Goal: Task Accomplishment & Management: Manage account settings

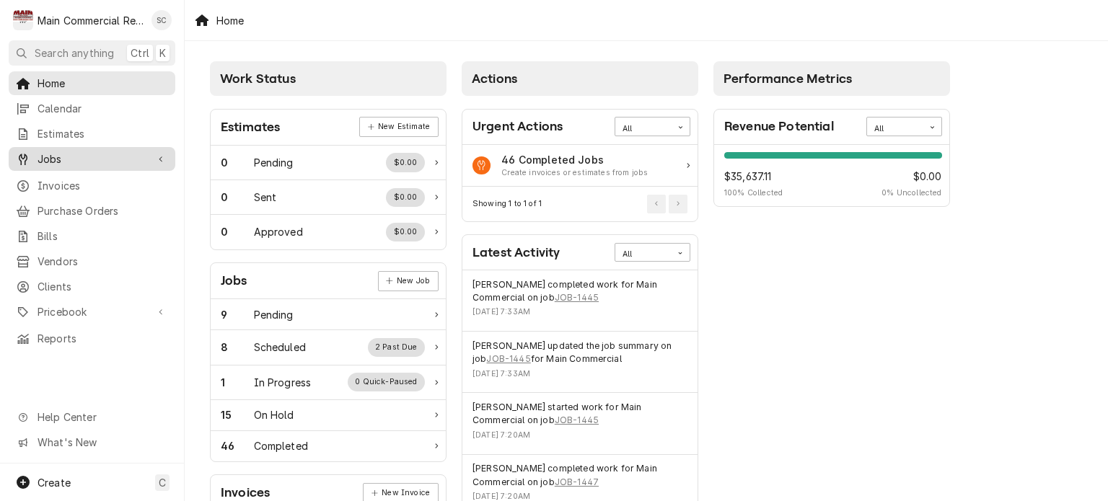
click at [91, 159] on span "Jobs" at bounding box center [92, 159] width 109 height 15
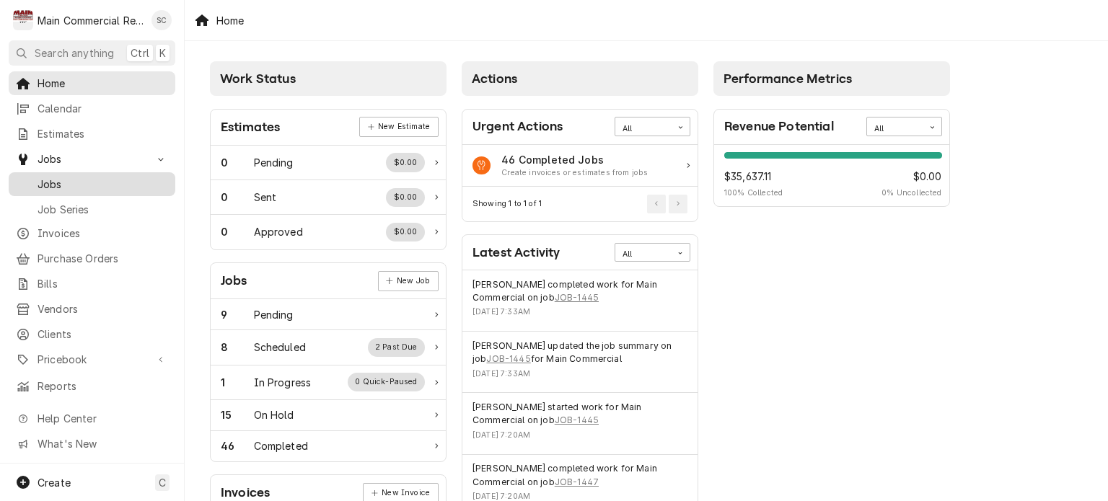
click at [82, 177] on span "Jobs" at bounding box center [103, 184] width 131 height 15
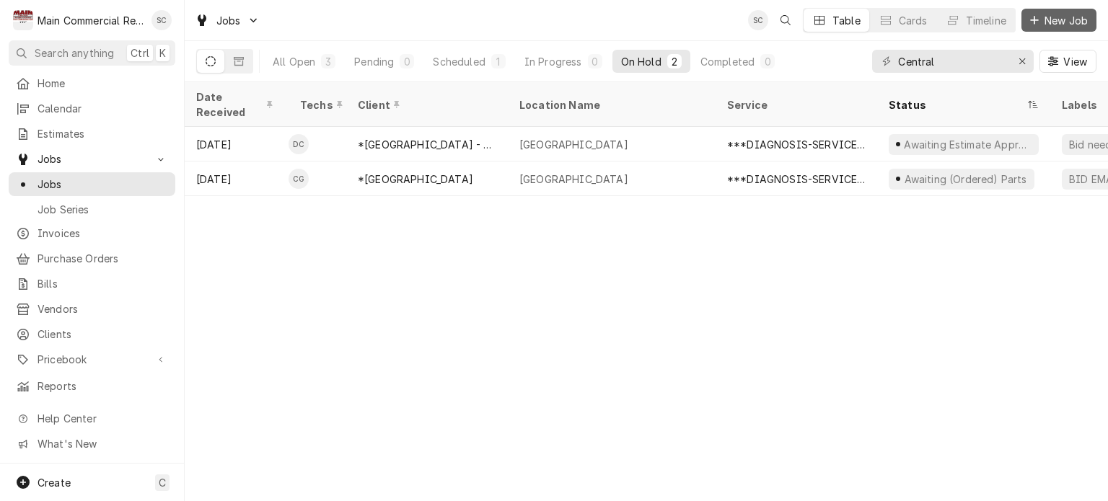
click at [1045, 22] on span "New Job" at bounding box center [1066, 20] width 49 height 15
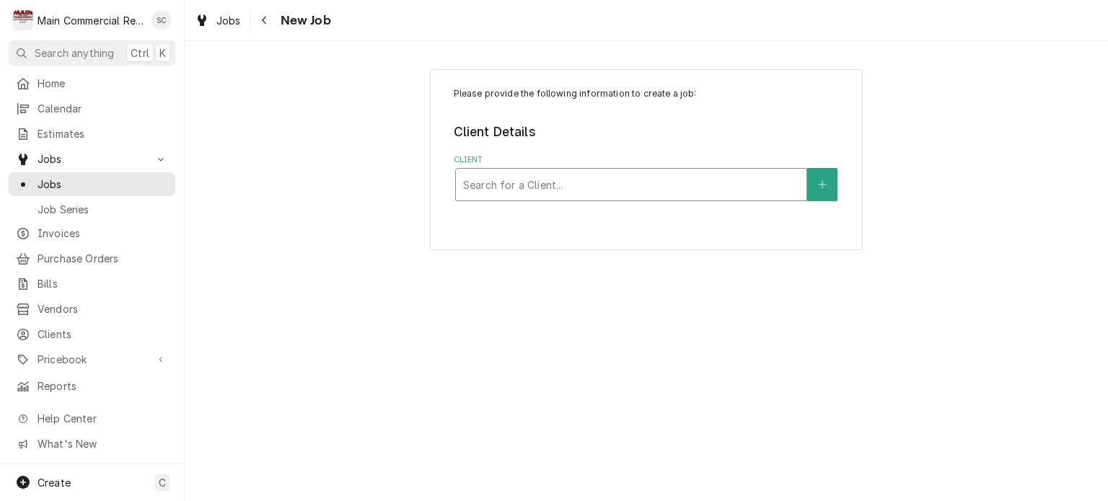
click at [589, 179] on div "Client" at bounding box center [631, 185] width 336 height 26
type input "[PERSON_NAME]"
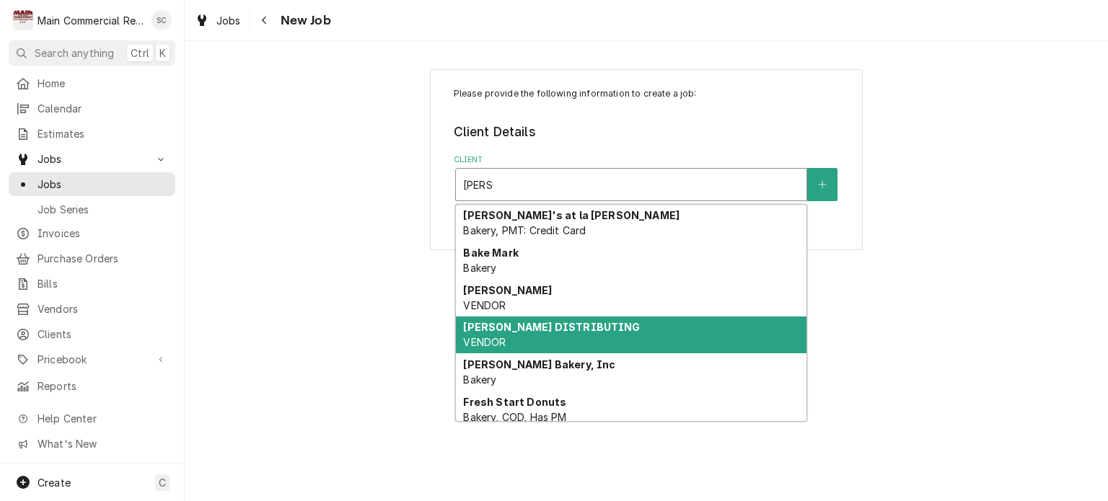
click at [576, 328] on strong "[PERSON_NAME] DISTRIBUTING" at bounding box center [551, 327] width 177 height 12
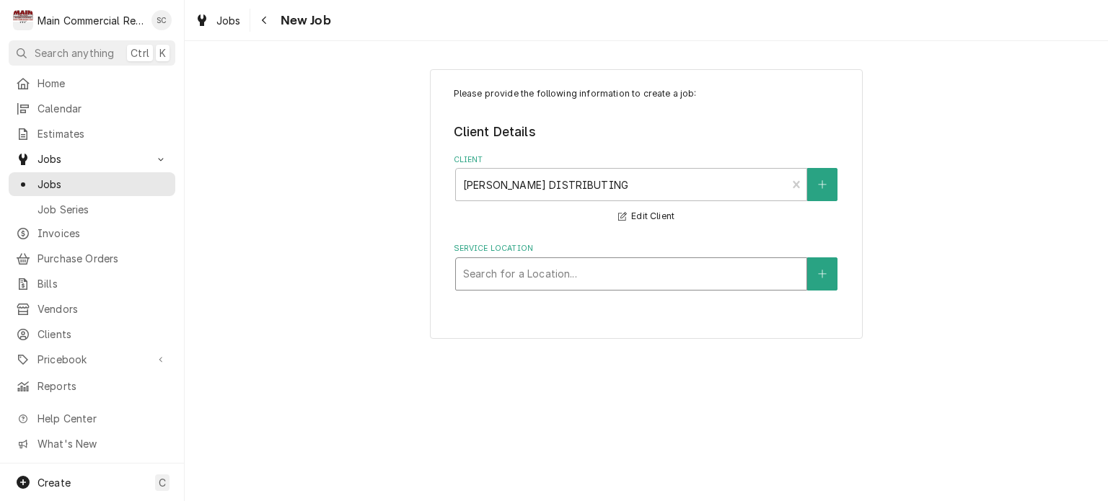
click at [634, 273] on div "Service Location" at bounding box center [631, 274] width 336 height 26
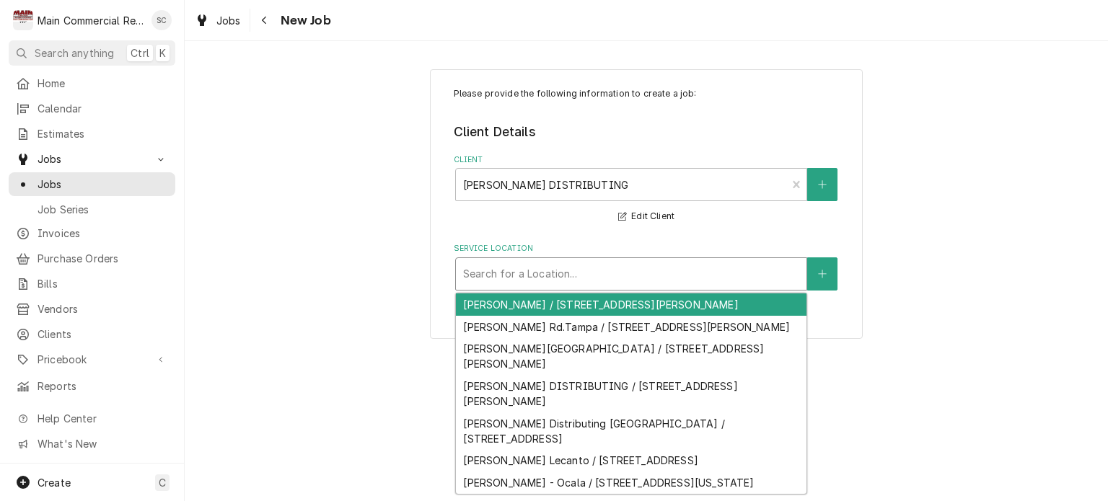
click at [629, 307] on div "Baker / 7716 Rutillio Ct, New Port Richey, FL 34653" at bounding box center [631, 305] width 351 height 22
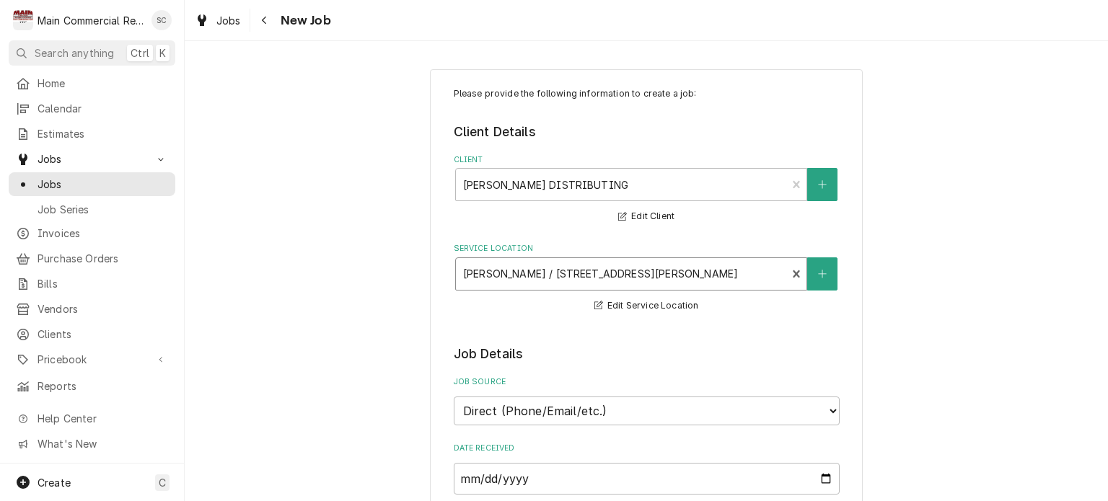
scroll to position [433, 0]
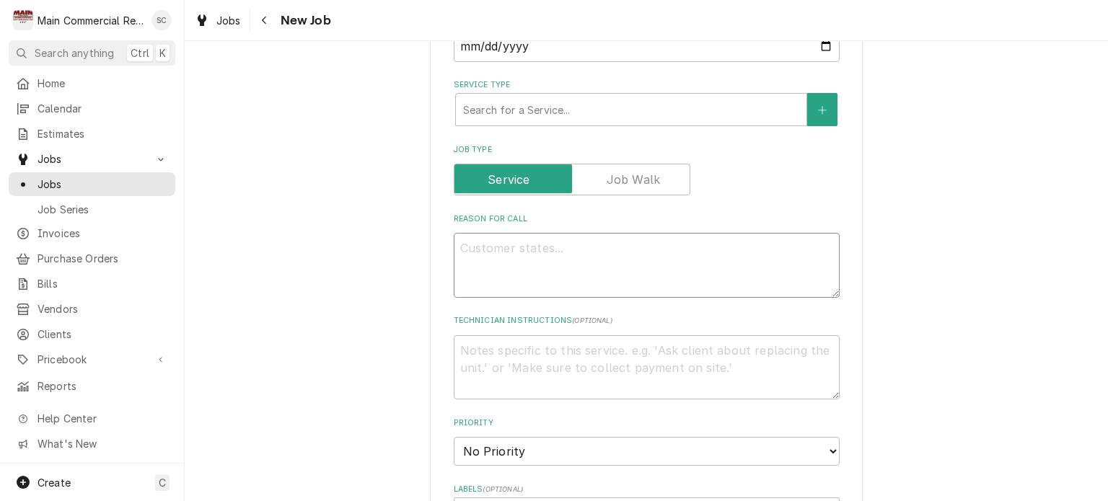
click at [594, 245] on textarea "Reason For Call" at bounding box center [647, 265] width 386 height 65
type textarea "x"
type textarea "P"
type textarea "x"
type textarea "PO"
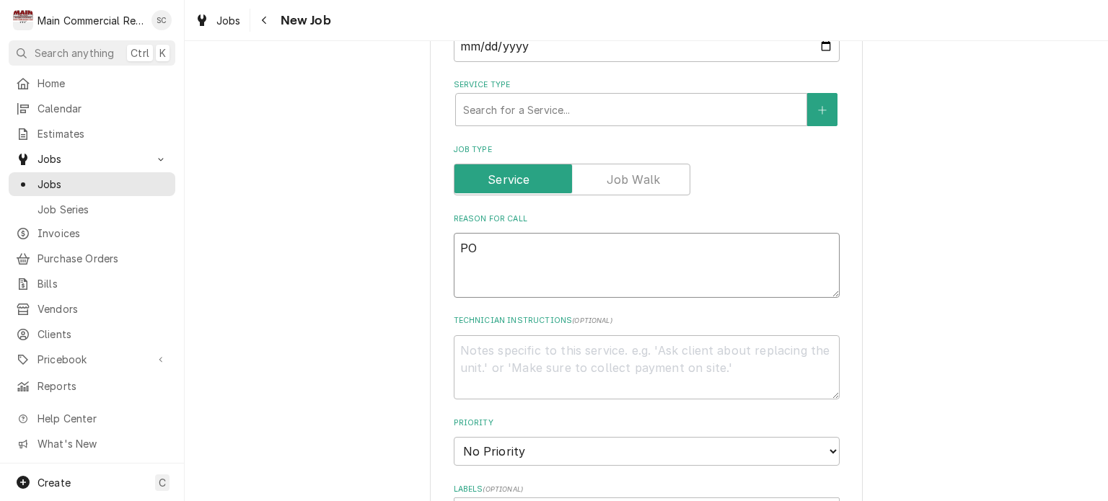
type textarea "x"
type textarea "PO0"
type textarea "x"
type textarea "PO06"
type textarea "x"
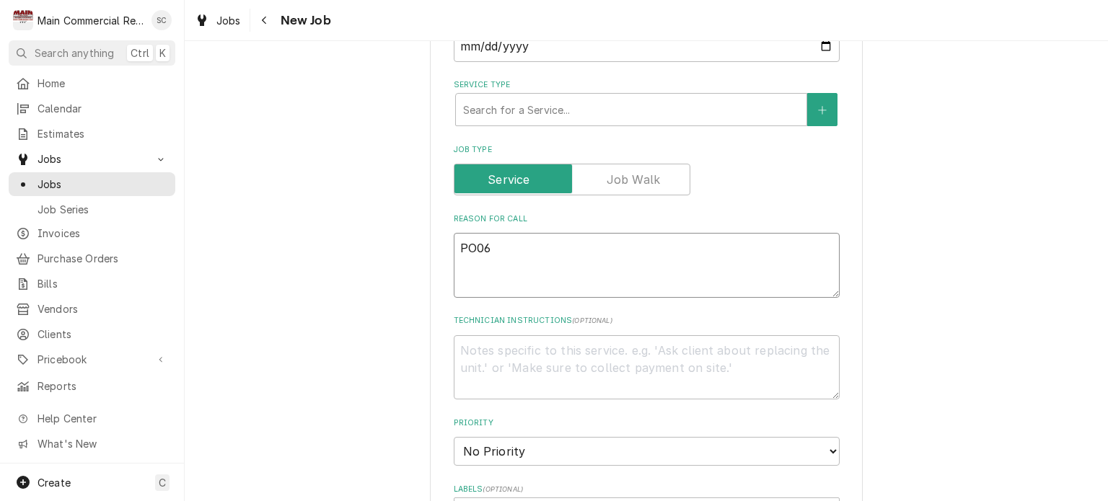
type textarea "PO063"
type textarea "x"
type textarea "PO06"
type textarea "x"
type textarea "PO0"
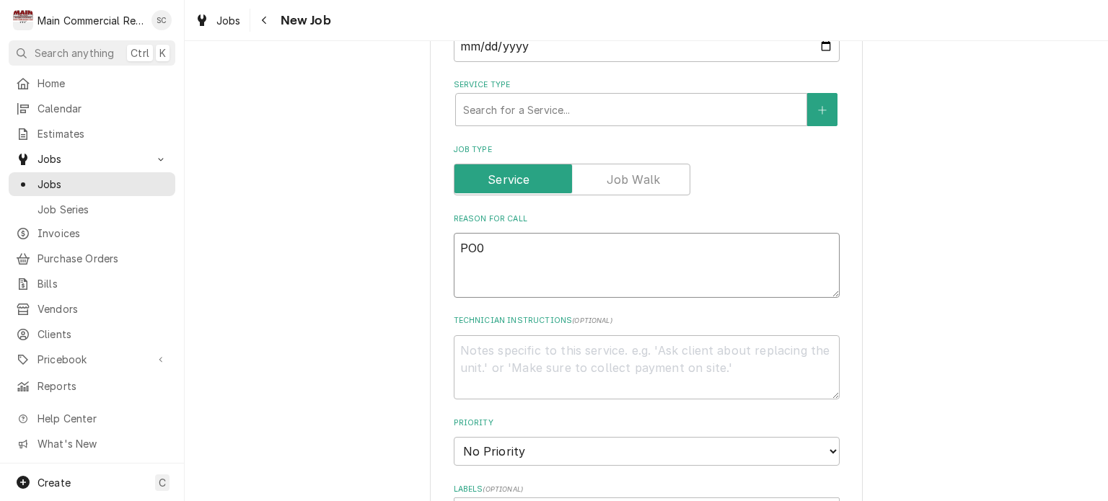
type textarea "x"
type textarea "PO"
type textarea "x"
type textarea "PO0"
type textarea "x"
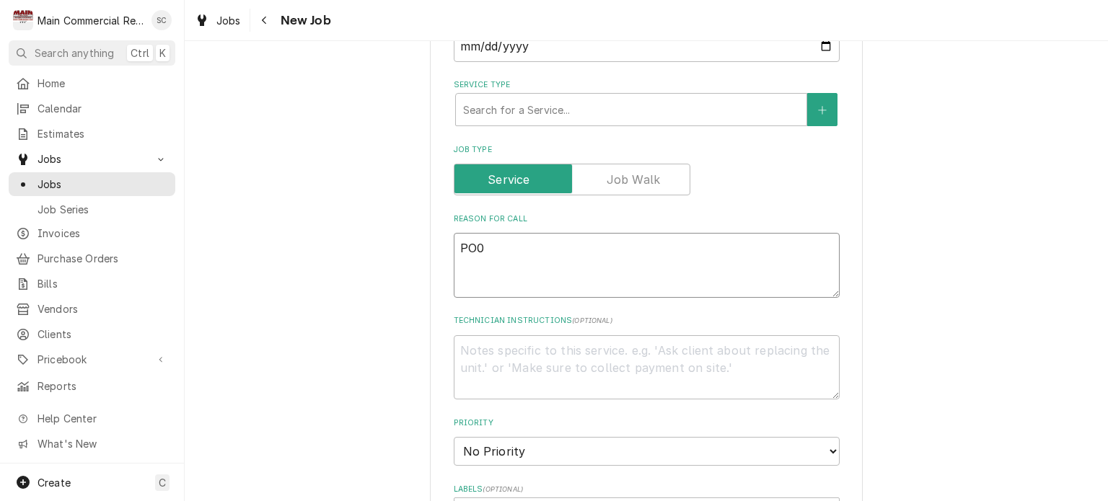
type textarea "PO"
click at [594, 245] on textarea "PO" at bounding box center [647, 265] width 386 height 65
type textarea "x"
type textarea "PO"
type textarea "x"
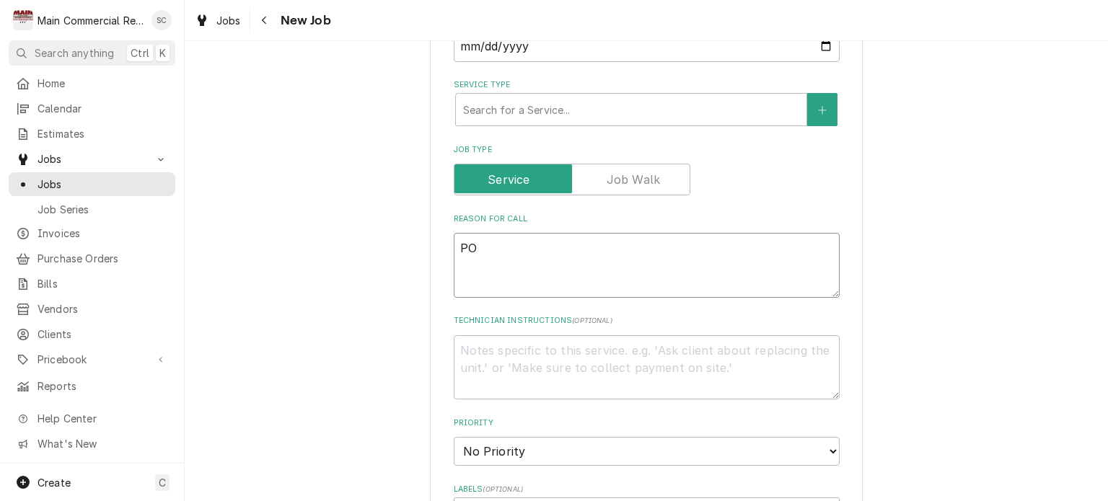
type textarea "PO"
click at [558, 206] on fieldset "Job Details Job Source Direct (Phone/Email/etc.) Service Channel Corrigo Ecotra…" at bounding box center [647, 448] width 386 height 1072
click at [501, 247] on textarea "PO" at bounding box center [647, 265] width 386 height 65
type textarea "x"
type textarea "PO 5"
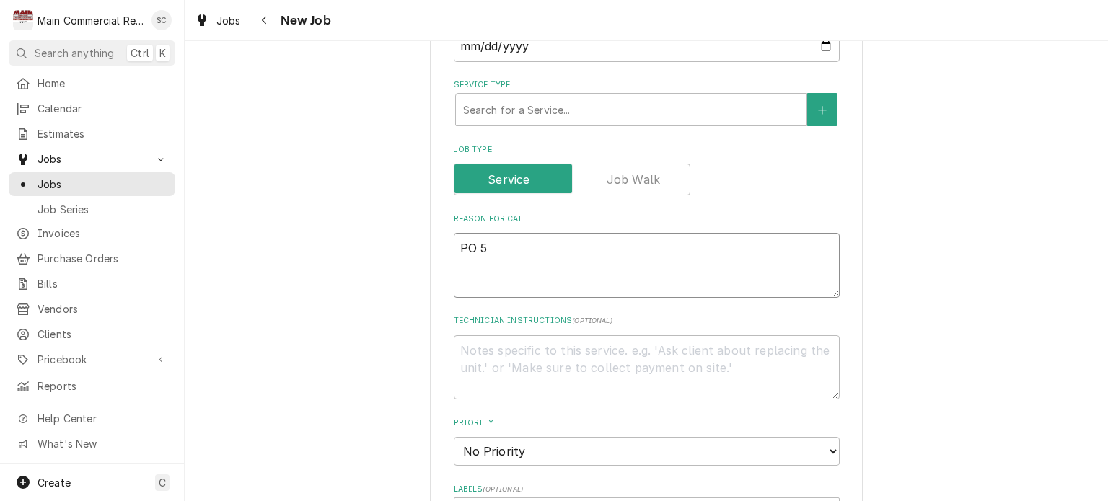
type textarea "x"
type textarea "PO 52"
type textarea "x"
type textarea "PO 525"
type textarea "x"
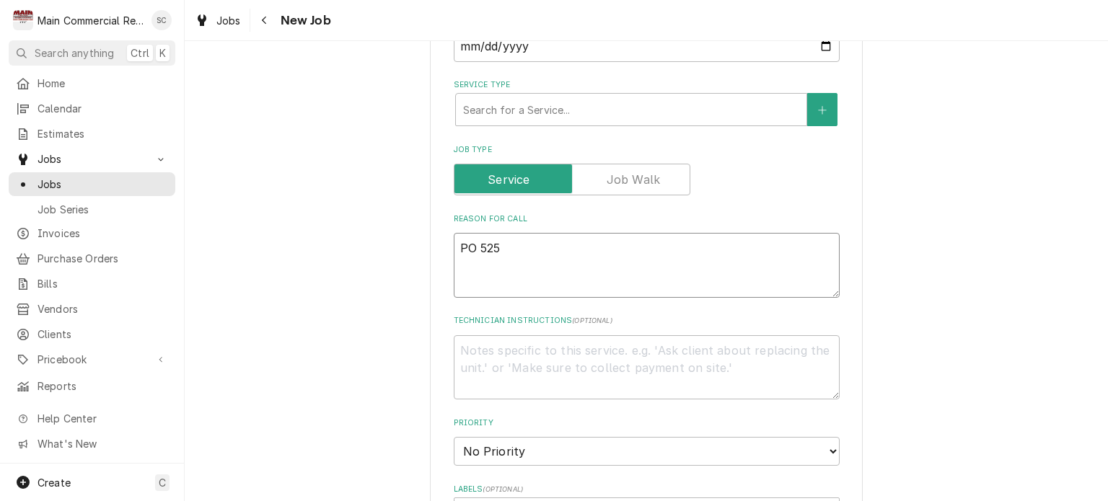
type textarea "PO 5251"
type textarea "x"
type textarea "PO 52512"
type textarea "x"
type textarea "PO 525125"
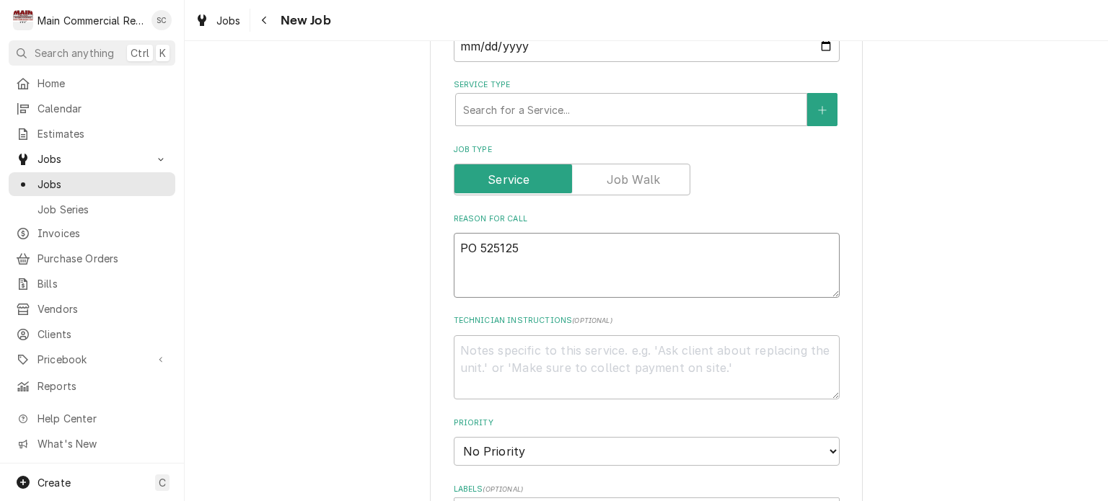
type textarea "x"
type textarea "PO 5251251"
type textarea "x"
type textarea "PO 52512514"
type textarea "x"
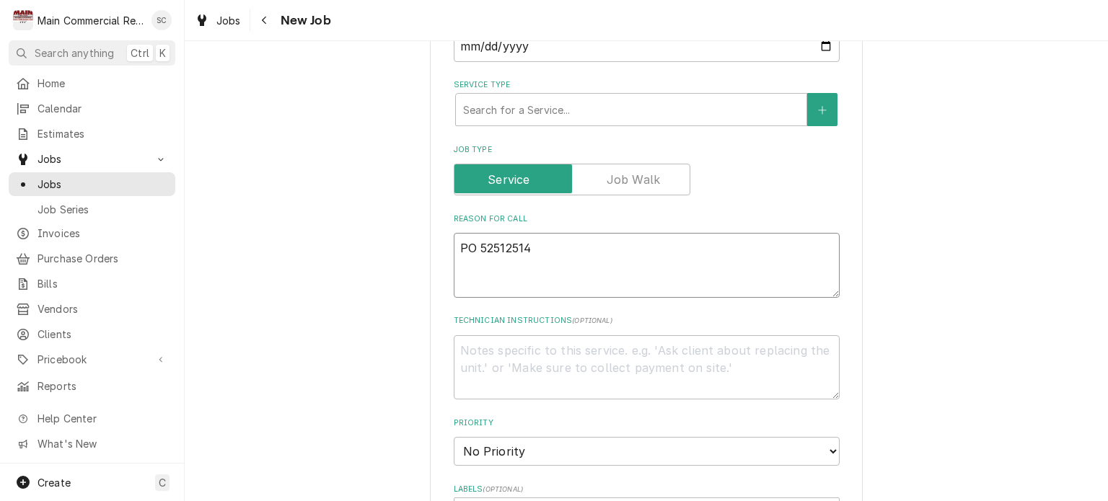
type textarea "PO 525125146"
type textarea "x"
type textarea "PO 5251251465"
type textarea "x"
type textarea "PO 52512514656"
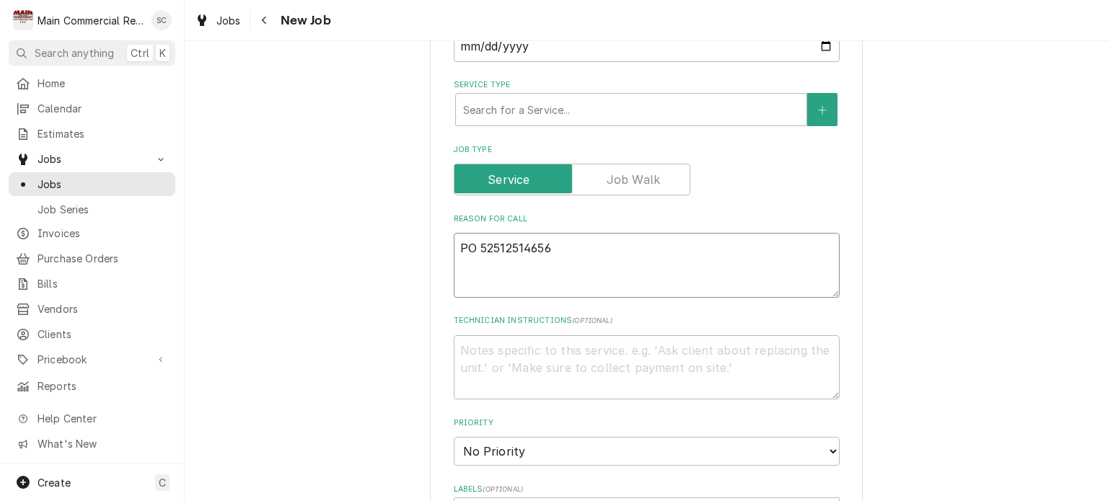
type textarea "x"
type textarea "PO 525125146566"
type textarea "x"
type textarea "PO 52512514656"
type textarea "x"
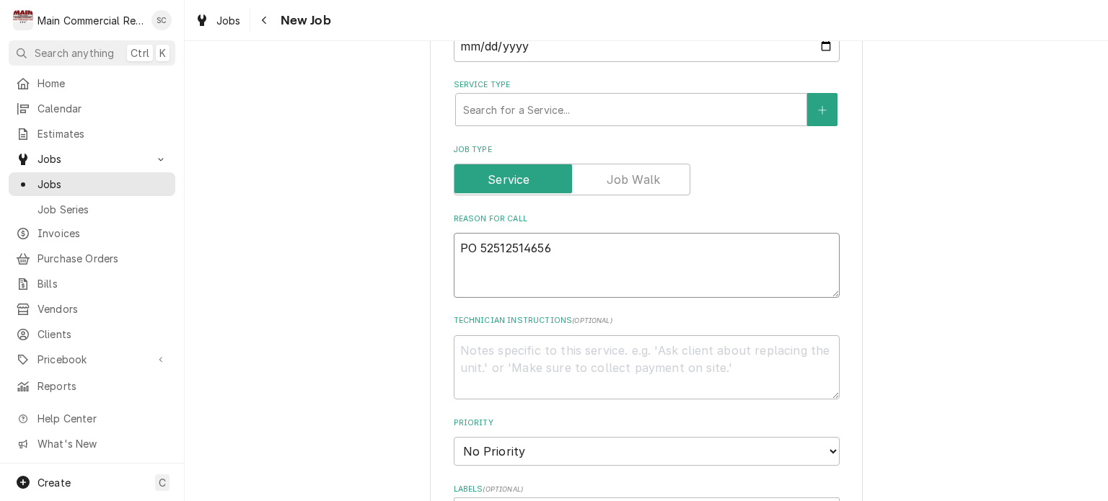
type textarea "PO 5251251465"
type textarea "x"
type textarea "PO 525125146"
type textarea "x"
type textarea "PO 52512514"
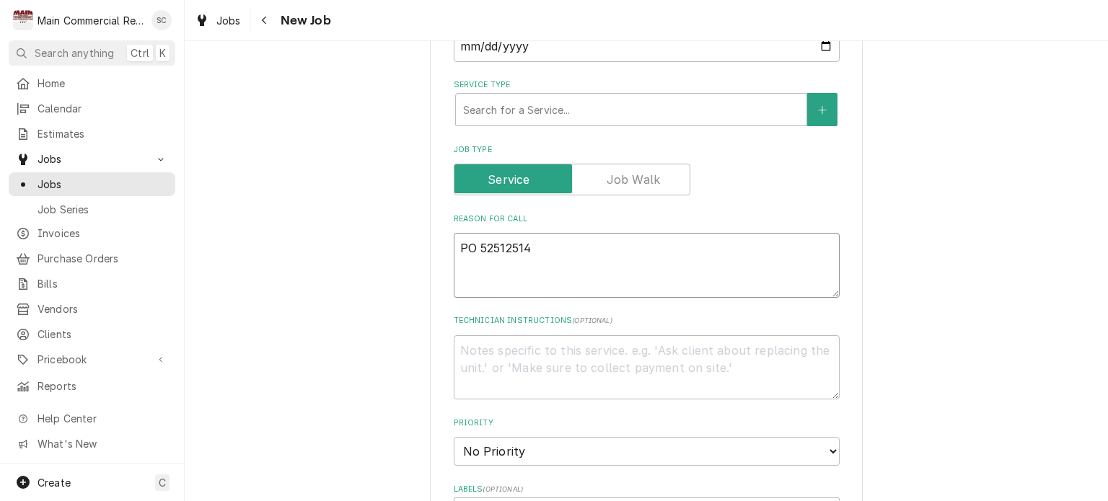
type textarea "x"
type textarea "PO 5251251"
type textarea "x"
type textarea "PO 525125"
type textarea "x"
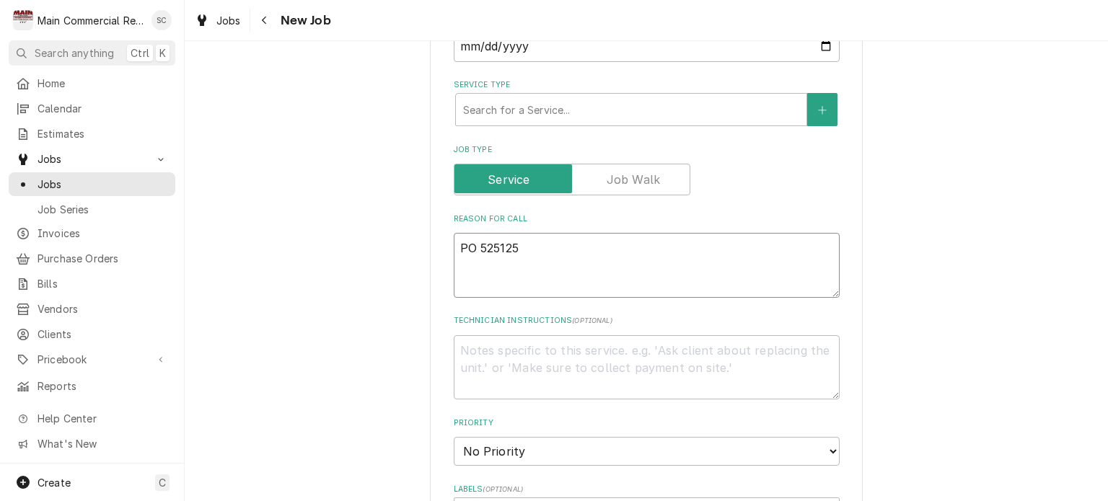
type textarea "PO 52512"
type textarea "x"
type textarea "PO 5251"
type textarea "x"
type textarea "PO 525"
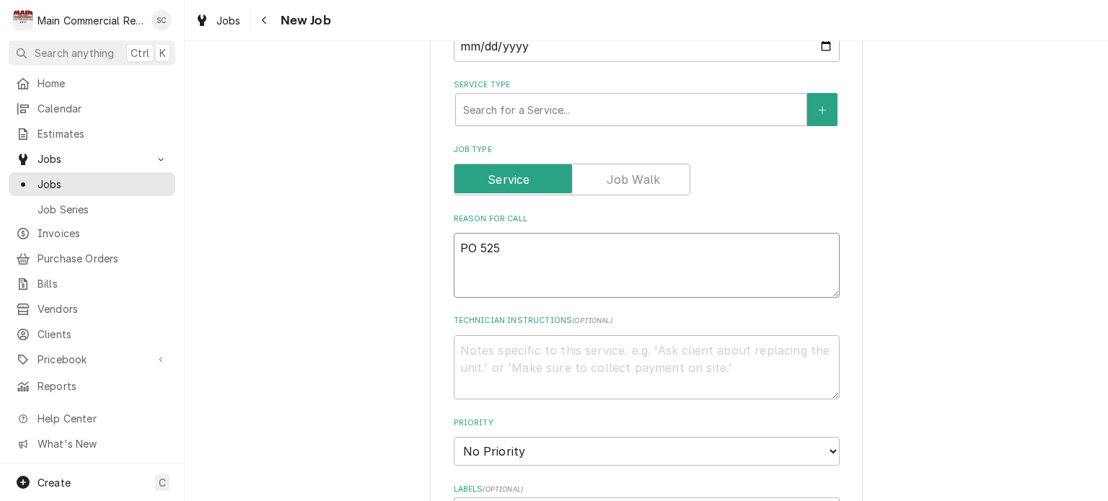
type textarea "x"
type textarea "PO 52"
type textarea "x"
type textarea "PO 5"
type textarea "x"
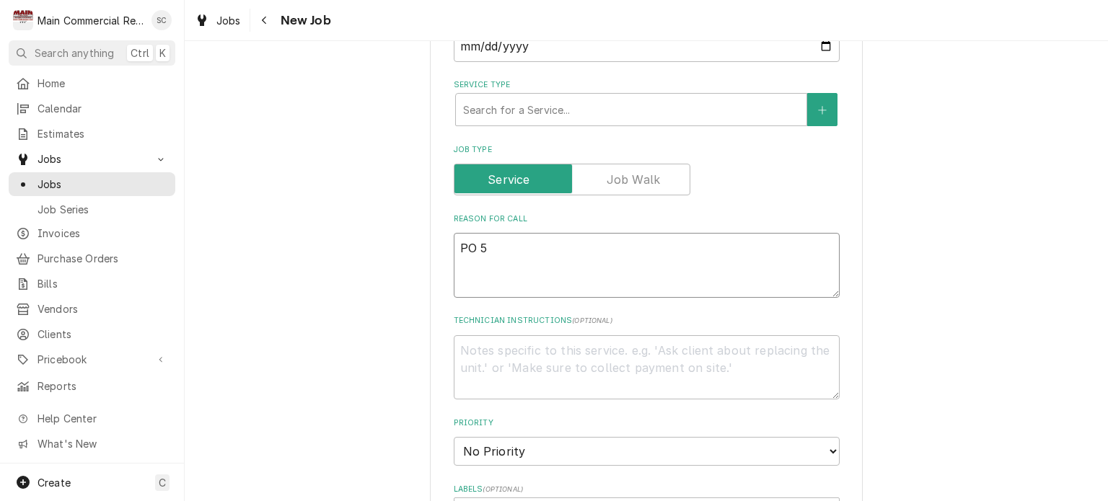
type textarea "PO"
type textarea "x"
type textarea "PO"
type textarea "x"
type textarea "PO"
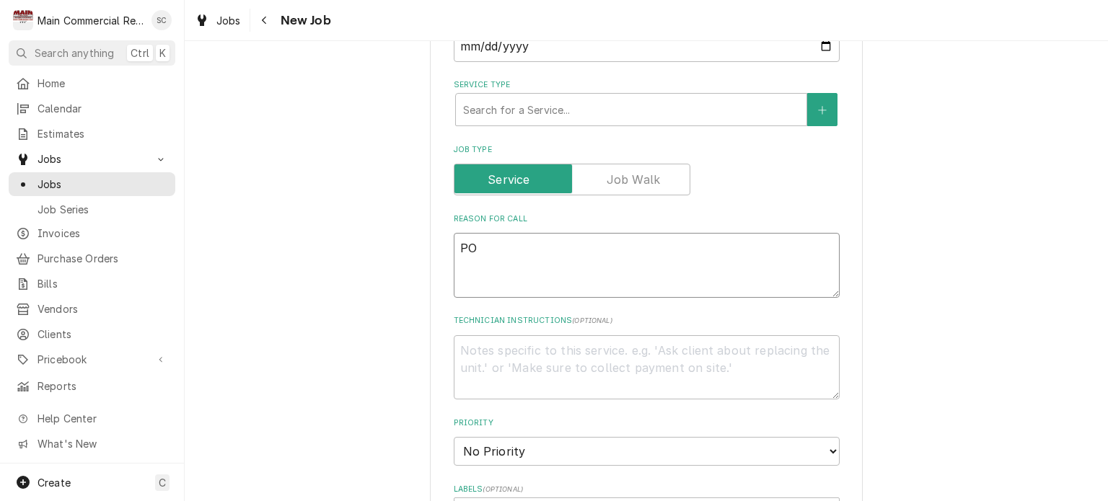
type textarea "x"
type textarea "PO 7"
type textarea "x"
type textarea "PO 70"
type textarea "x"
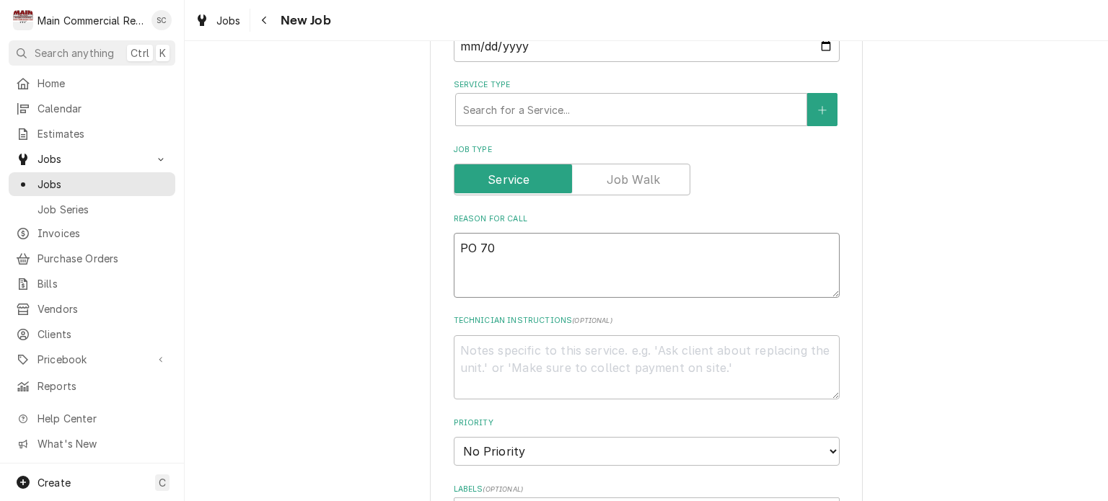
type textarea "PO 706"
type textarea "x"
type textarea "PO 7063"
type textarea "x"
type textarea "PO 70637"
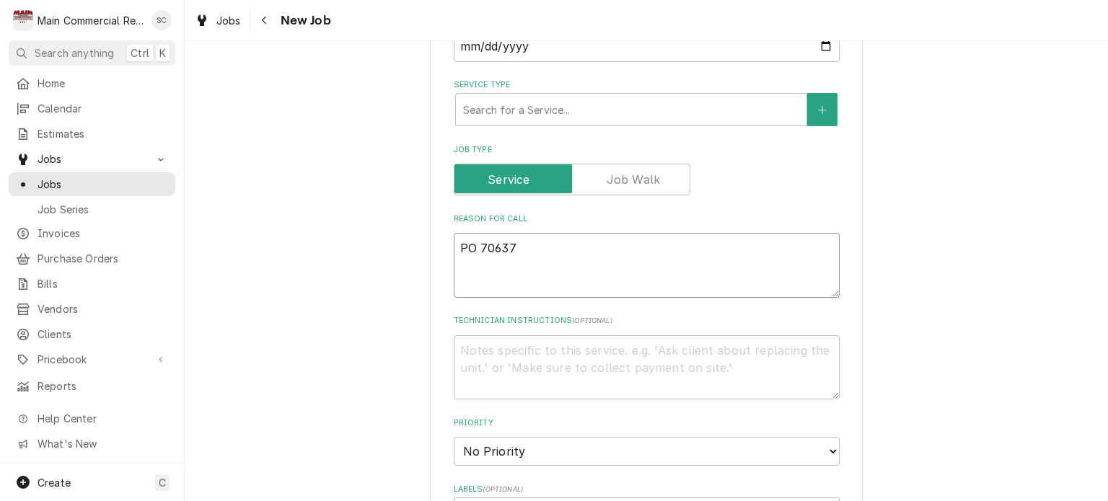
type textarea "x"
type textarea "PO 70637"
type textarea "x"
type textarea "PO 70637 -"
type textarea "x"
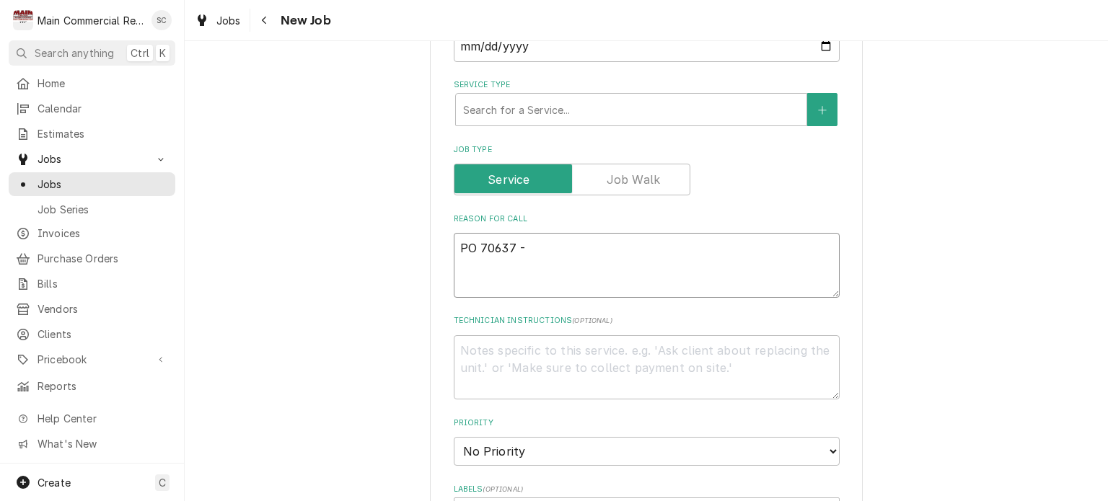
type textarea "PO 70637 -"
type textarea "x"
type textarea "PO 70637 - T"
type textarea "x"
type textarea "PO 70637 - Tr"
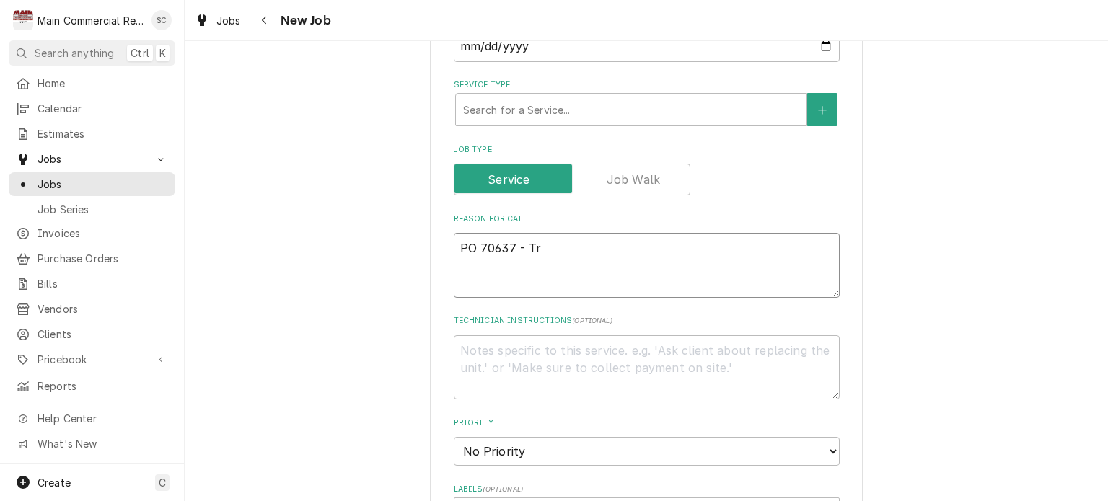
type textarea "x"
type textarea "PO 70637 - Tru"
type textarea "x"
type textarea "PO 70637 - Truc"
type textarea "x"
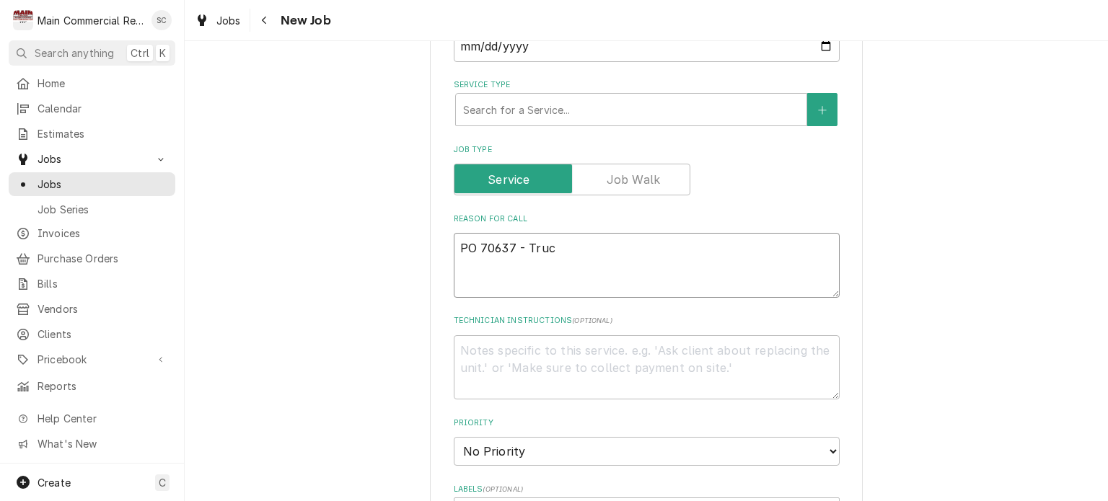
type textarea "PO 70637 - Truck"
type textarea "x"
type textarea "PO 70637 - Truck"
type textarea "x"
type textarea "PO 70637 - Truck S"
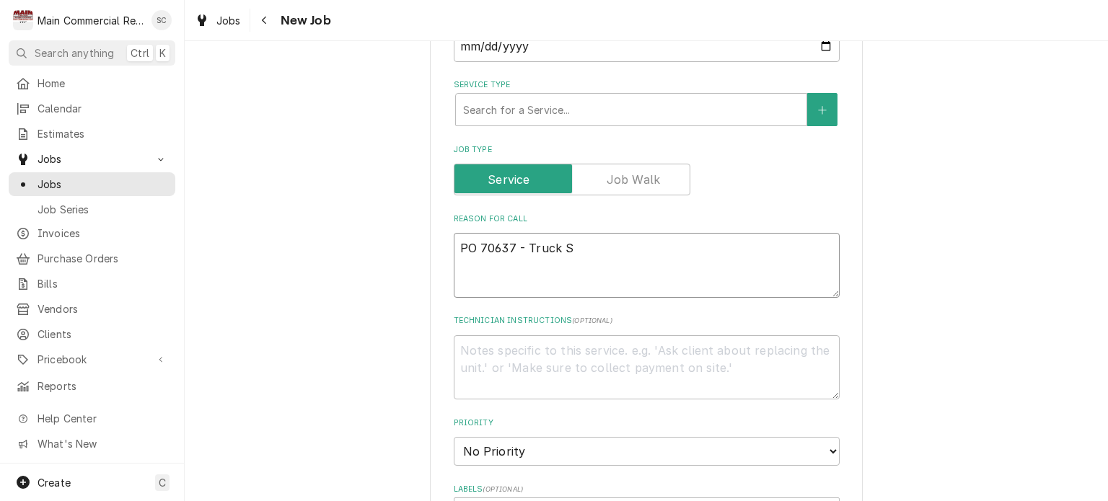
type textarea "x"
type textarea "PO 70637 - Truck St"
type textarea "x"
type textarea "PO 70637 - Truck Sto"
type textarea "x"
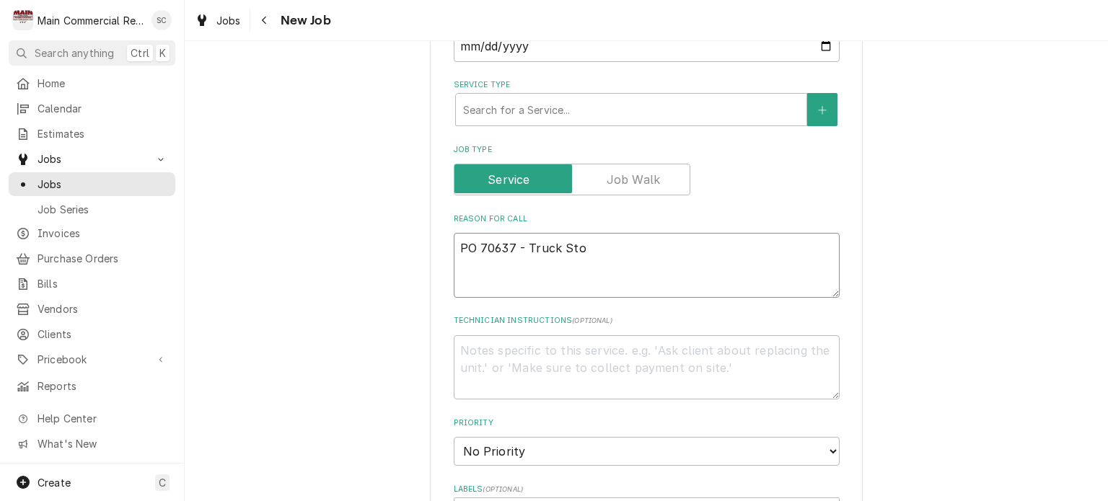
type textarea "PO 70637 - Truck Stoc"
type textarea "x"
type textarea "PO 70637 - Truck Stock"
type textarea "x"
type textarea "PO 70637 - Truck Stock"
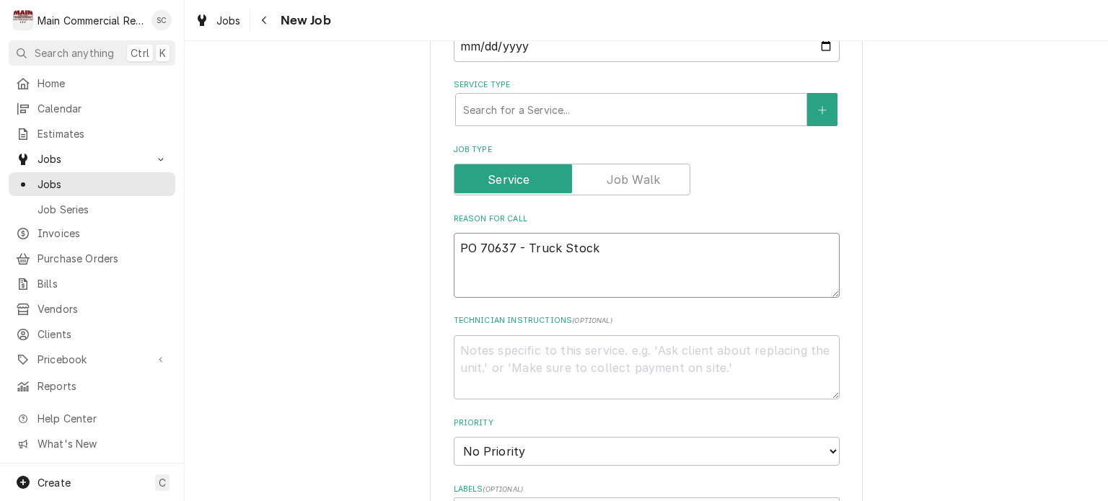
type textarea "x"
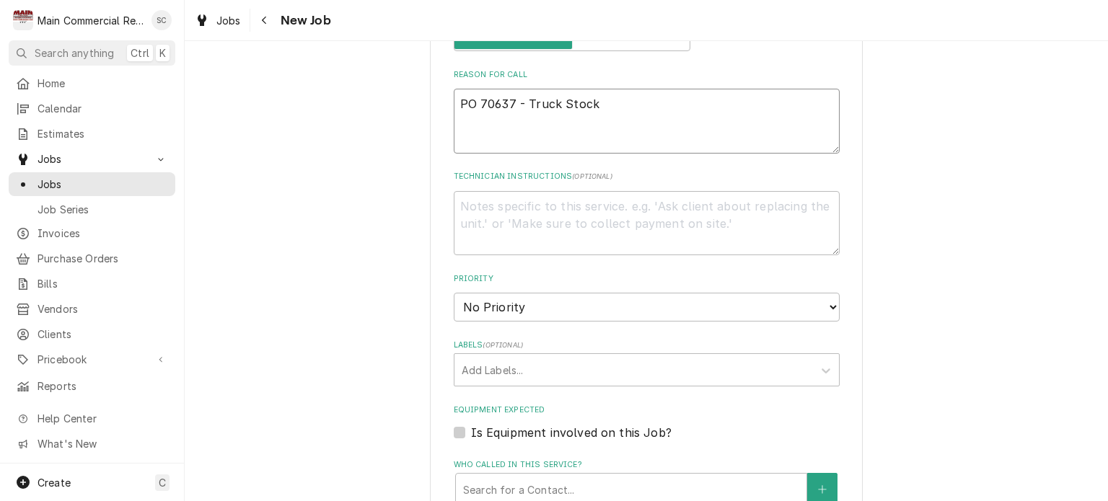
type textarea "PO 70637 - Truck Stock"
click at [615, 308] on select "No Priority Urgent High Medium Low" at bounding box center [647, 307] width 386 height 29
select select "2"
click at [454, 293] on select "No Priority Urgent High Medium Low" at bounding box center [647, 307] width 386 height 29
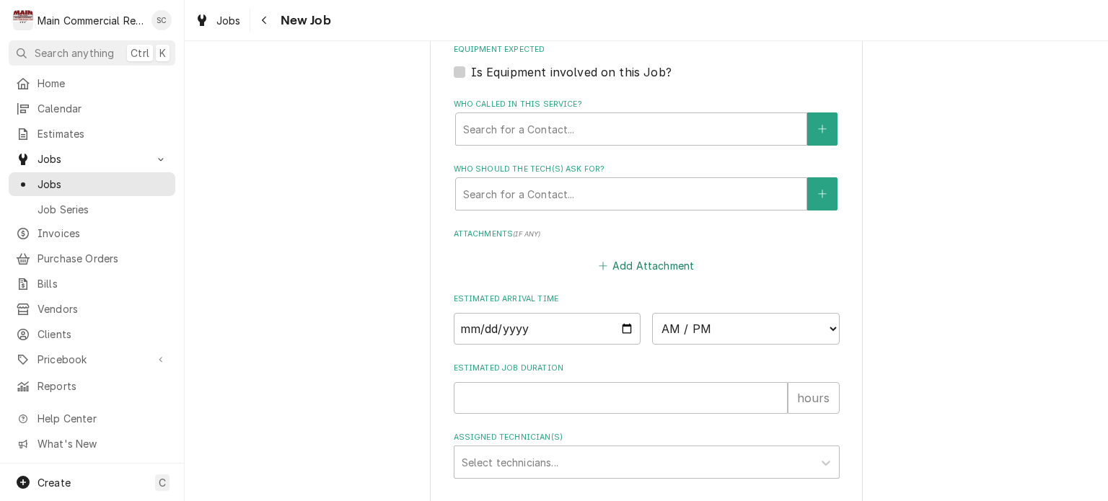
type textarea "x"
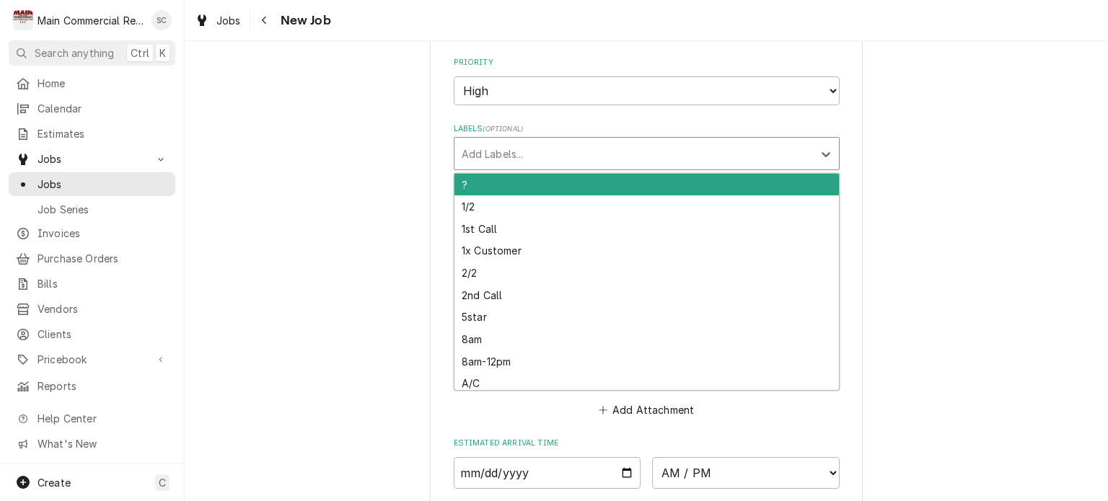
click at [583, 157] on div "Labels" at bounding box center [634, 154] width 344 height 26
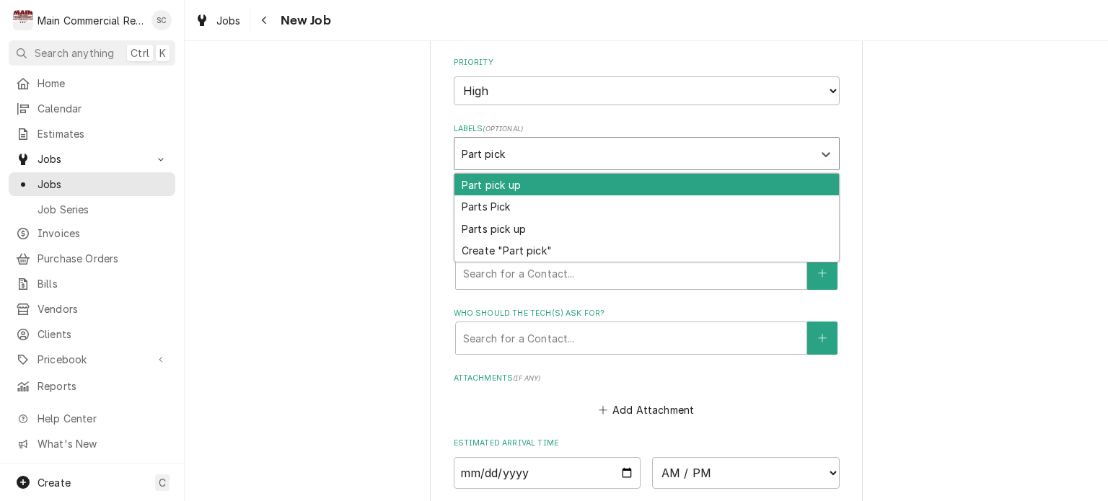
type input "Part pick up"
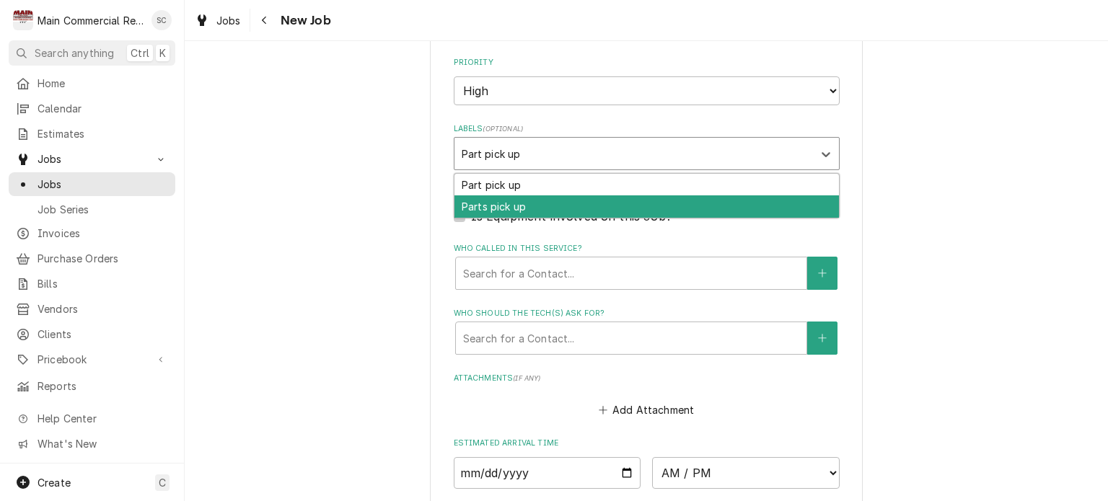
click at [550, 199] on div "Parts pick up" at bounding box center [647, 207] width 385 height 22
type textarea "x"
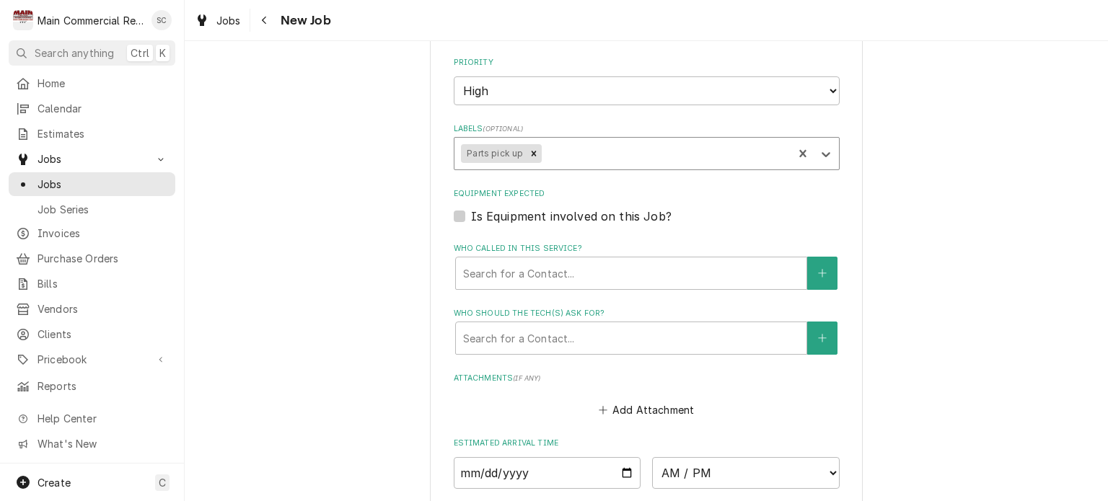
scroll to position [505, 0]
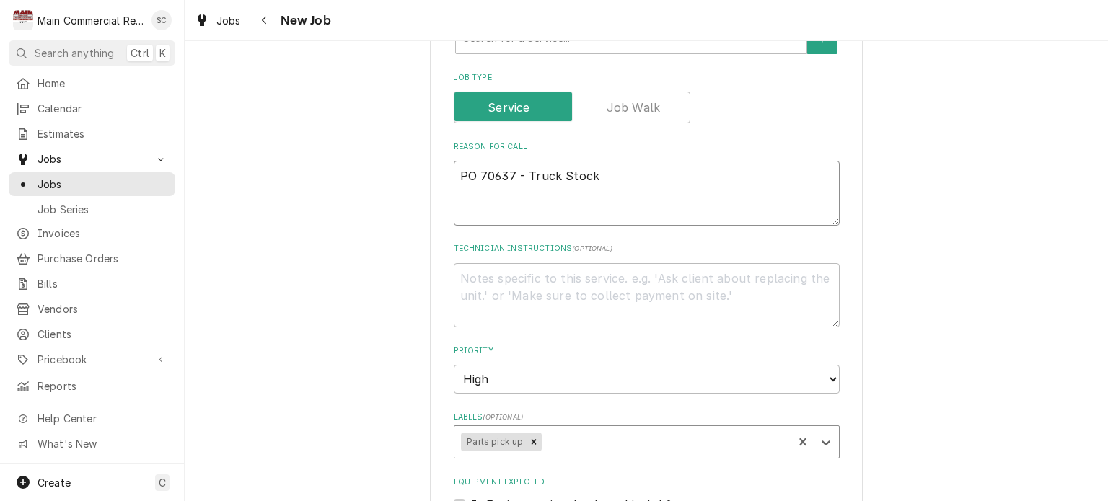
click at [600, 170] on textarea "PO 70637 - Truck Stock" at bounding box center [647, 193] width 386 height 65
type textarea "x"
type textarea "PO 70637 - Truck Stock"
type textarea "x"
type textarea "PO 70637 - Truck StockI"
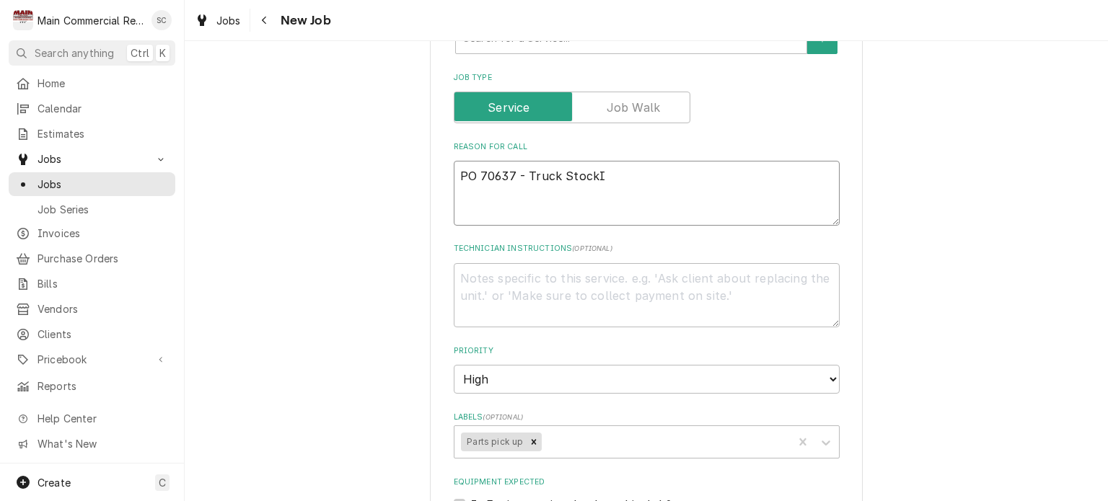
type textarea "x"
type textarea "PO 70637 - Truck StockIc"
type textarea "x"
type textarea "PO 70637 - Truck StockIce"
type textarea "x"
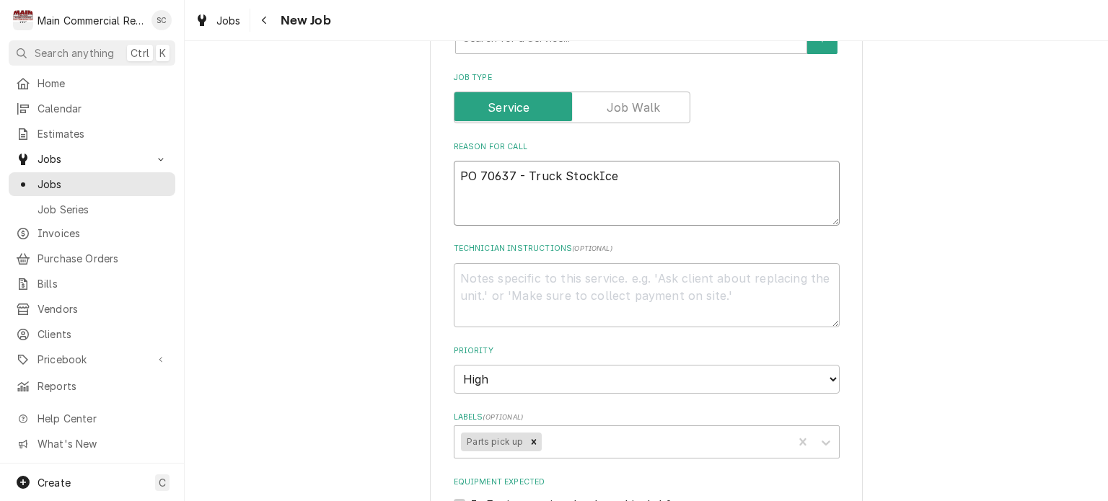
type textarea "PO 70637 - Truck StockIc"
type textarea "x"
type textarea "PO 70637 - Truck StockI"
type textarea "x"
type textarea "PO 70637 - Truck Stock"
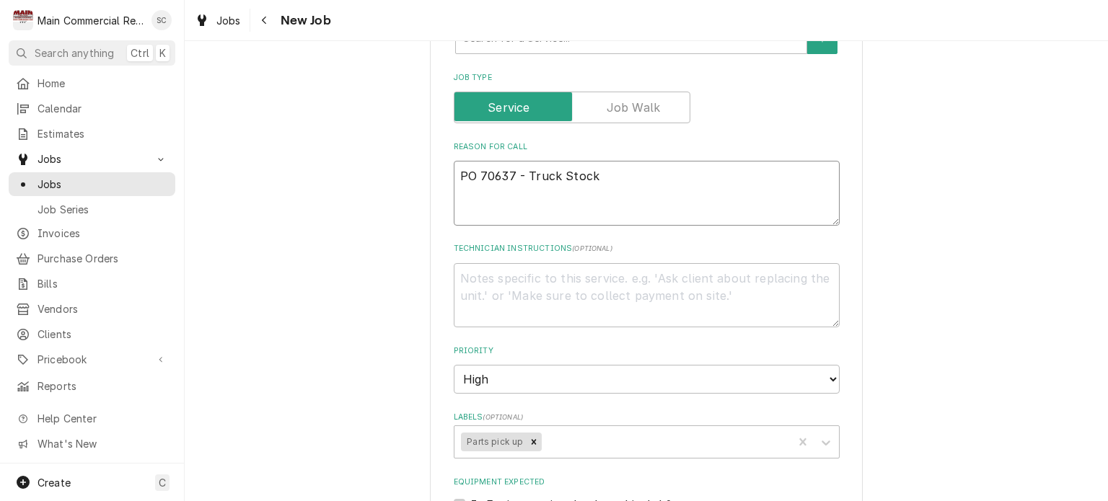
type textarea "x"
type textarea "PO 70637 - Truck Stock,"
type textarea "x"
type textarea "PO 70637 - Truck Stock,"
type textarea "x"
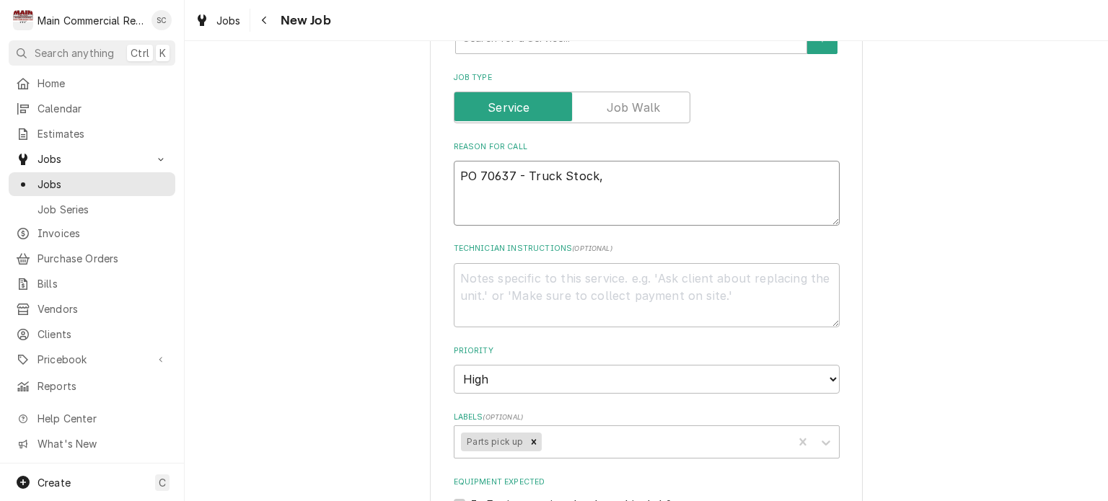
type textarea "PO 70637 - Truck Stock, I"
type textarea "x"
type textarea "PO 70637 - Truck Stock, Ic"
type textarea "x"
type textarea "PO 70637 - Truck Stock, Ice"
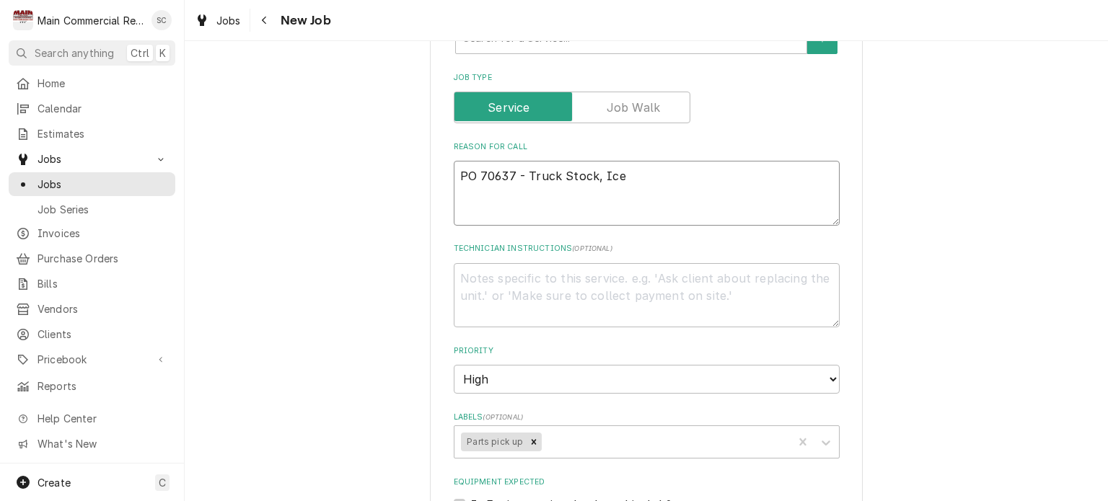
type textarea "x"
type textarea "PO 70637 - Truck Stock, Ice"
type textarea "x"
type textarea "PO 70637 - Truck Stock, Ice M"
type textarea "x"
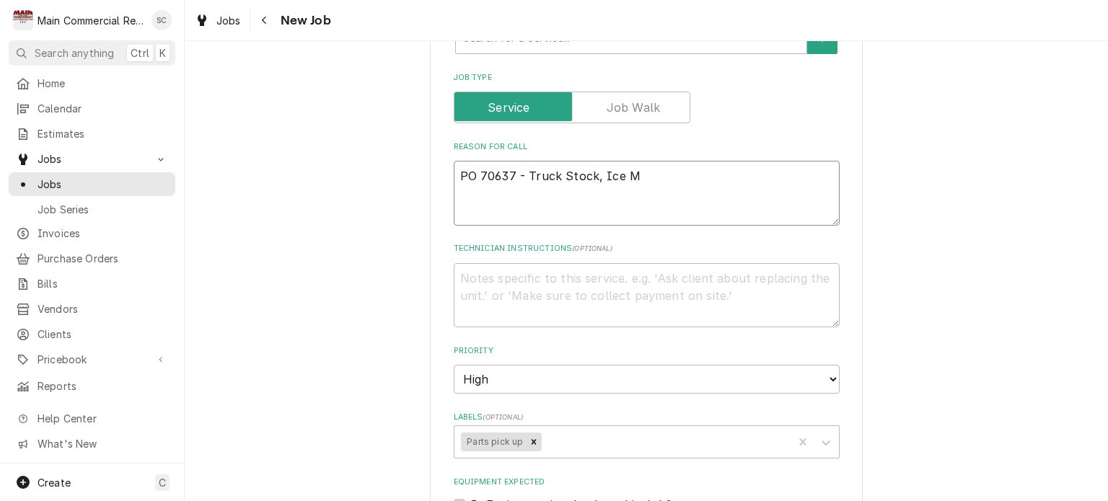
type textarea "PO 70637 - Truck Stock, Ice Ma"
type textarea "x"
type textarea "PO 70637 - Truck Stock, Ice Mac"
type textarea "x"
type textarea "PO 70637 - Truck Stock, Ice Mach"
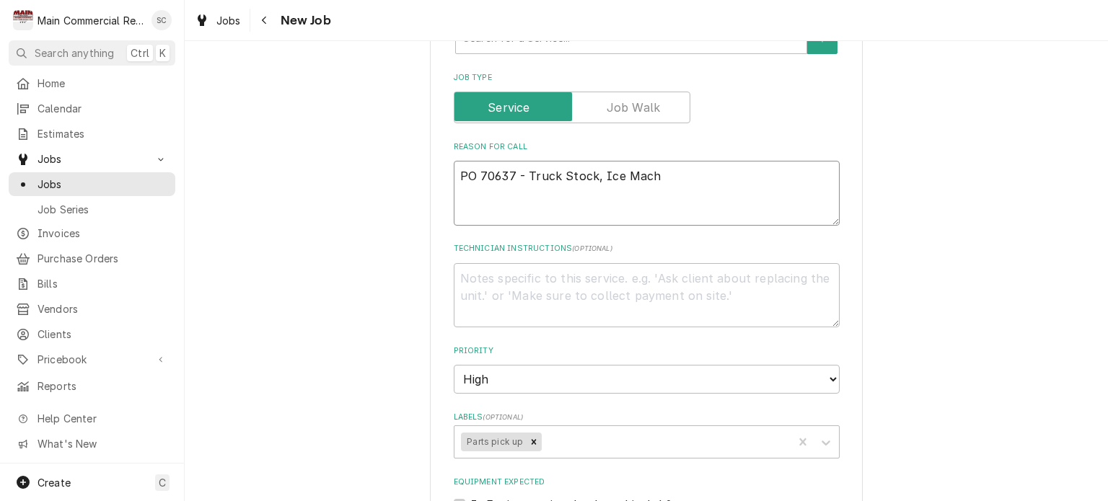
type textarea "x"
type textarea "PO 70637 - Truck Stock, Ice Machi"
type textarea "x"
type textarea "PO 70637 - Truck Stock, Ice Machin"
type textarea "x"
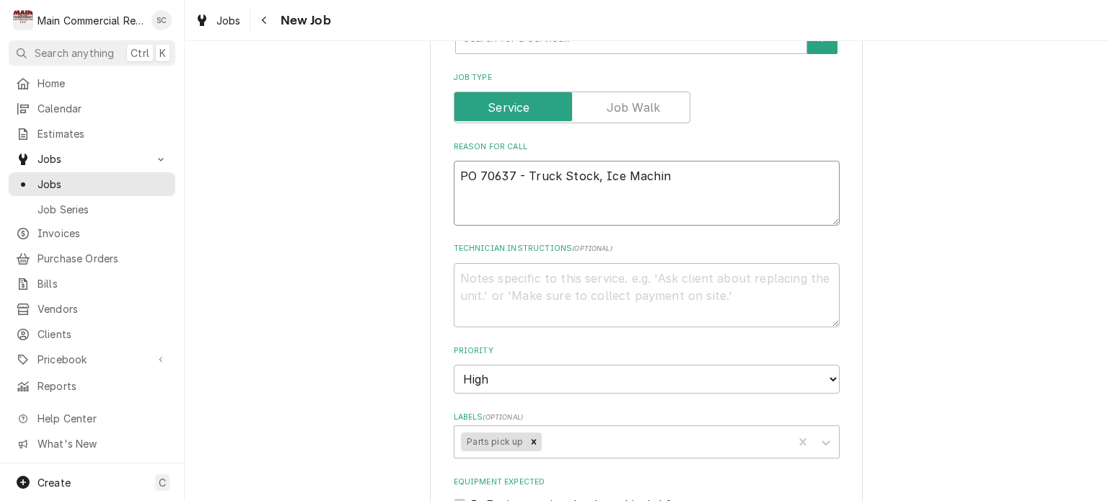
type textarea "PO 70637 - Truck Stock, Ice Machine"
type textarea "x"
type textarea "PO 70637 - Truck Stock, Ice Machine"
type textarea "x"
type textarea "PO 70637 - Truck Stock, Ice Machine C"
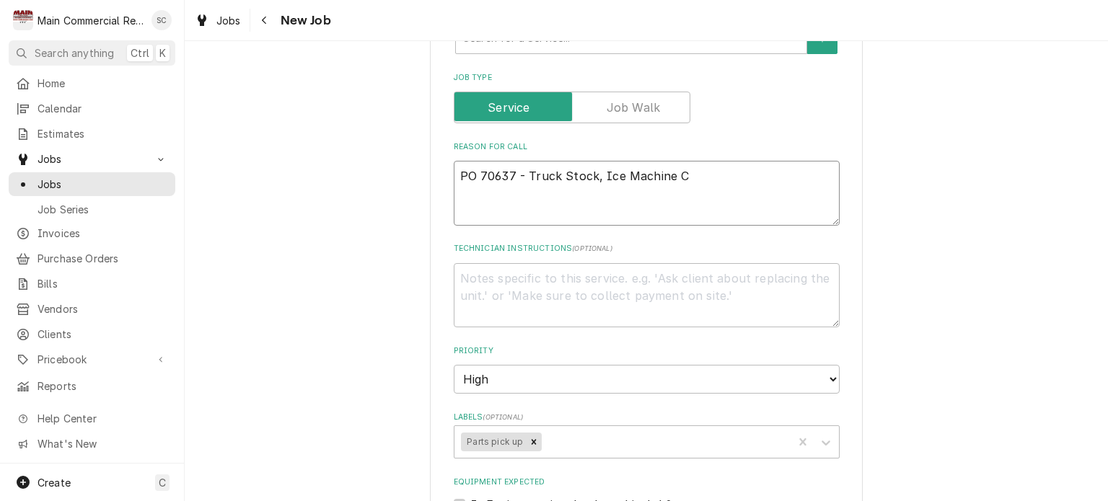
type textarea "x"
type textarea "PO 70637 - Truck Stock, Ice Machine Cl"
type textarea "x"
type textarea "PO 70637 - Truck Stock, Ice Machine Cle"
type textarea "x"
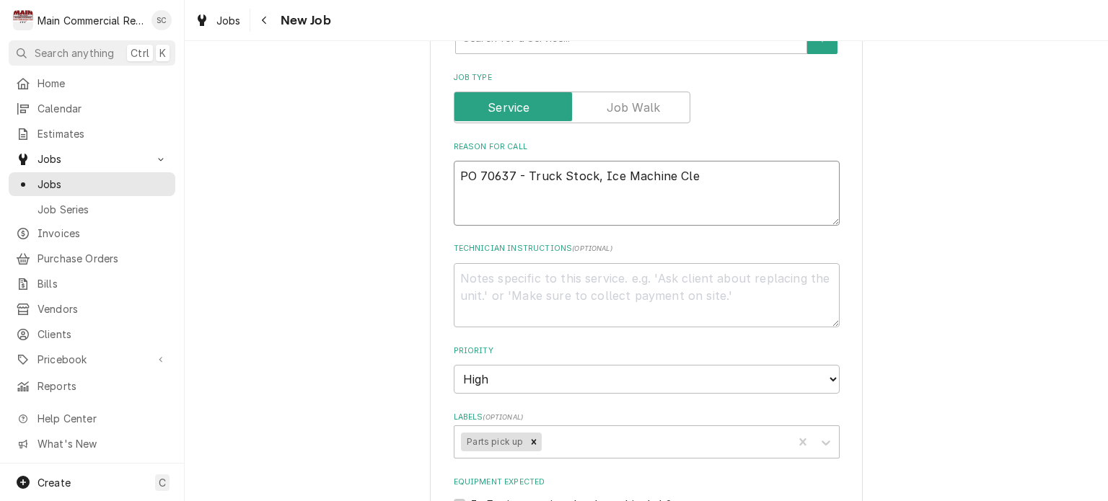
type textarea "PO 70637 - Truck Stock, Ice Machine Clea"
type textarea "x"
type textarea "PO 70637 - Truck Stock, Ice Machine Clean"
type textarea "x"
type textarea "PO 70637 - Truck Stock, Ice Machine Cleanb"
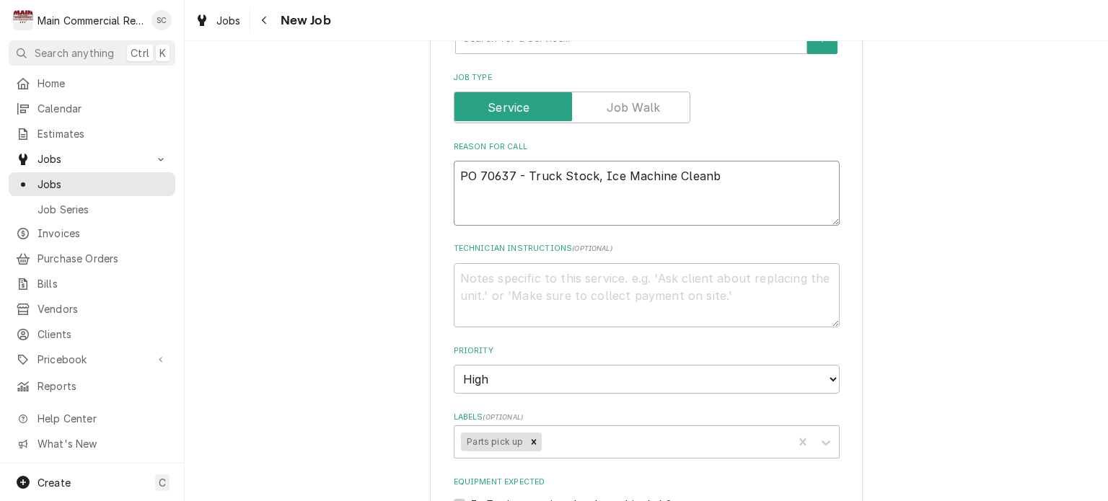
type textarea "x"
type textarea "PO 70637 - Truck Stock, Ice Machine Cleanbe"
type textarea "x"
type textarea "PO 70637 - Truck Stock, Ice Machine Cleanber"
type textarea "x"
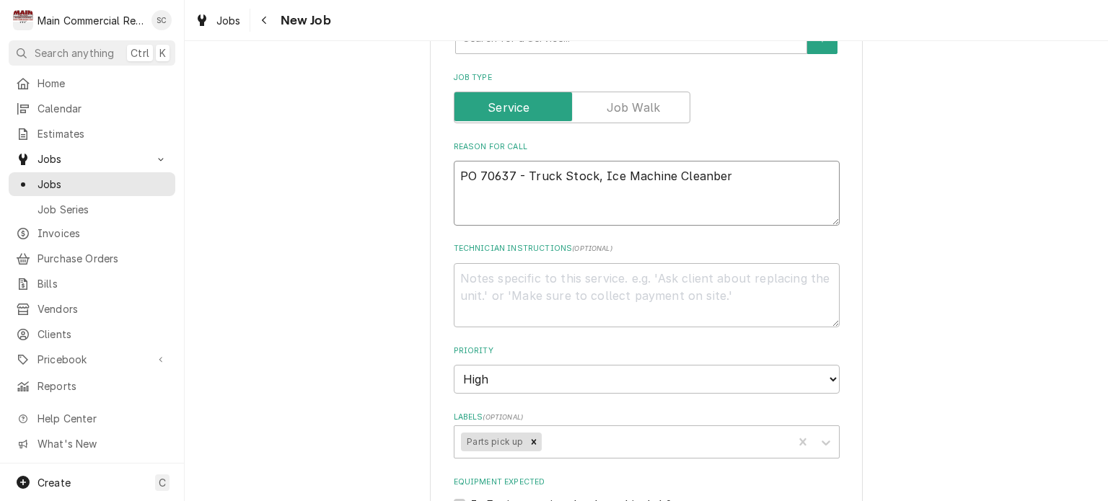
type textarea "PO 70637 - Truck Stock, Ice Machine Cleanbe"
type textarea "x"
type textarea "PO 70637 - Truck Stock, Ice Machine Cleanb"
type textarea "x"
type textarea "PO 70637 - Truck Stock, Ice Machine Clean"
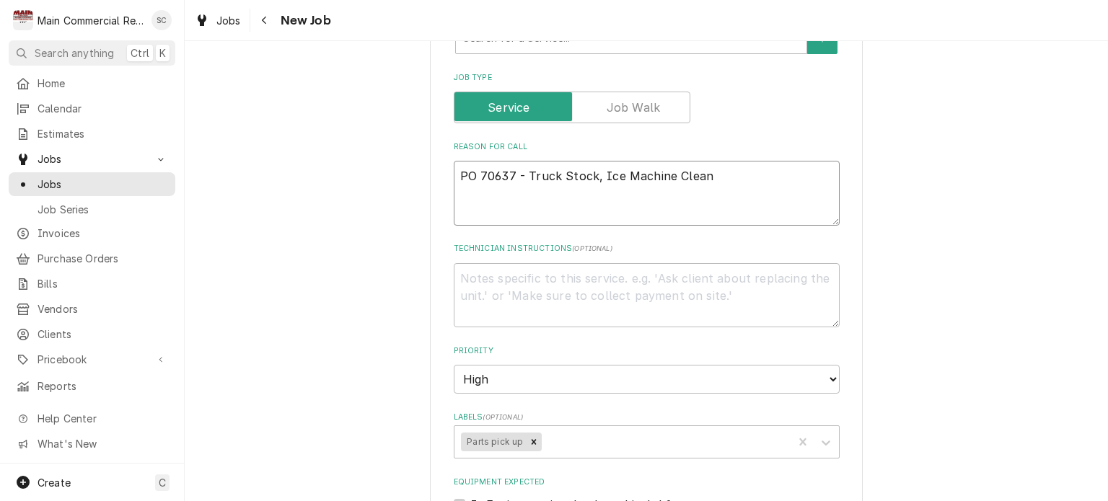
type textarea "x"
type textarea "PO 70637 - Truck Stock, Ice Machine Cleane"
type textarea "x"
type textarea "PO 70637 - Truck Stock, Ice Machine Cleaner"
type textarea "x"
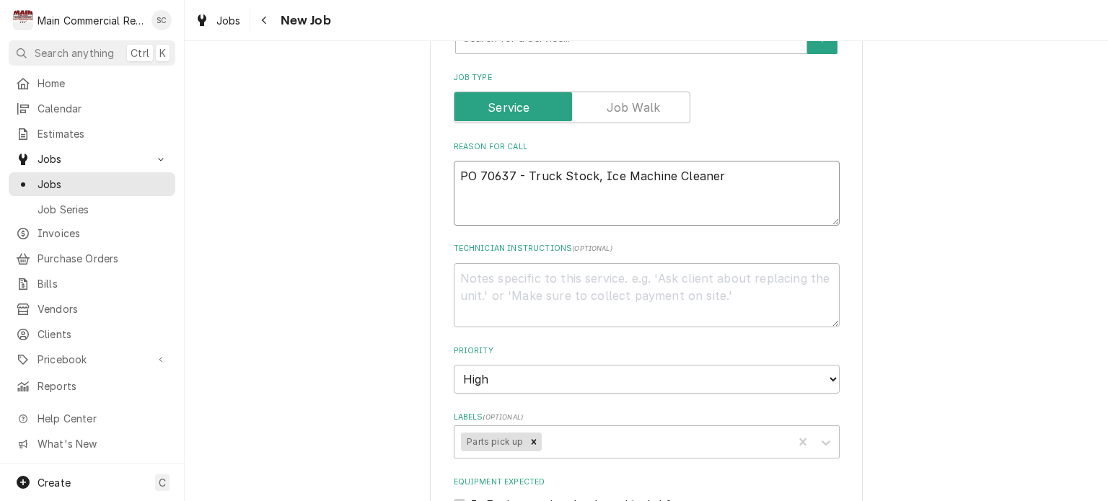
type textarea "PO 70637 - Truck Stock, Ice Machine Cleaner"
type textarea "x"
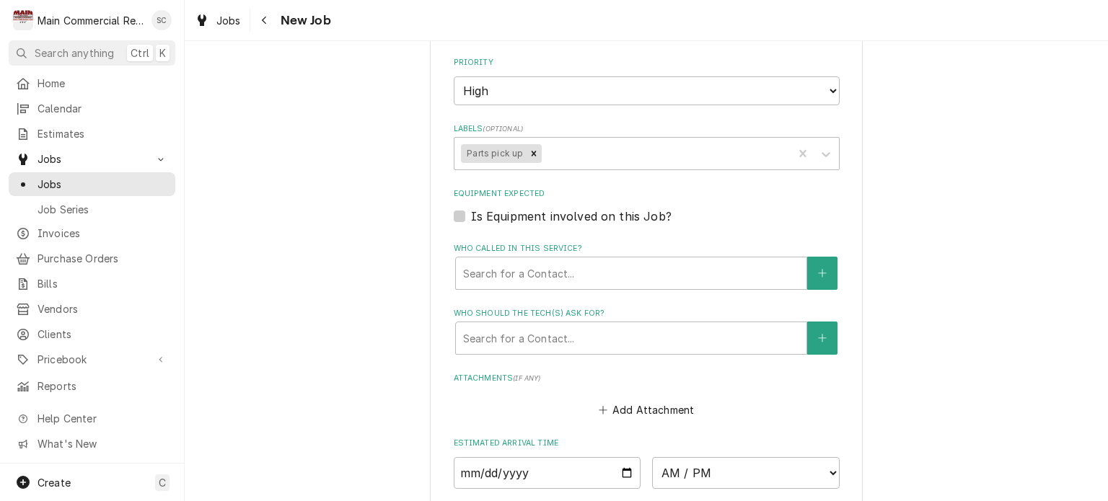
scroll to position [938, 0]
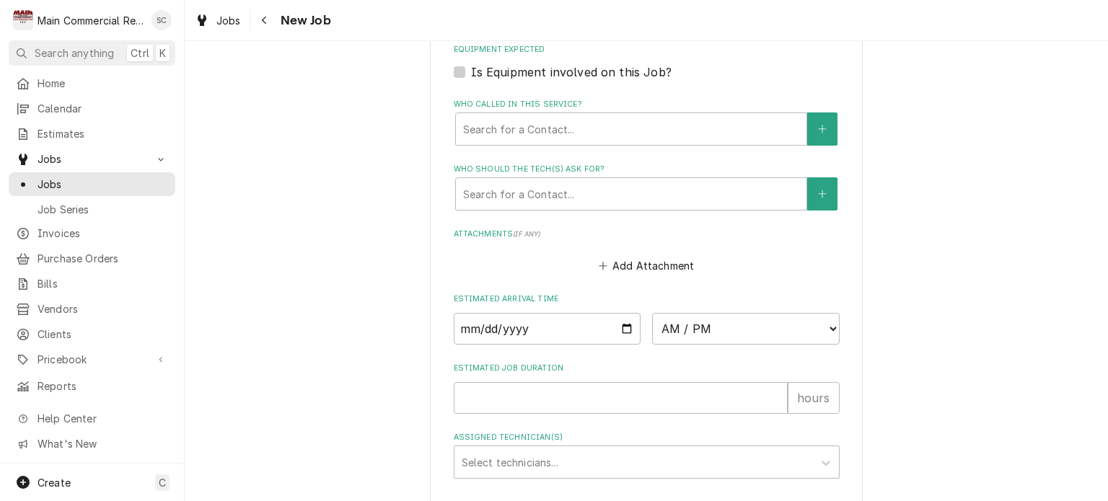
type textarea "PO 70637 - Truck Stock, Ice Machine Cleaner"
click at [622, 320] on input "Date" at bounding box center [548, 329] width 188 height 32
type textarea "x"
type input "2025-09-23"
type textarea "x"
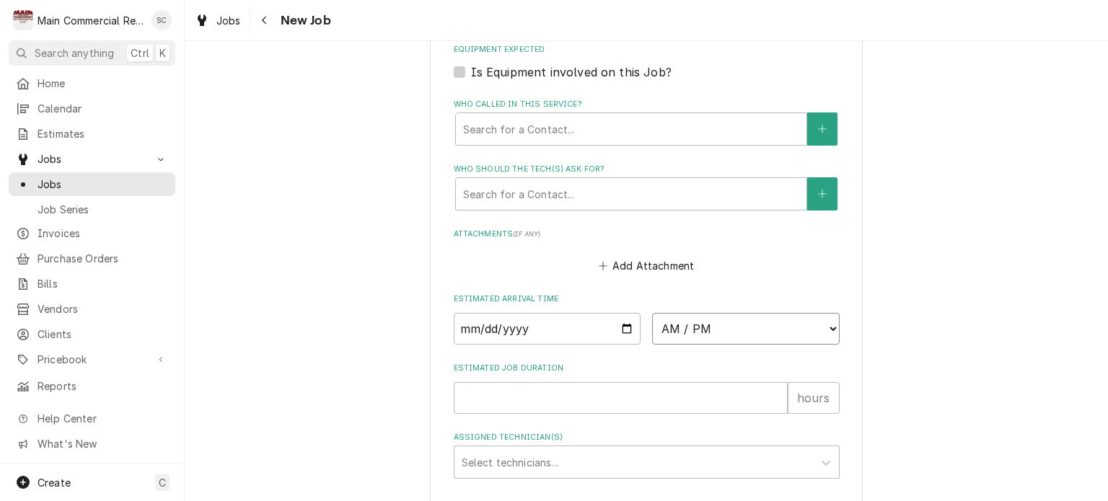
click at [699, 320] on select "AM / PM 6:00 AM 6:15 AM 6:30 AM 6:45 AM 7:00 AM 7:15 AM 7:30 AM 7:45 AM 8:00 AM…" at bounding box center [746, 329] width 188 height 32
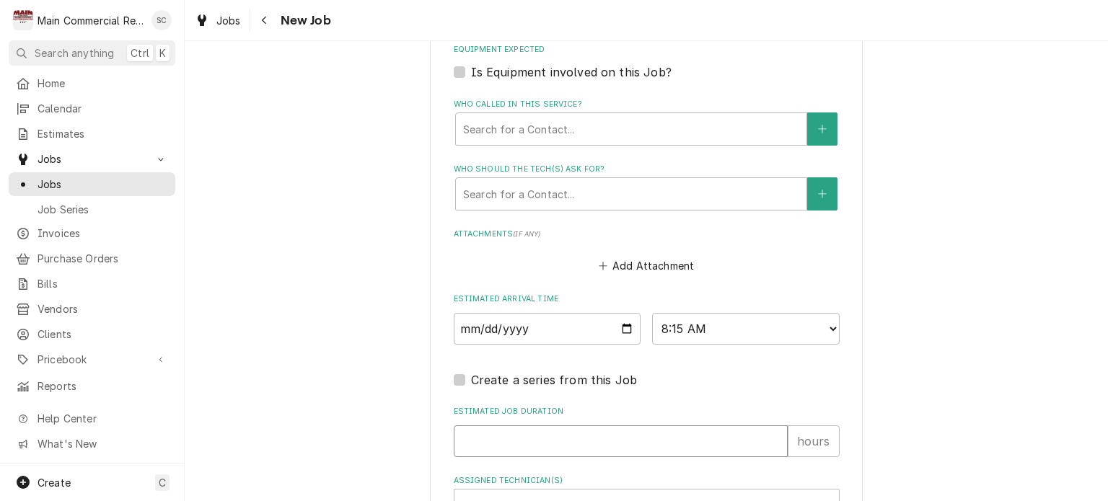
click at [559, 427] on input "Estimated Job Duration" at bounding box center [621, 442] width 334 height 32
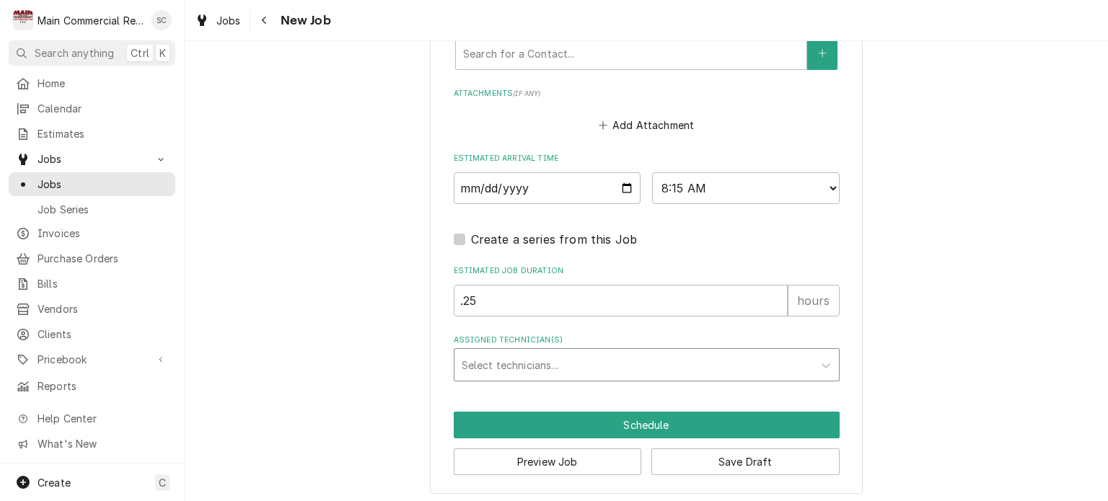
click at [586, 367] on div "Assigned Technician(s)" at bounding box center [634, 365] width 344 height 26
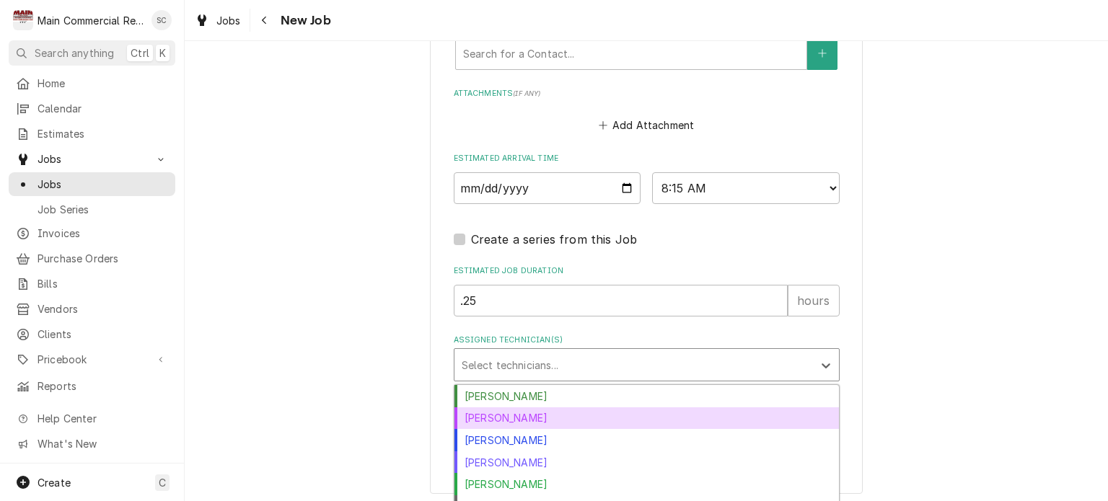
click at [565, 419] on div "Dorian Wertz" at bounding box center [647, 419] width 385 height 22
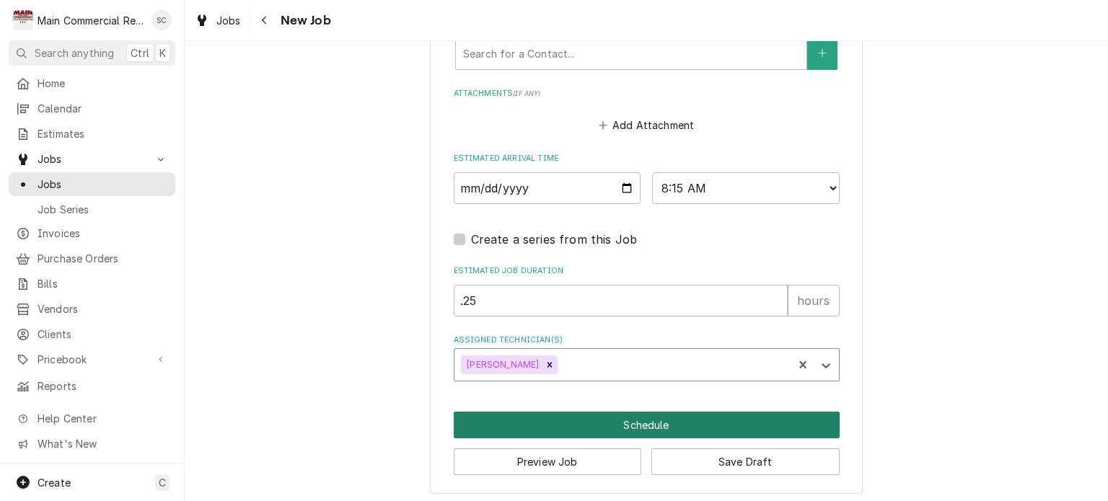
click at [585, 423] on button "Schedule" at bounding box center [647, 425] width 386 height 27
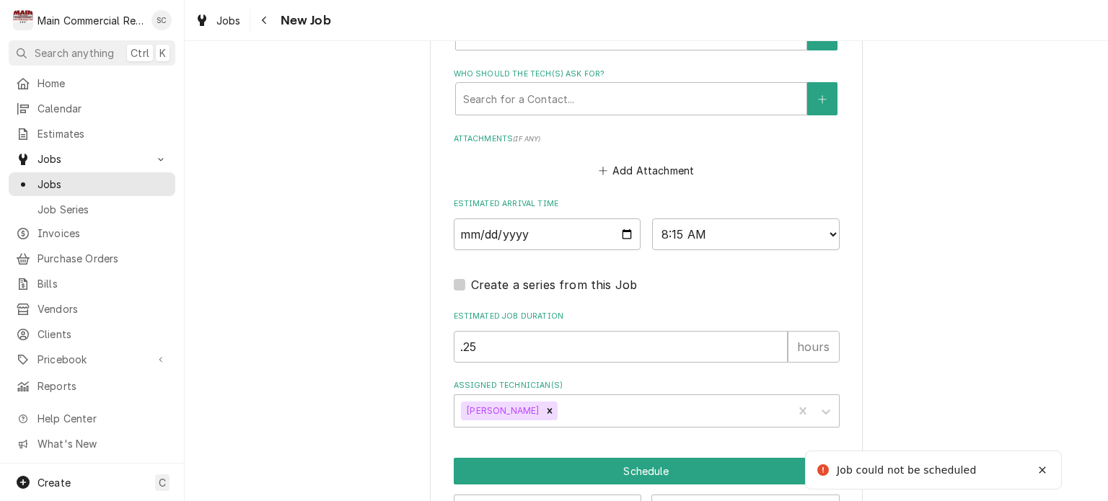
scroll to position [469, 0]
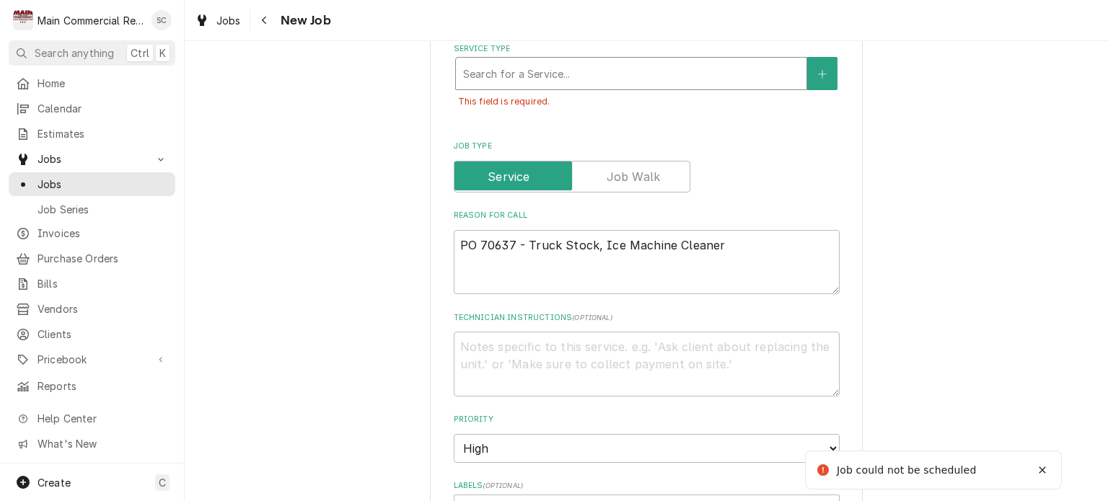
click at [629, 74] on div "Service Type" at bounding box center [631, 74] width 336 height 26
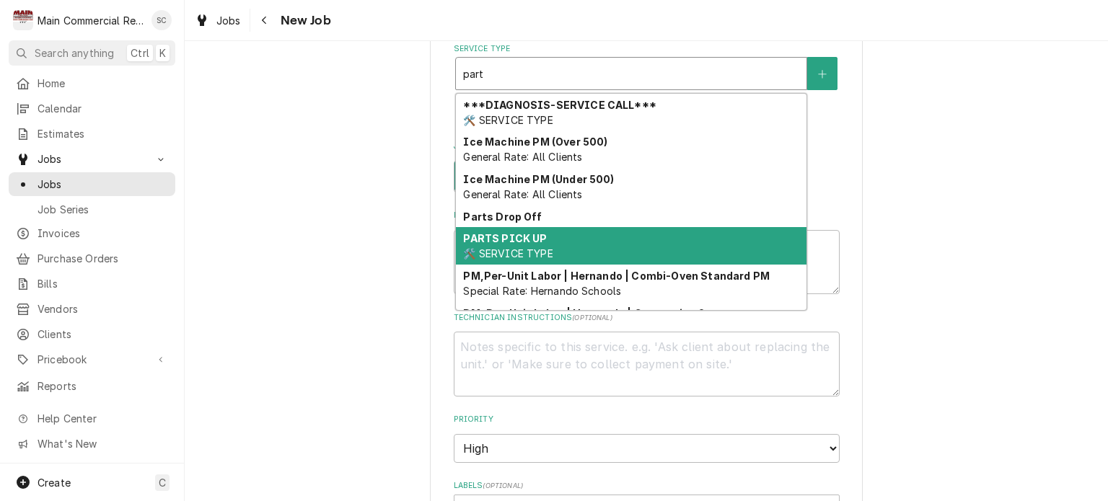
click at [569, 239] on div "PARTS PICK UP 🛠️ SERVICE TYPE" at bounding box center [631, 246] width 351 height 38
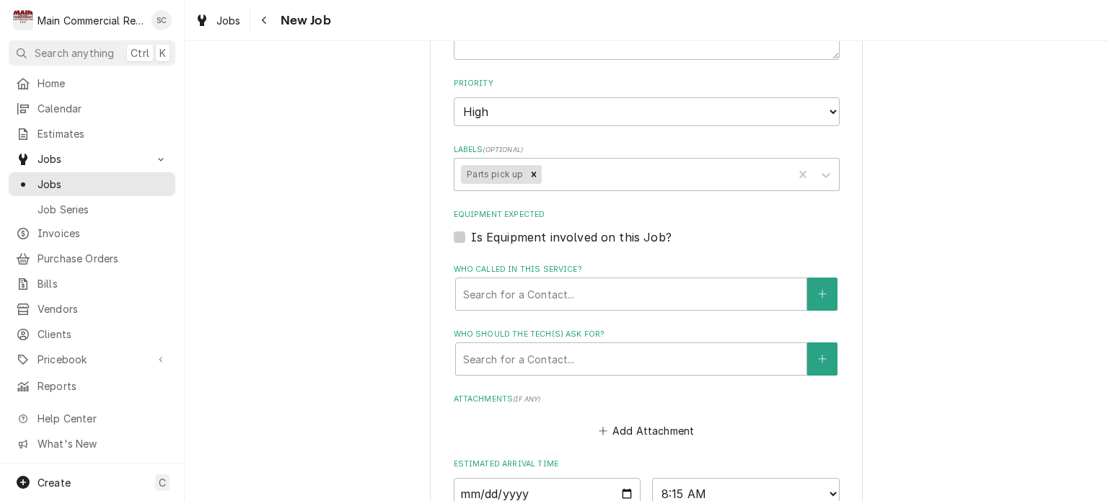
scroll to position [1118, 0]
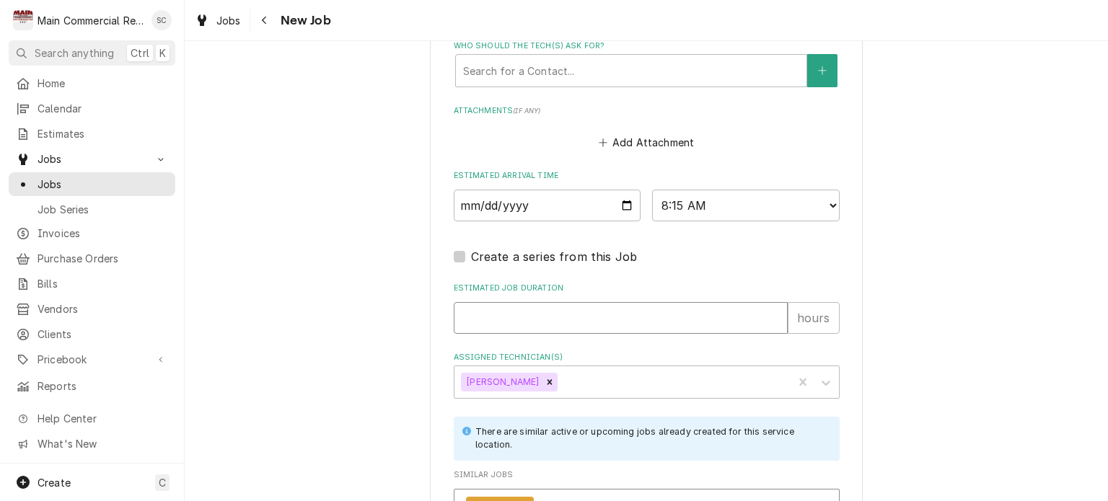
click at [594, 317] on input "Estimated Job Duration" at bounding box center [621, 318] width 334 height 32
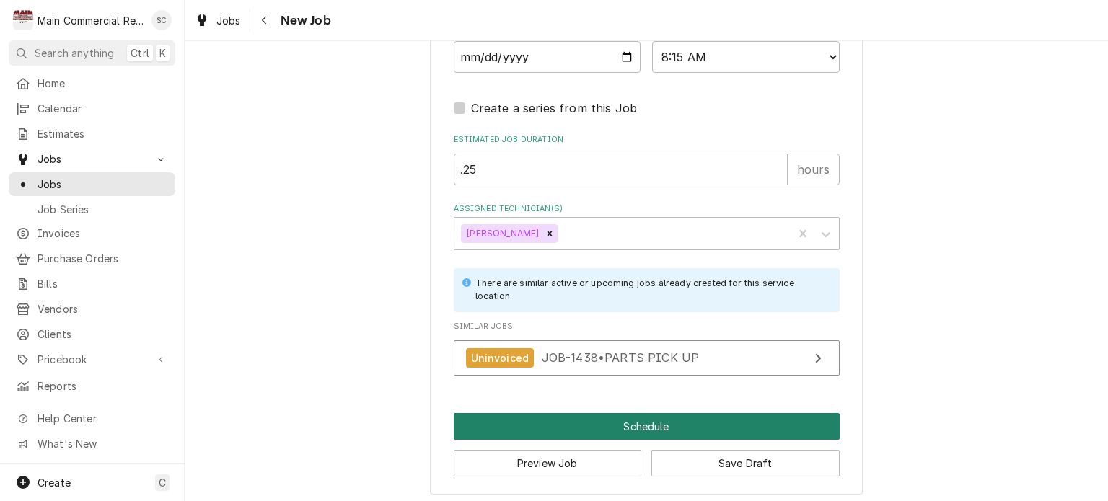
click at [574, 426] on button "Schedule" at bounding box center [647, 426] width 386 height 27
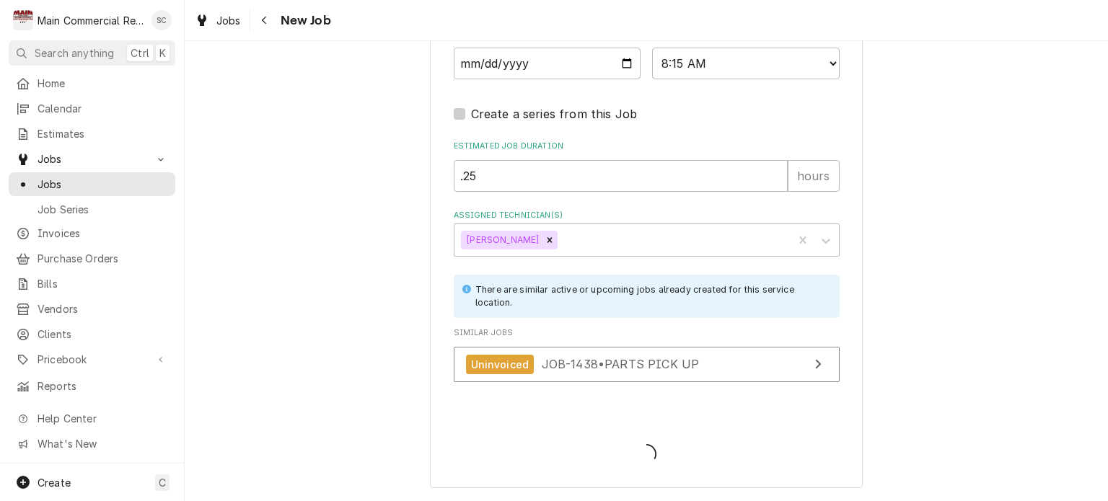
scroll to position [1222, 0]
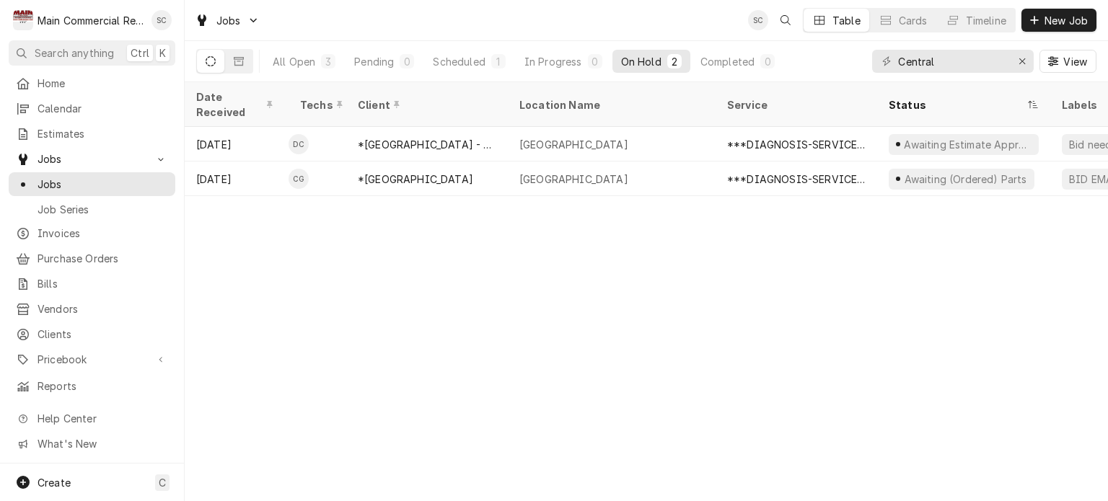
click at [830, 356] on div "Date Received Techs Client Location Name Service Status Labels ID Duration Job …" at bounding box center [646, 291] width 923 height 419
click at [1025, 57] on icon "Erase input" at bounding box center [1023, 61] width 8 height 10
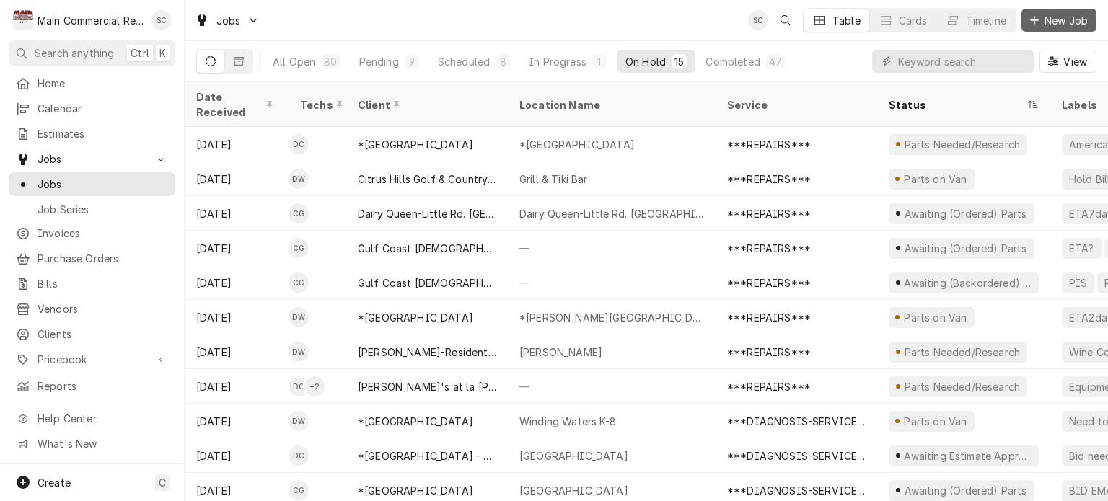
click at [1056, 19] on span "New Job" at bounding box center [1066, 20] width 49 height 15
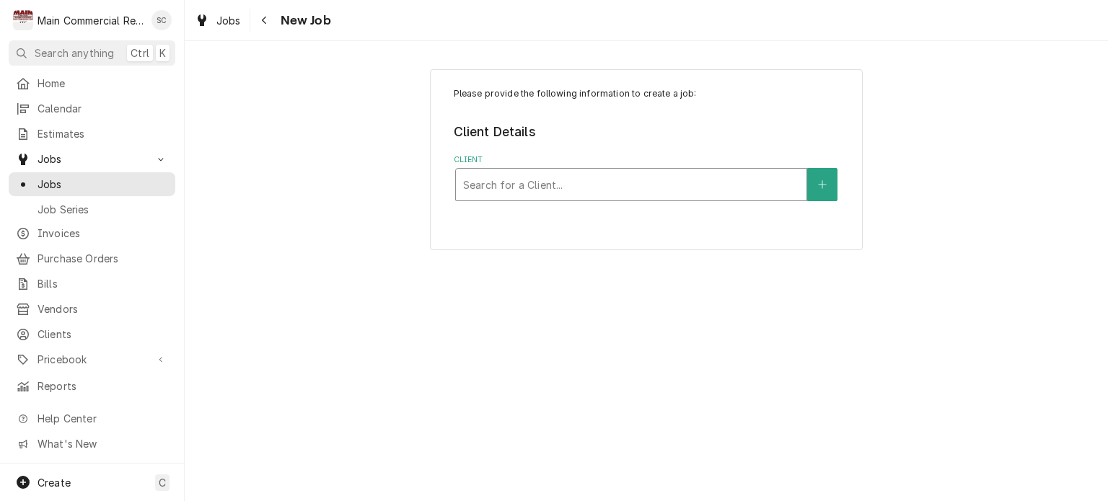
click at [527, 187] on div "Client" at bounding box center [631, 185] width 336 height 26
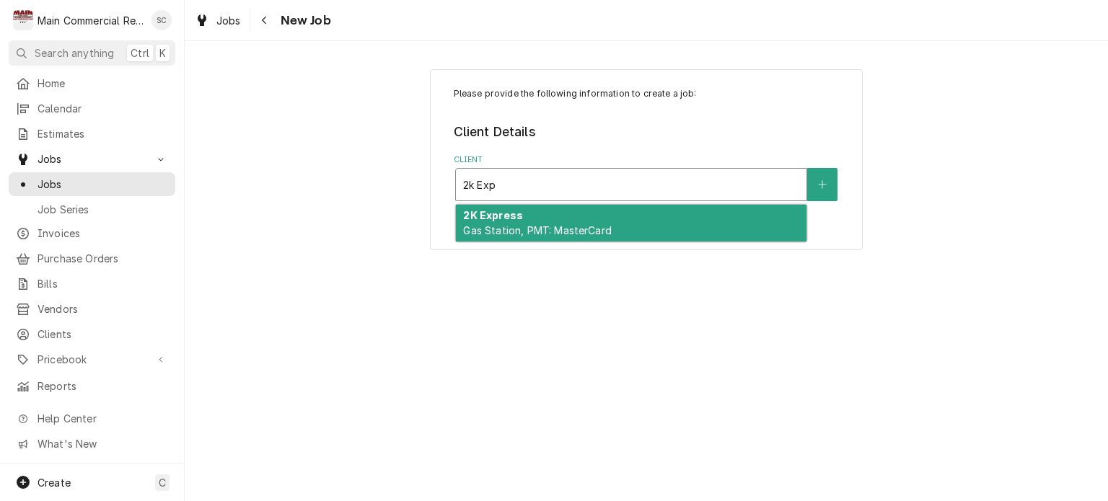
type input "2k Expr"
click at [524, 214] on div "2K Express Gas Station, PMT: MasterCard" at bounding box center [631, 224] width 351 height 38
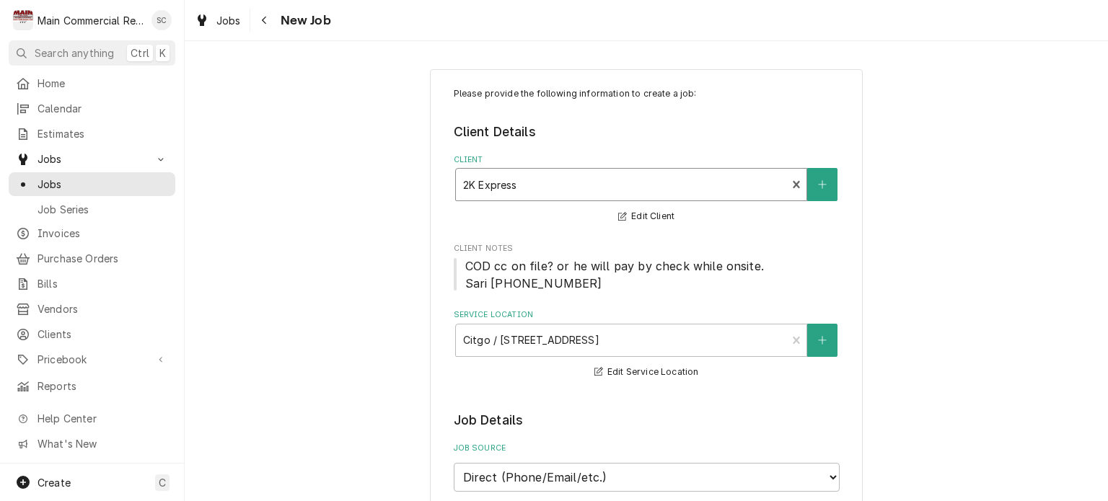
scroll to position [289, 0]
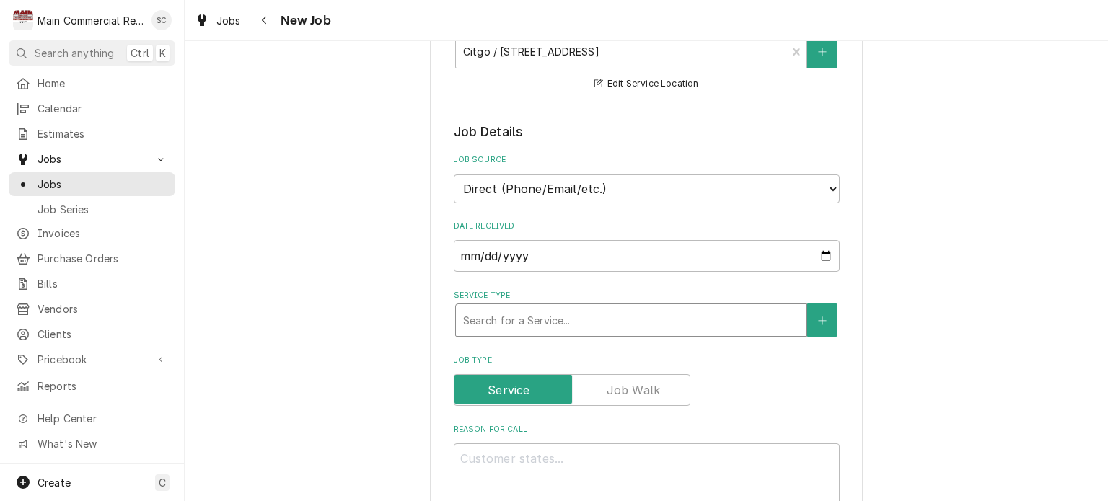
click at [555, 323] on div "Service Type" at bounding box center [631, 320] width 336 height 26
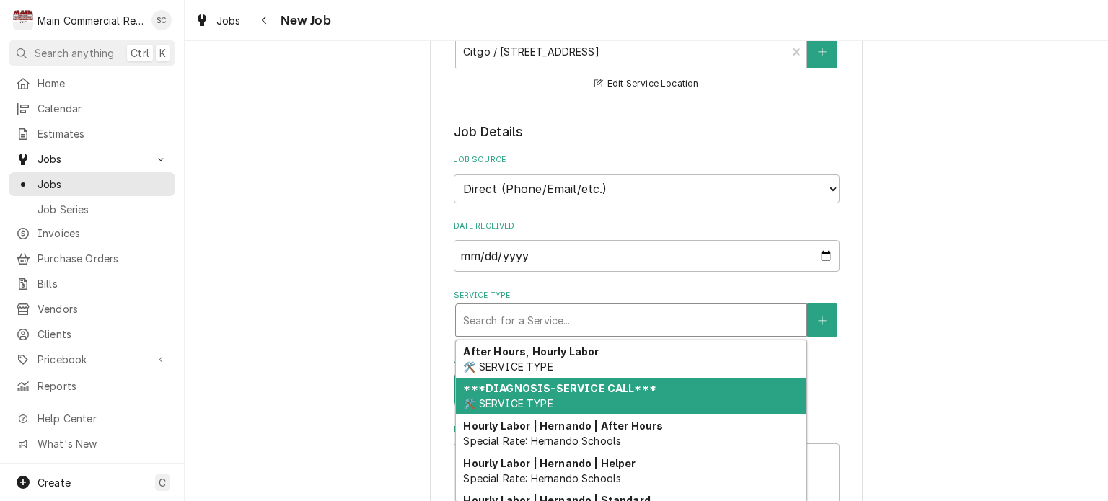
click at [537, 388] on strong "***DIAGNOSIS-SERVICE CALL***" at bounding box center [559, 388] width 193 height 12
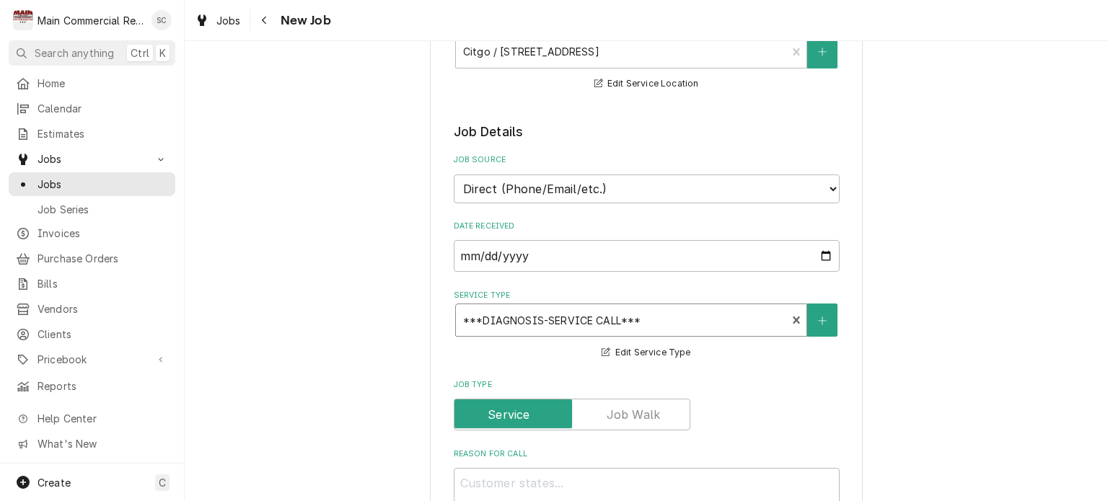
scroll to position [505, 0]
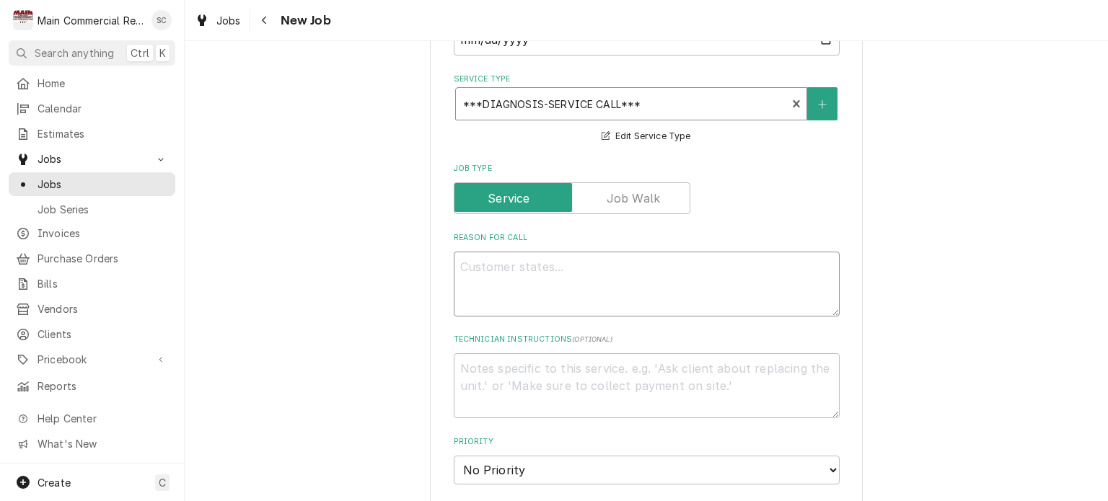
click at [569, 271] on textarea "Reason For Call" at bounding box center [647, 284] width 386 height 65
type textarea "x"
type textarea "R"
type textarea "x"
type textarea "RI"
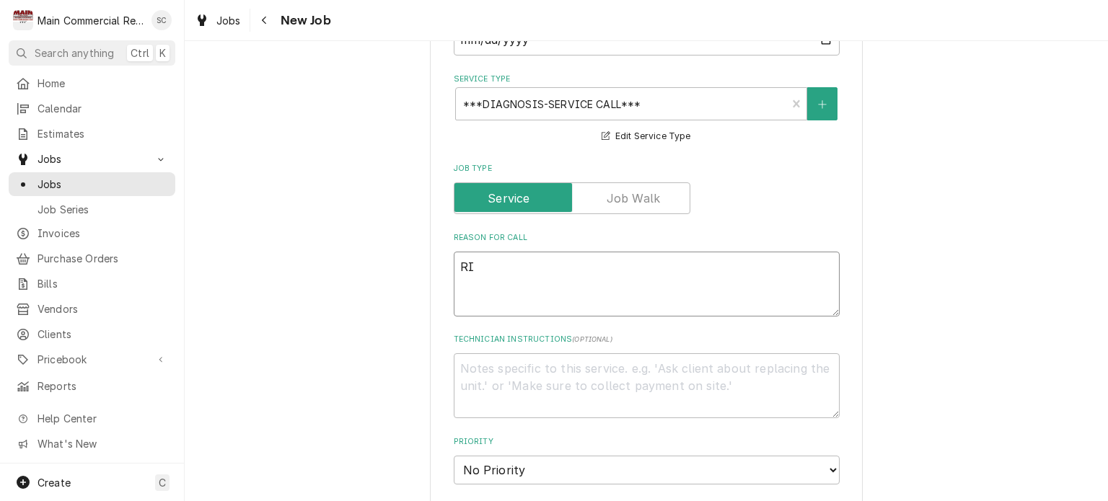
type textarea "x"
type textarea "RIC"
type textarea "x"
type textarea "RIC"
type textarea "x"
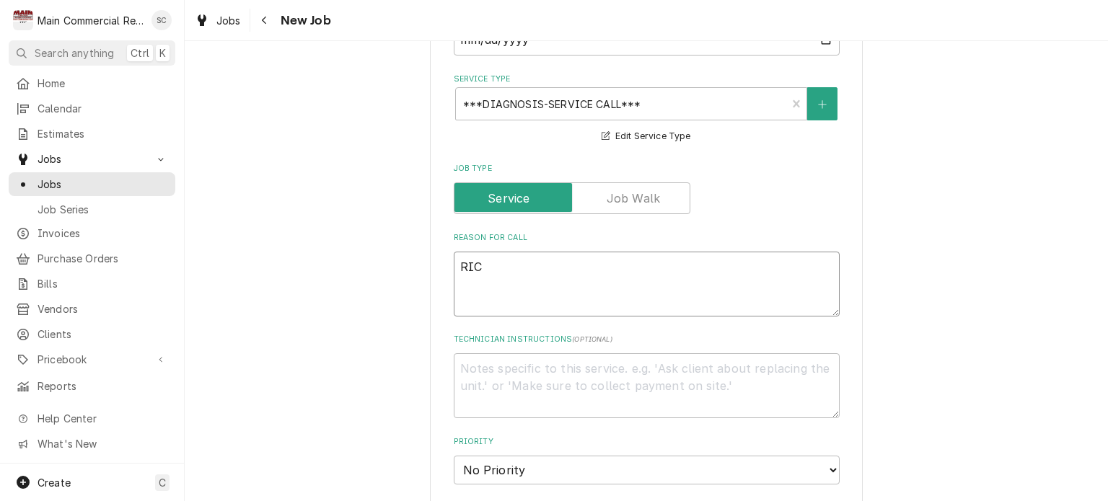
type textarea "RIC l"
type textarea "x"
type textarea "RIC le"
type textarea "x"
type textarea "RIC lea"
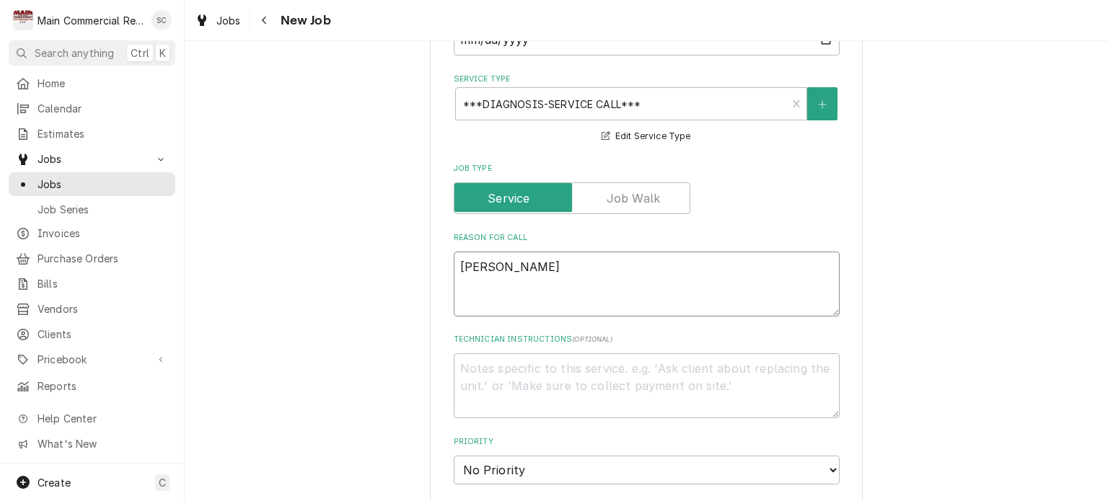
type textarea "x"
type textarea "RIC leak"
type textarea "x"
type textarea "RIC leaki"
type textarea "x"
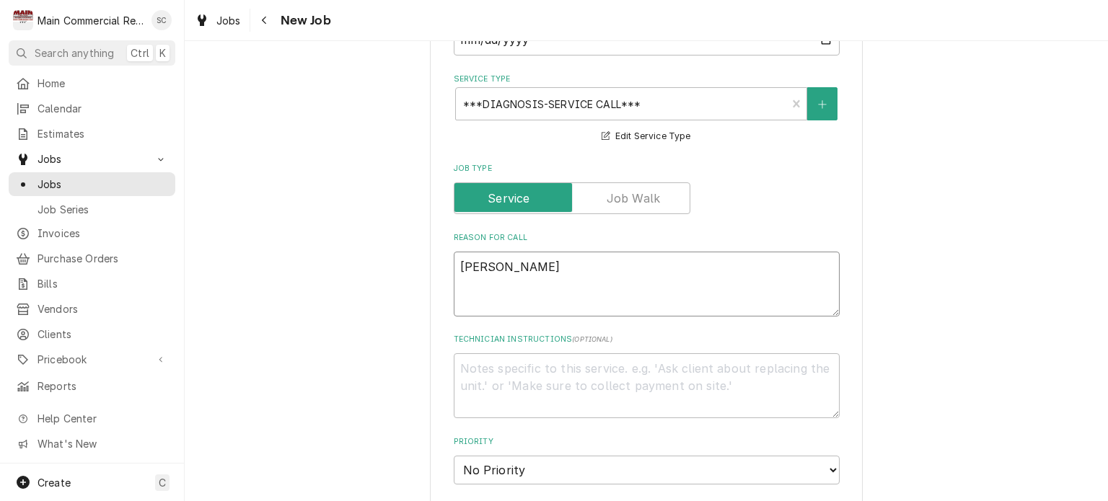
type textarea "RIC leakin"
type textarea "x"
type textarea "RIC leaking"
type textarea "x"
type textarea "RIC leaking"
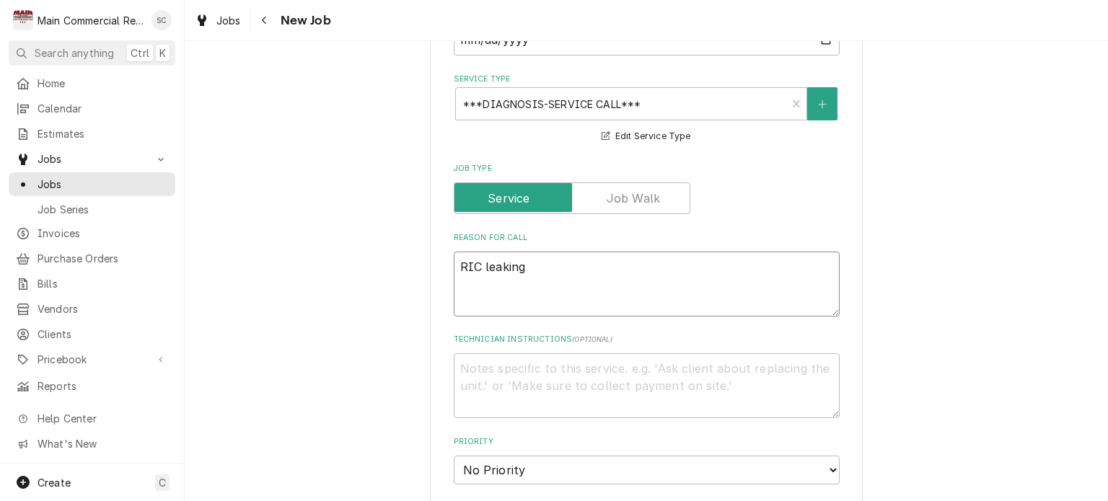
type textarea "x"
type textarea "RIC leaking w"
type textarea "x"
type textarea "RIC leaking wa"
type textarea "x"
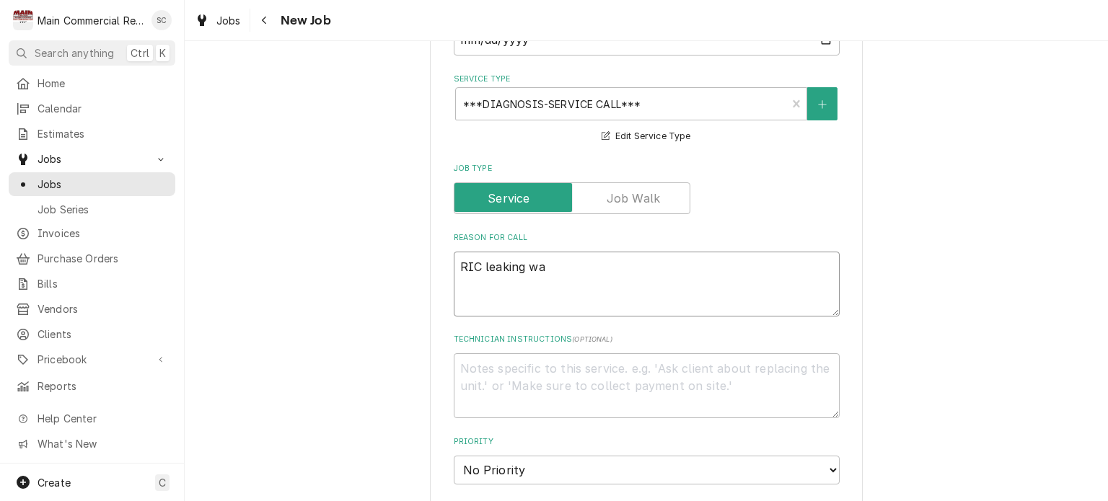
type textarea "RIC leaking wat"
type textarea "x"
type textarea "RIC leaking wate"
type textarea "x"
type textarea "RIC leaking water"
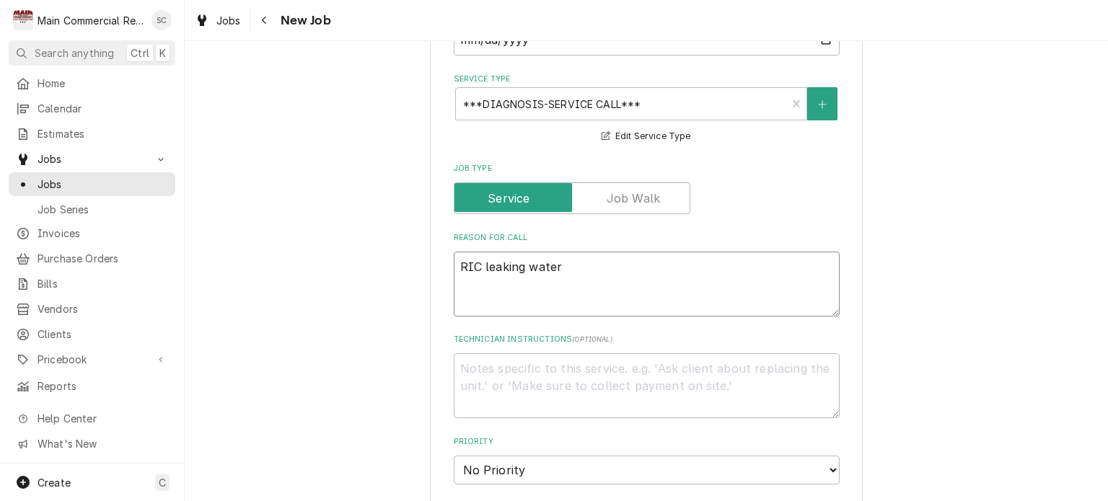
type textarea "x"
type textarea "RIC leaking water"
type textarea "x"
type textarea "RIC leaking water f"
type textarea "x"
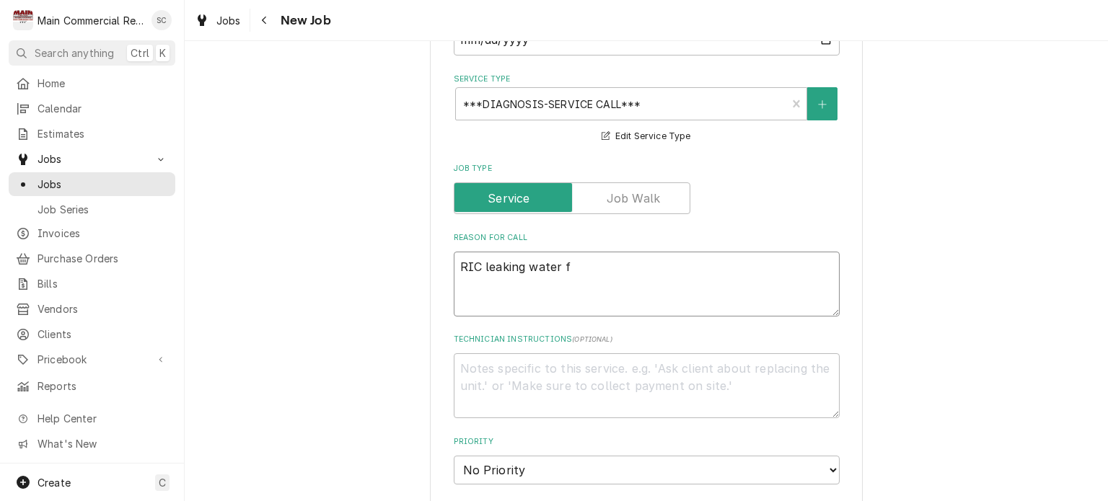
type textarea "RIC leaking water fr"
type textarea "x"
type textarea "RIC leaking water fro"
type textarea "x"
type textarea "RIC leaking water from"
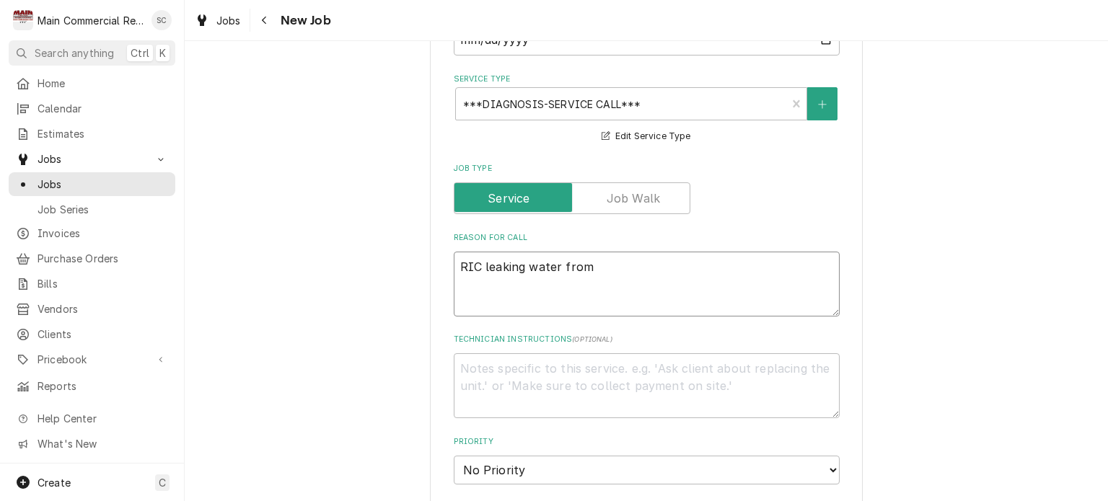
type textarea "x"
type textarea "RIC leaking water from"
type textarea "x"
type textarea "RIC leaking water from t"
type textarea "x"
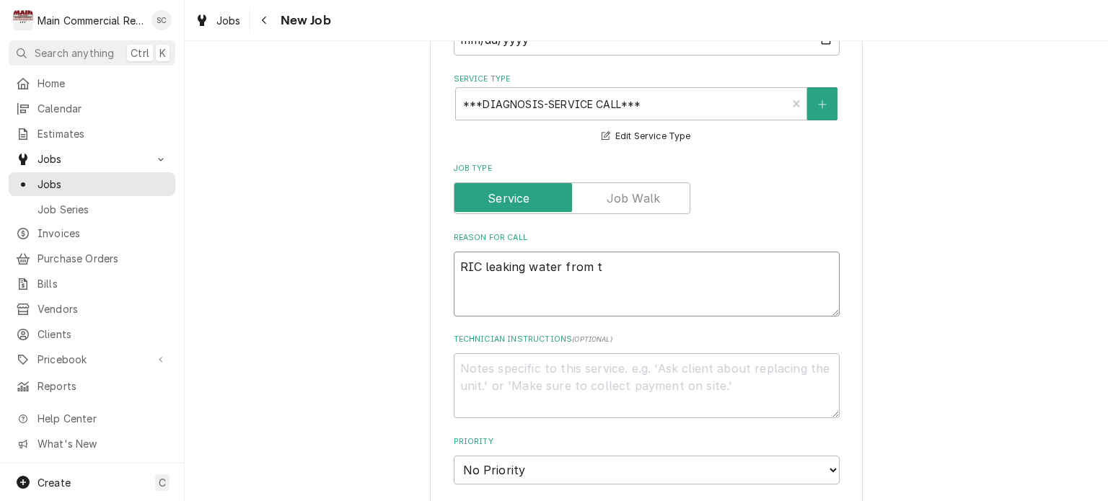
type textarea "RIC leaking water from th"
type textarea "x"
type textarea "RIC leaking water from the"
type textarea "x"
type textarea "RIC leaking water from the"
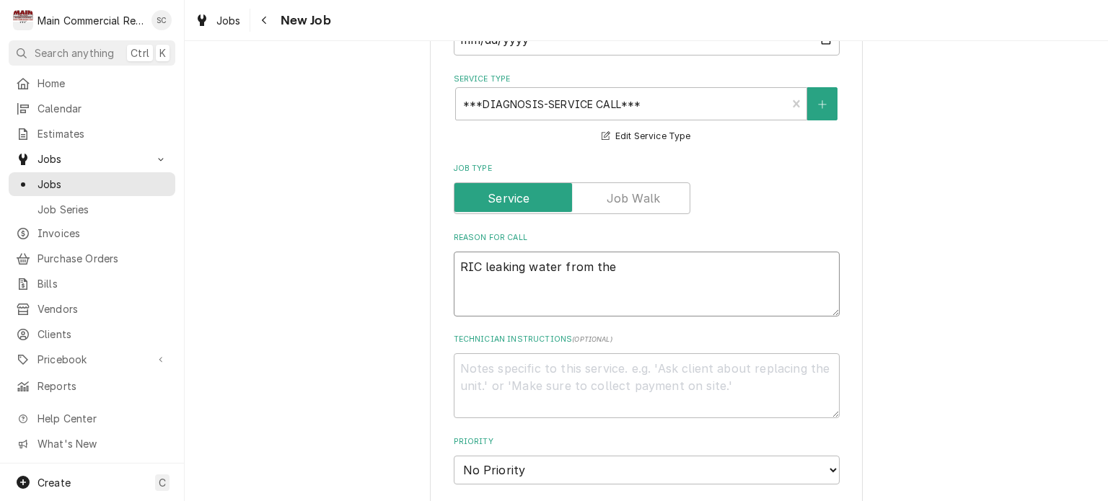
type textarea "x"
type textarea "RIC leaking water from the b"
type textarea "x"
type textarea "RIC leaking water from the bo"
type textarea "x"
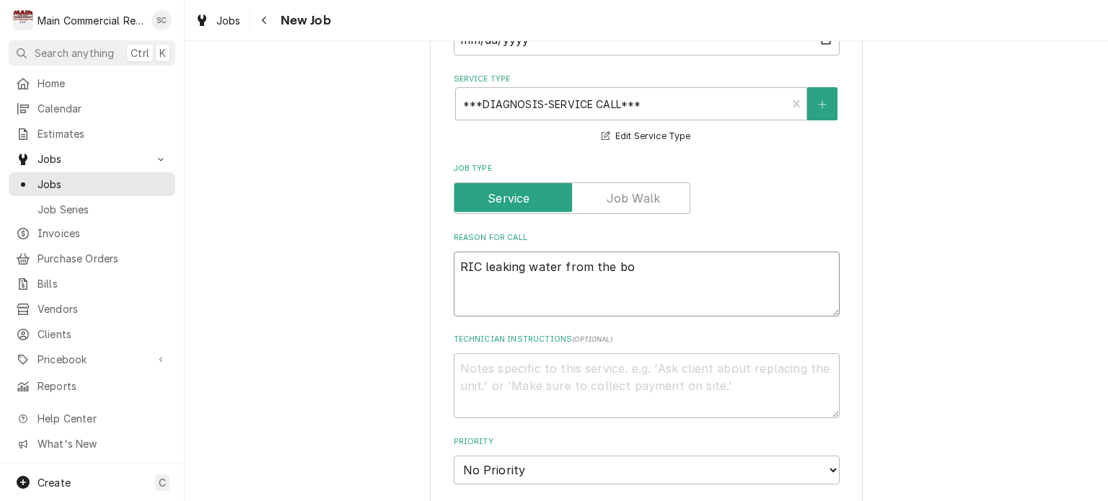
type textarea "RIC leaking water from the bot"
type textarea "x"
type textarea "RIC leaking water from the bott"
type textarea "x"
type textarea "RIC leaking water from the botto"
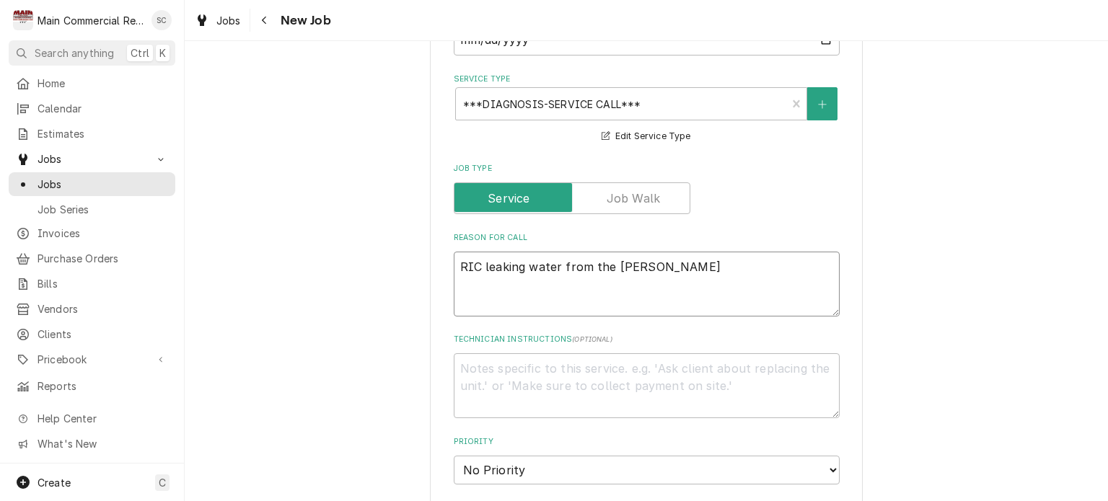
type textarea "x"
type textarea "RIC leaking water from the bottom"
type textarea "x"
type textarea "RIC leaking water from the bottom'"
type textarea "x"
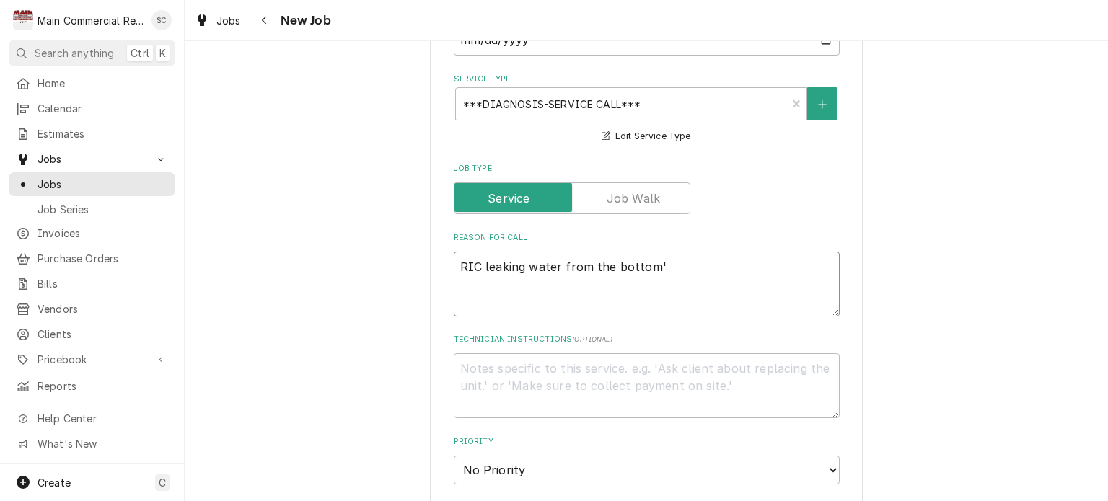
type textarea "RIC leaking water from the bottom"
type textarea "x"
type textarea "RIC leaking water from the bottoml"
type textarea "x"
type textarea "RIC leaking water from the bottom"
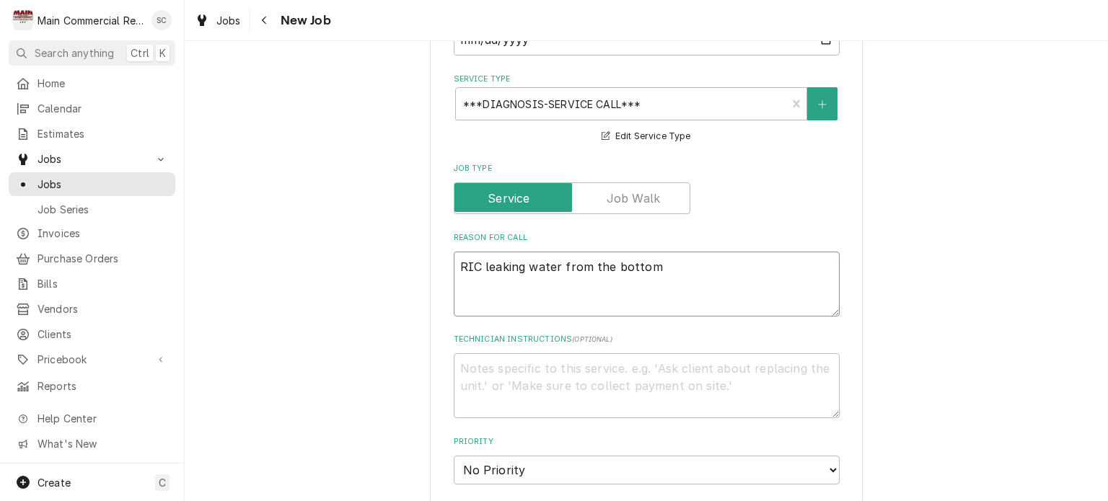
type textarea "x"
type textarea "RIC leaking water from the bottom"
type textarea "x"
type textarea "RIC leaking water from the bottom P"
type textarea "x"
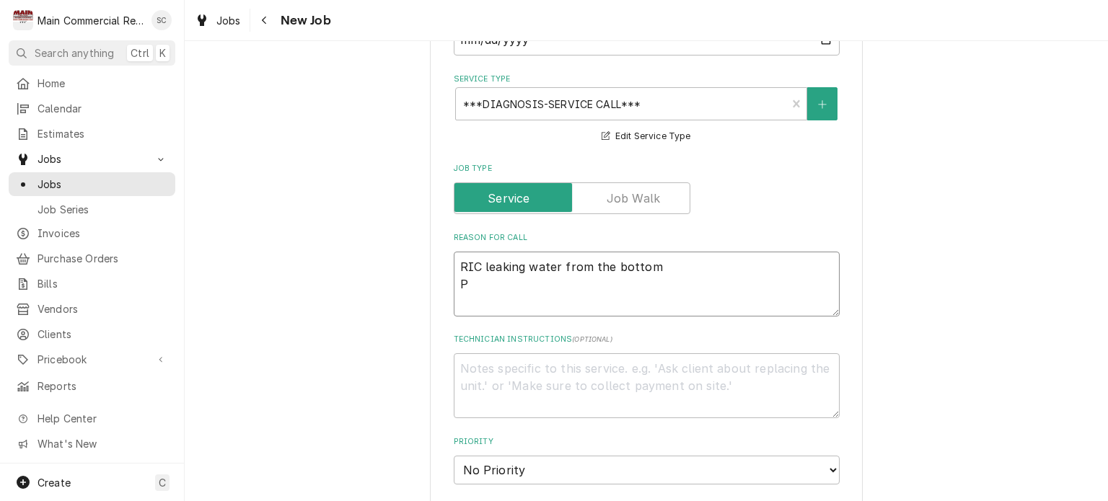
type textarea "RIC leaking water from the bottom Pe"
type textarea "x"
type textarea "RIC leaking water from the bottom Per"
type textarea "x"
type textarea "RIC leaking water from the bottom Per S"
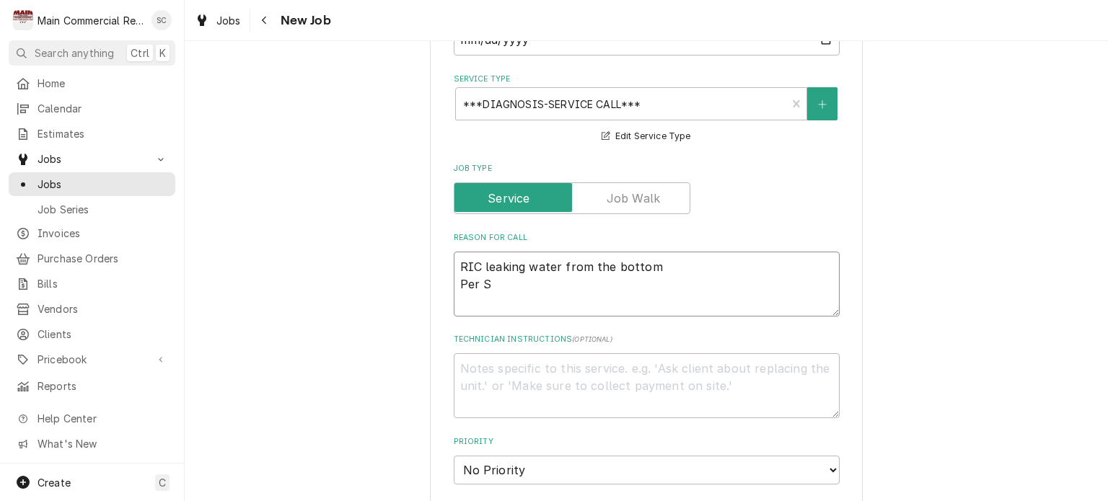
type textarea "x"
type textarea "RIC leaking water from the bottom Per Sa"
type textarea "x"
type textarea "RIC leaking water from the bottom Per Sar"
type textarea "x"
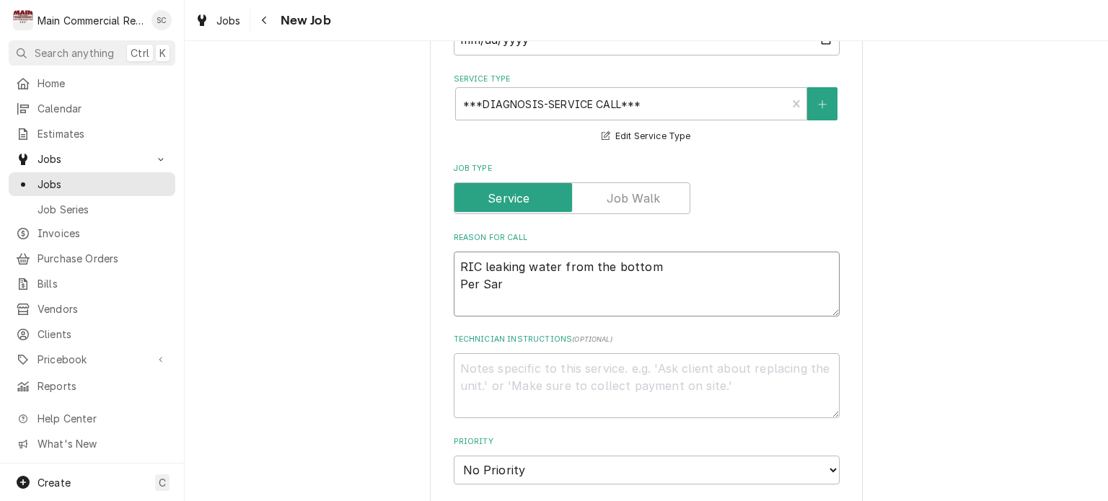
type textarea "RIC leaking water from the bottom Per Sari"
type textarea "x"
type textarea "RIC leaking water from the bottom Per Sari"
type textarea "x"
type textarea "RIC leaking water from the bottom Per Sari t"
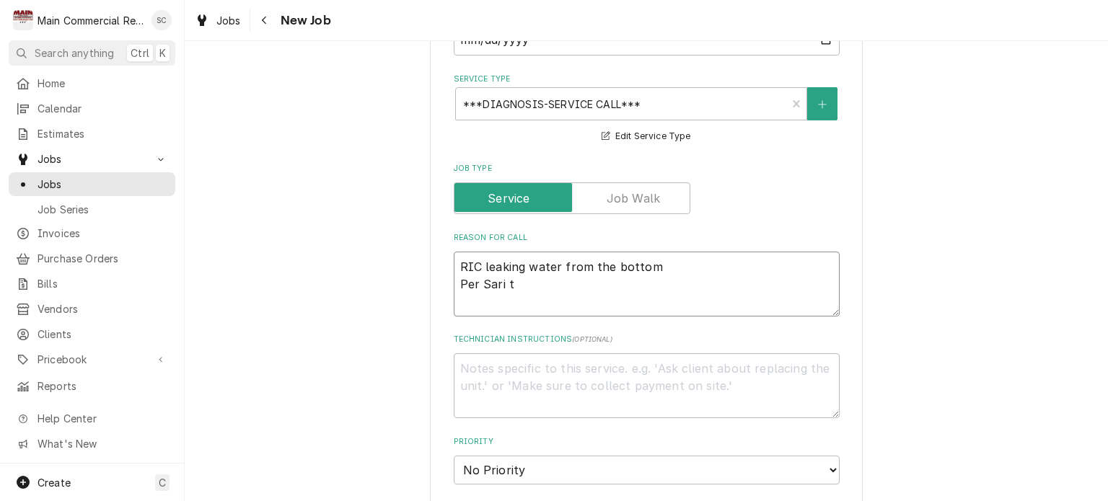
type textarea "x"
type textarea "RIC leaking water from the bottom Per Sari to"
type textarea "x"
type textarea "RIC leaking water from the bottom Per Sari tom"
type textarea "x"
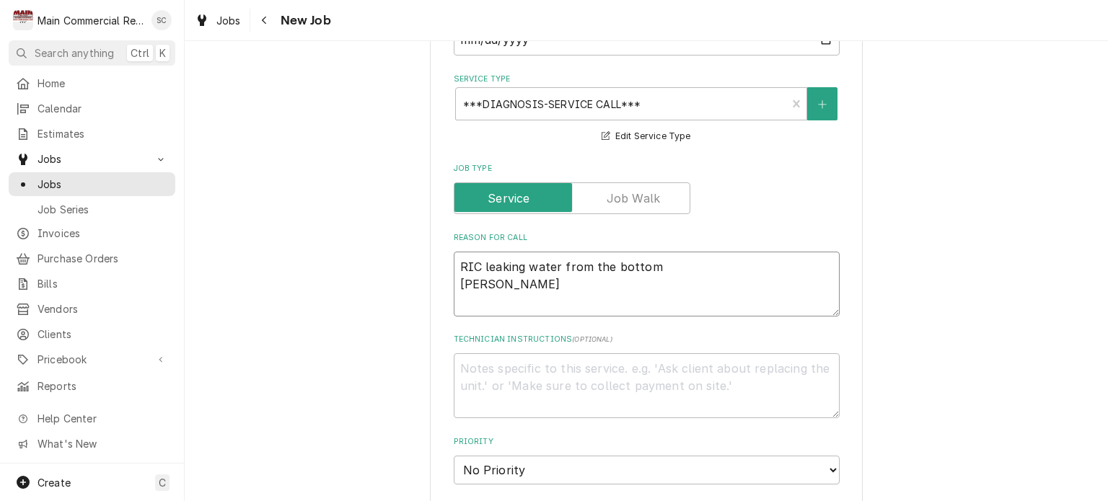
type textarea "RIC leaking water from the bottom Per Sari tomo"
type textarea "x"
type textarea "RIC leaking water from the bottom Per Sari tomor"
type textarea "x"
type textarea "RIC leaking water from the bottom Per Sari tomorr"
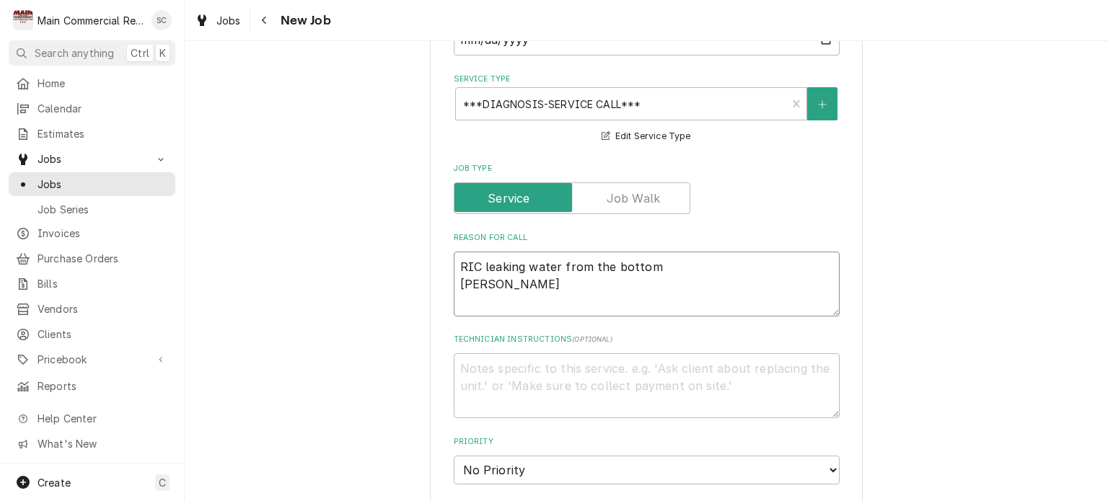
type textarea "x"
type textarea "RIC leaking water from the bottom Per Sari tomorro"
type textarea "x"
type textarea "RIC leaking water from the bottom Per Sari tomorro"
type textarea "x"
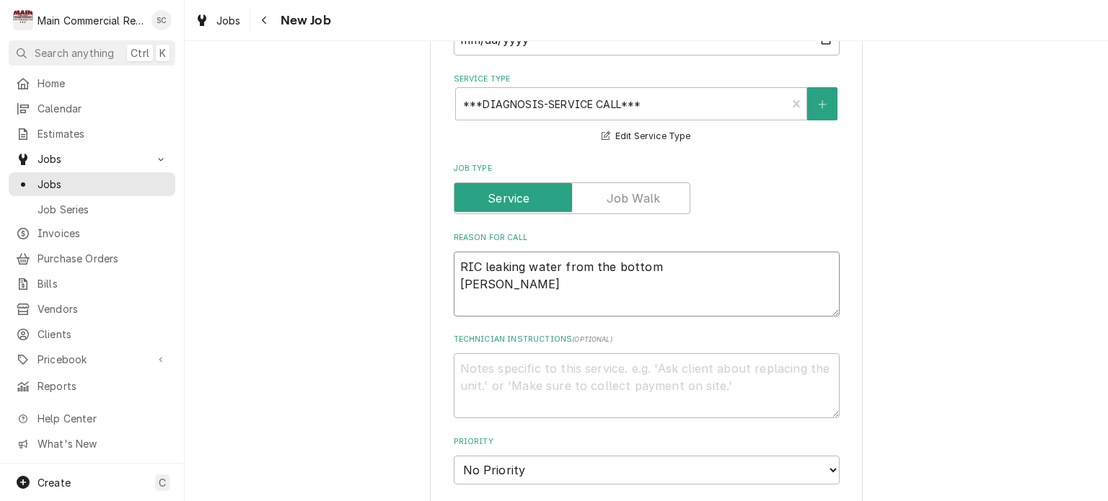
type textarea "RIC leaking water from the bottom Per Sari tomorro w"
type textarea "x"
type textarea "RIC leaking water from the bottom Per Sari tomorro wi"
type textarea "x"
type textarea "RIC leaking water from the bottom Per Sari tomorro w"
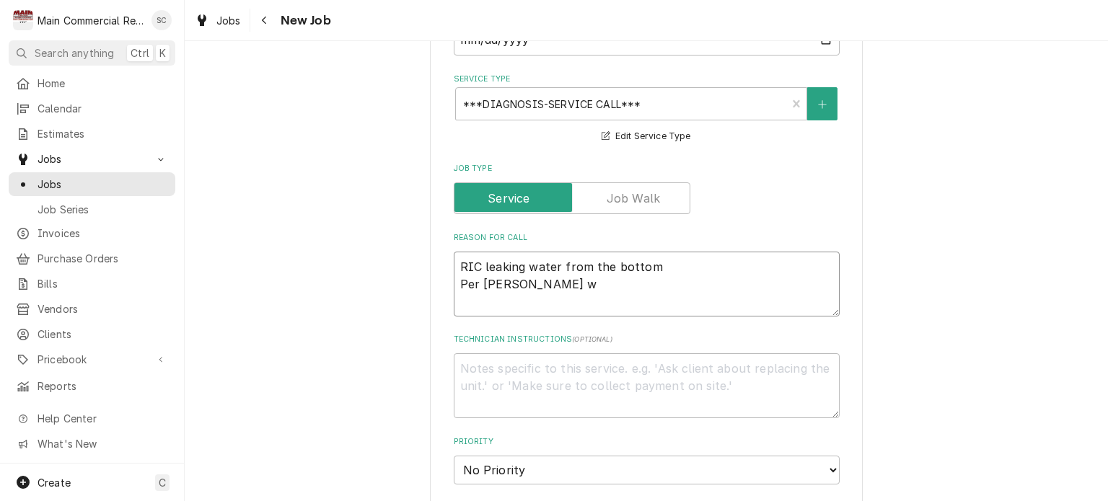
type textarea "x"
type textarea "RIC leaking water from the bottom Per Sari tomorro"
type textarea "x"
type textarea "RIC leaking water from the bottom Per Sari tomorro w"
type textarea "x"
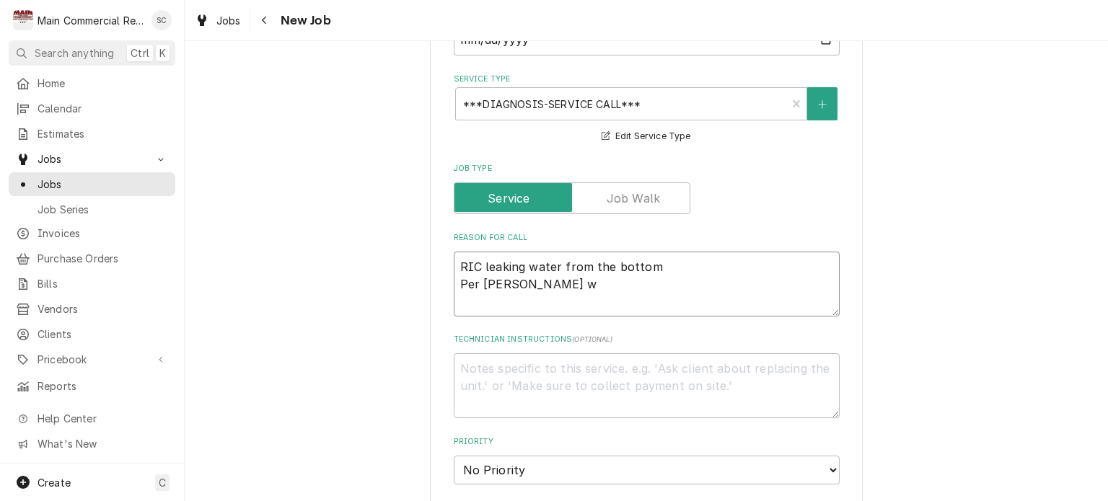
type textarea "RIC leaking water from the bottom Per Sari tomorro"
type textarea "x"
type textarea "RIC leaking water from the bottom Per Sari tomorro"
type textarea "x"
type textarea "RIC leaking water from the bottom Per Sari tomorrow"
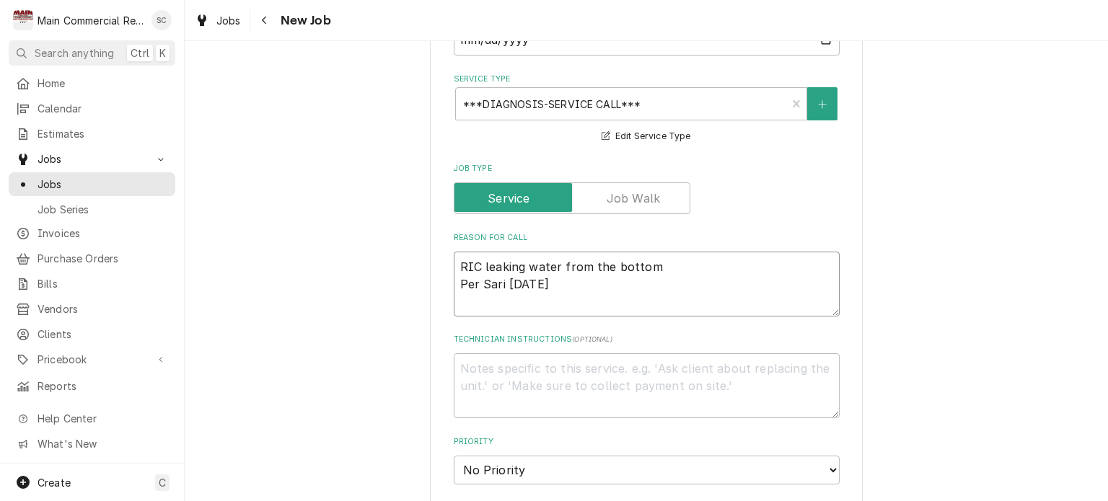
type textarea "x"
type textarea "RIC leaking water from the bottom Per Sari tomorrow"
type textarea "x"
type textarea "RIC leaking water from the bottom Per Sari tomorrow i"
type textarea "x"
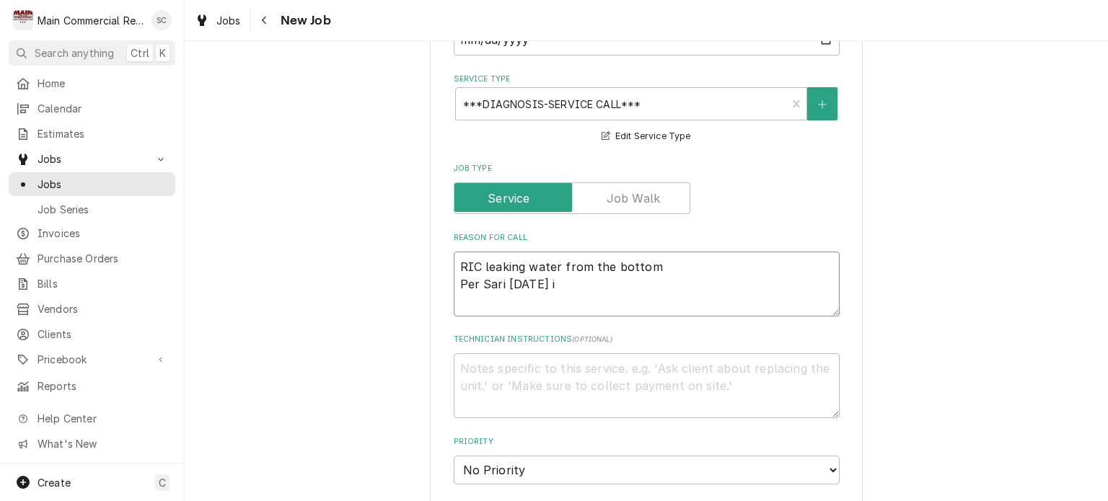
type textarea "RIC leaking water from the bottom Per Sari tomorrow is"
type textarea "x"
type textarea "RIC leaking water from the bottom Per Sari tomorrow is"
type textarea "x"
type textarea "RIC leaking water from the bottom Per Sari tomorrow is o"
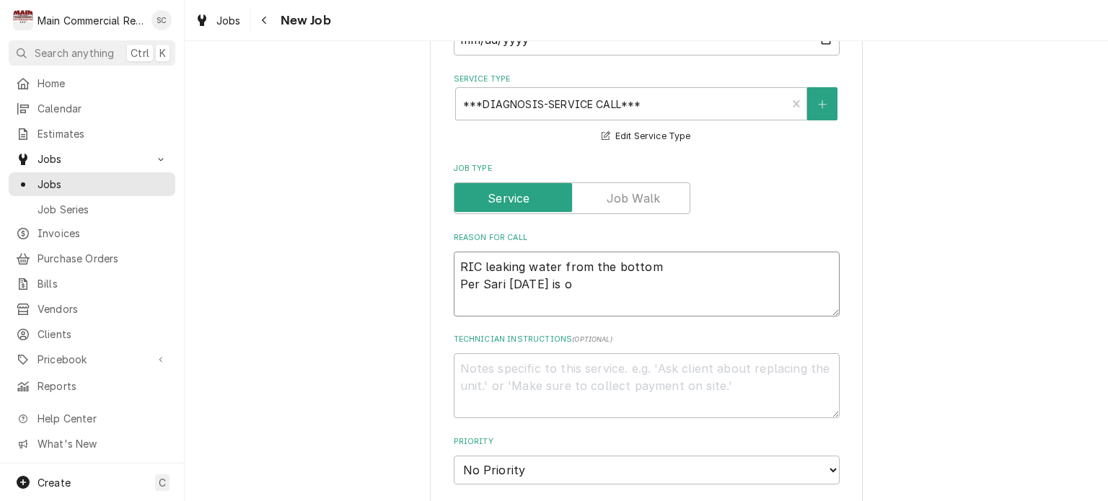
type textarea "x"
type textarea "RIC leaking water from the bottom Per Sari tomorrow is ok"
type textarea "x"
type textarea "RIC leaking water from the bottom Per Sari tomorrow is ok."
type textarea "x"
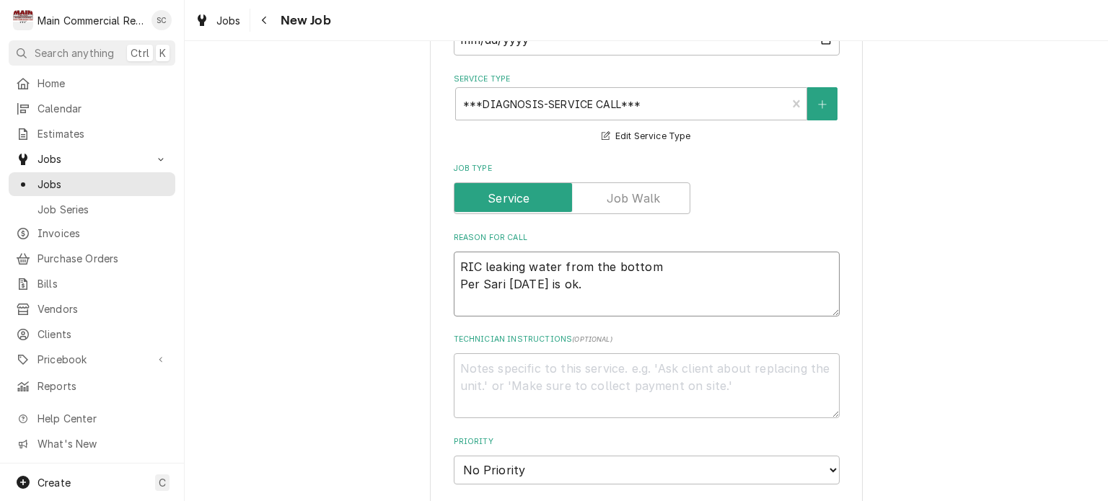
type textarea "RIC leaking water from the bottom Per Sari tomorrow is ok."
type textarea "x"
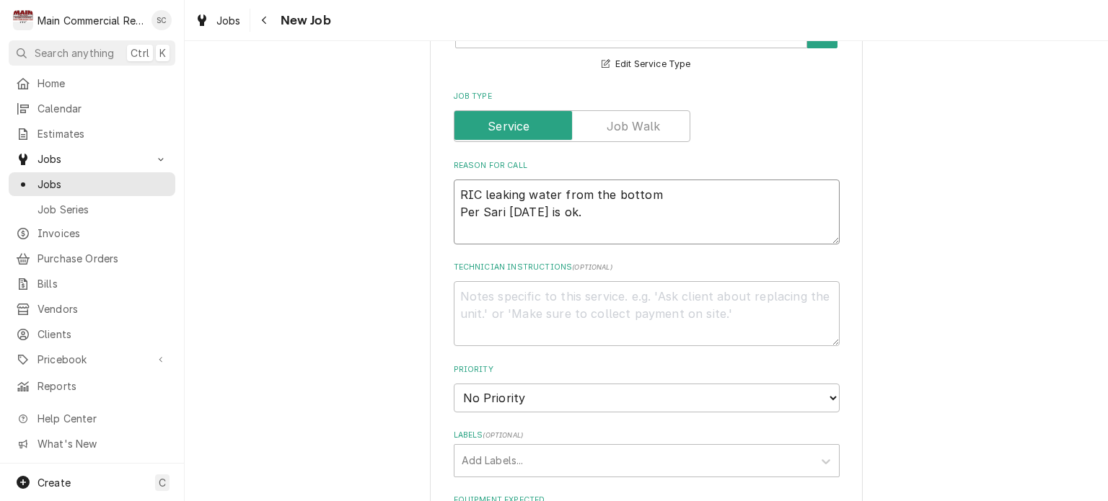
scroll to position [794, 0]
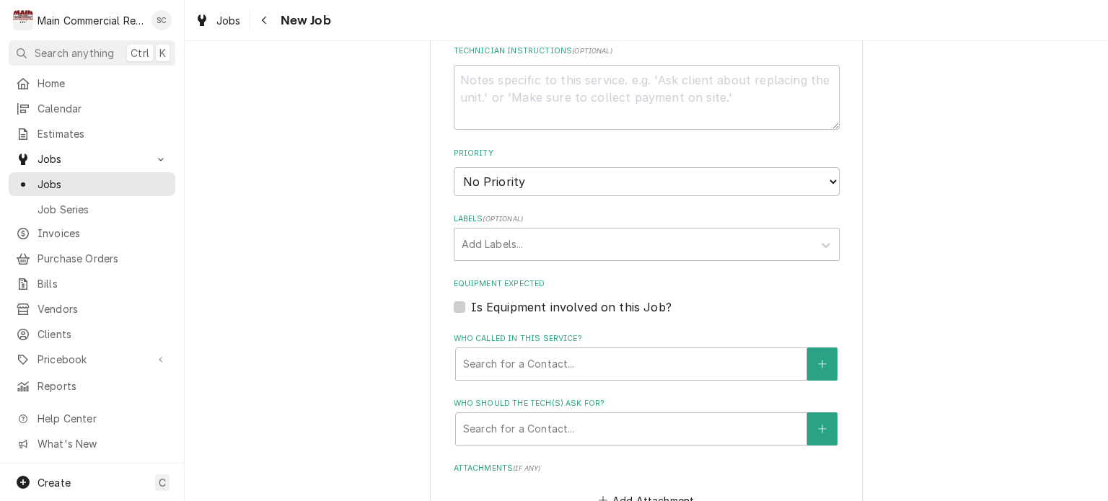
type textarea "RIC leaking water from the bottom Per Sari tomorrow is ok."
click at [510, 188] on select "No Priority Urgent High Medium Low" at bounding box center [647, 181] width 386 height 29
select select "3"
click at [454, 167] on select "No Priority Urgent High Medium Low" at bounding box center [647, 181] width 386 height 29
type textarea "x"
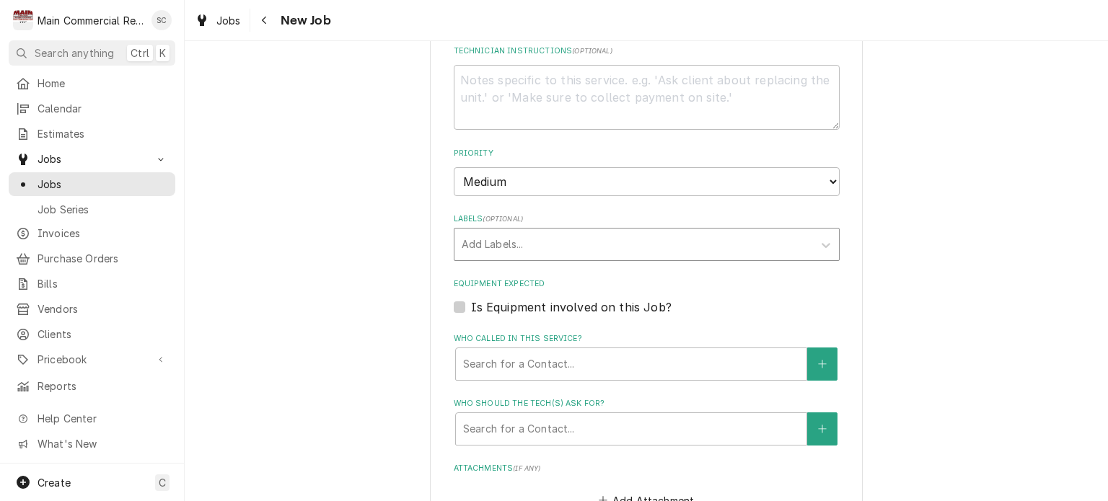
click at [507, 242] on div "Labels" at bounding box center [634, 245] width 344 height 26
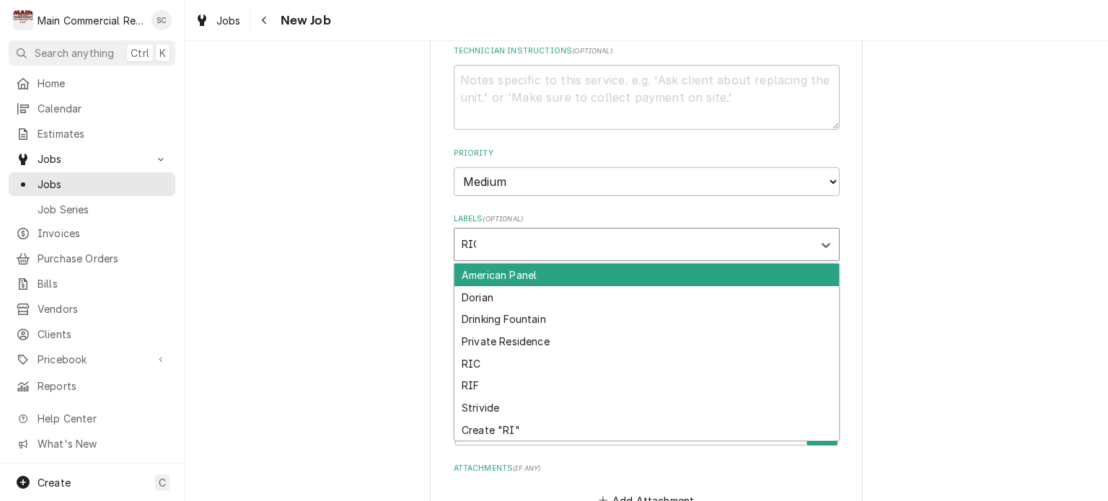
type input "RIC"
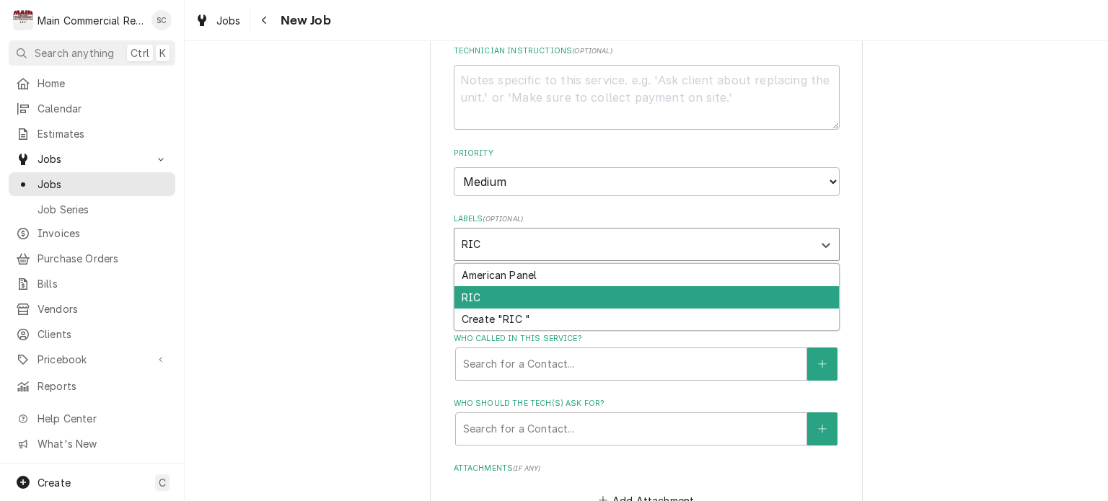
click at [491, 296] on div "RIC" at bounding box center [647, 297] width 385 height 22
type textarea "x"
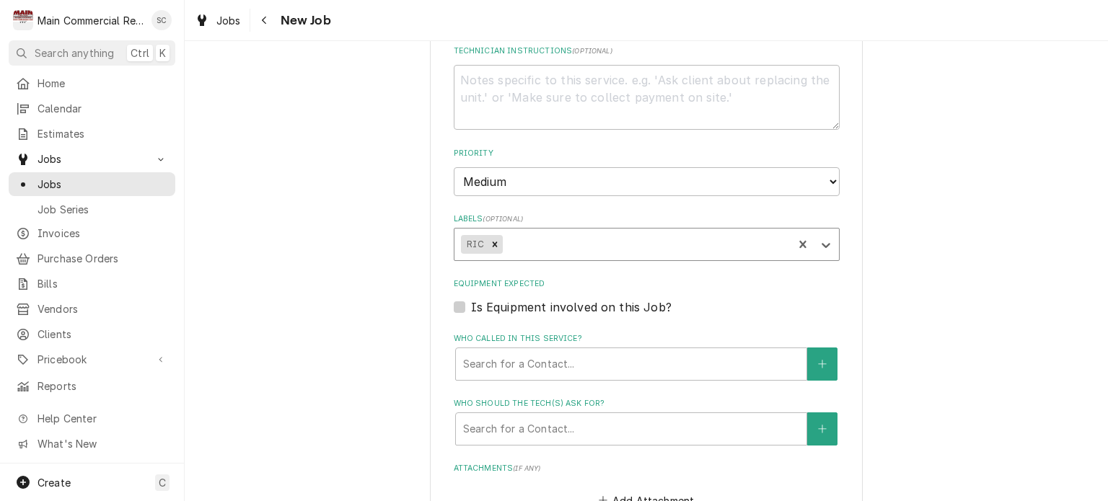
type textarea "x"
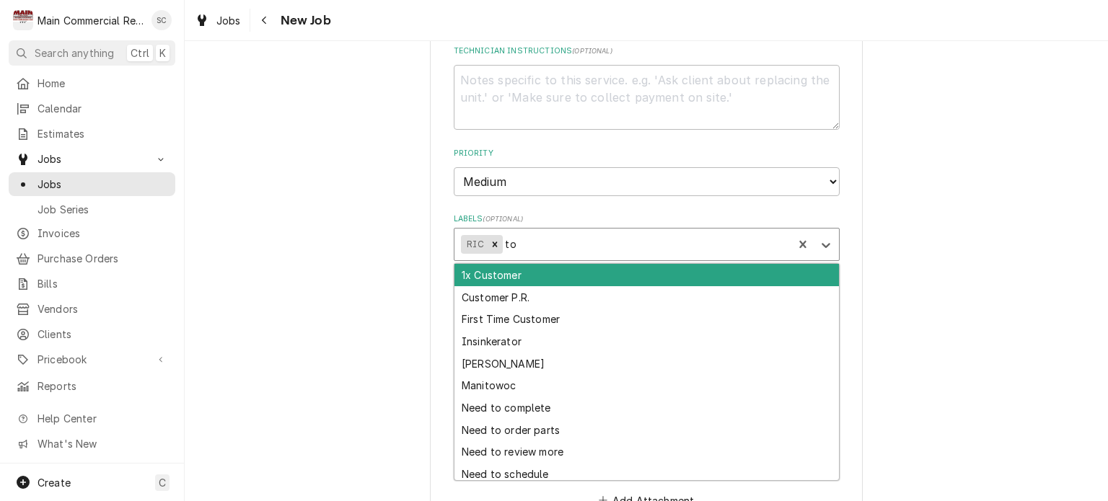
type input "t"
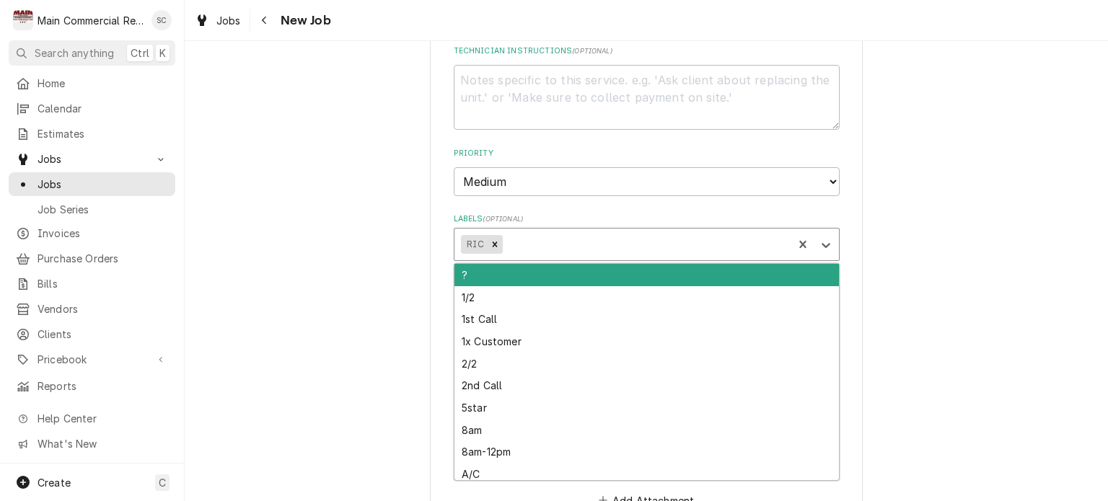
click at [955, 203] on div "Please provide the following information to create a job: Client Details Client…" at bounding box center [646, 51] width 923 height 1576
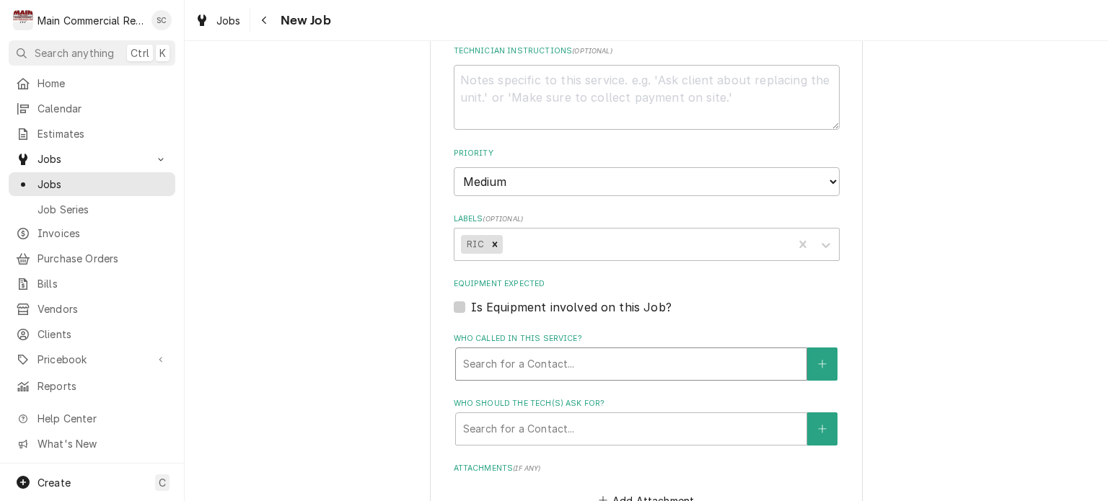
click at [569, 357] on div "Who called in this service?" at bounding box center [631, 364] width 336 height 26
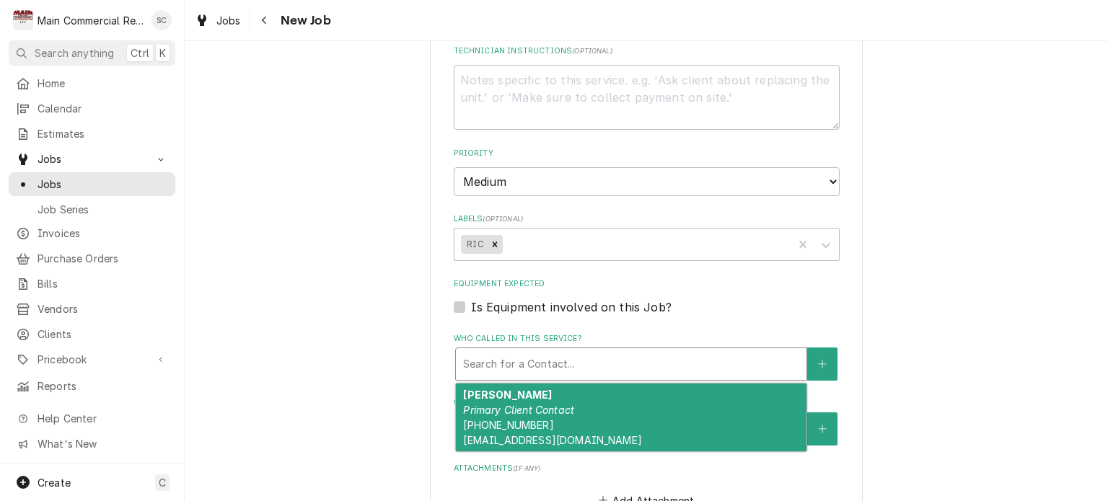
click at [532, 413] on div "Ali Sari Primary Client Contact (813) 510-8032 sed1988@myyahoo.com" at bounding box center [631, 418] width 351 height 68
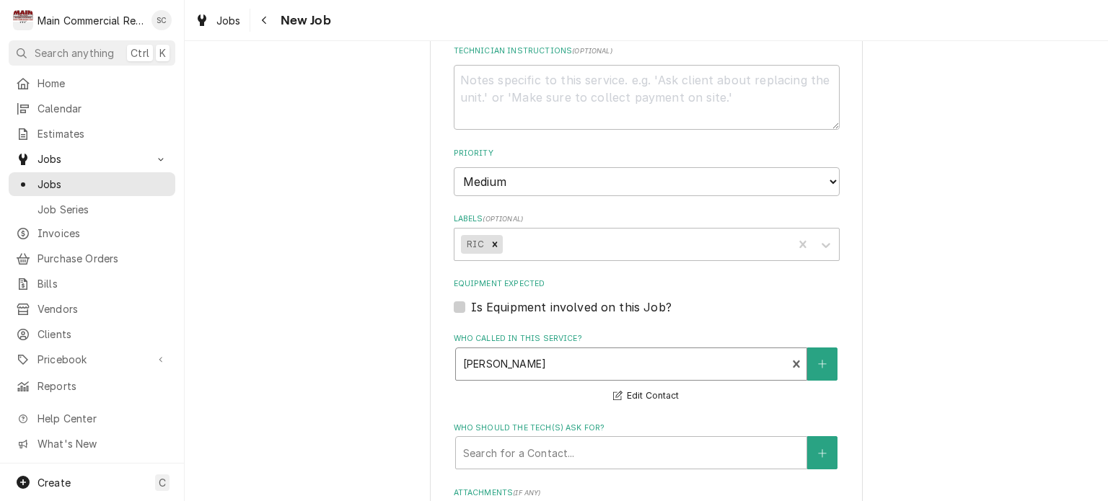
scroll to position [938, 0]
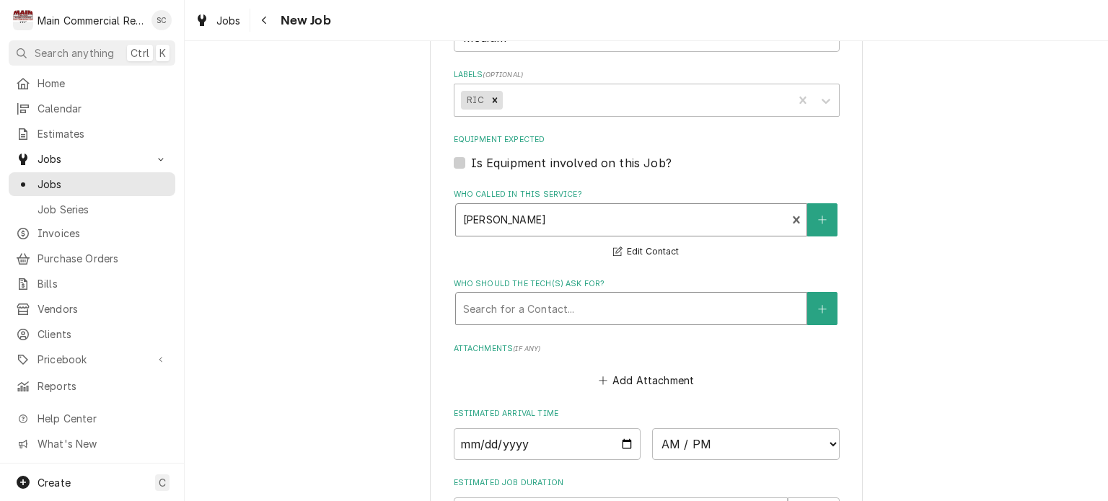
click at [544, 310] on div "Who should the tech(s) ask for?" at bounding box center [631, 309] width 336 height 26
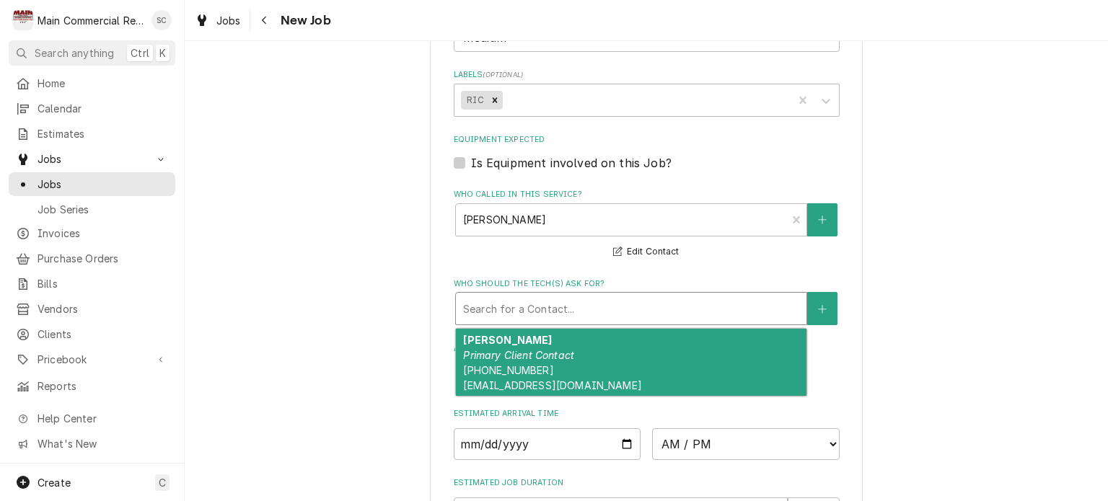
click at [523, 364] on span "(813) 510-8032 sed1988@myyahoo.com" at bounding box center [552, 377] width 178 height 27
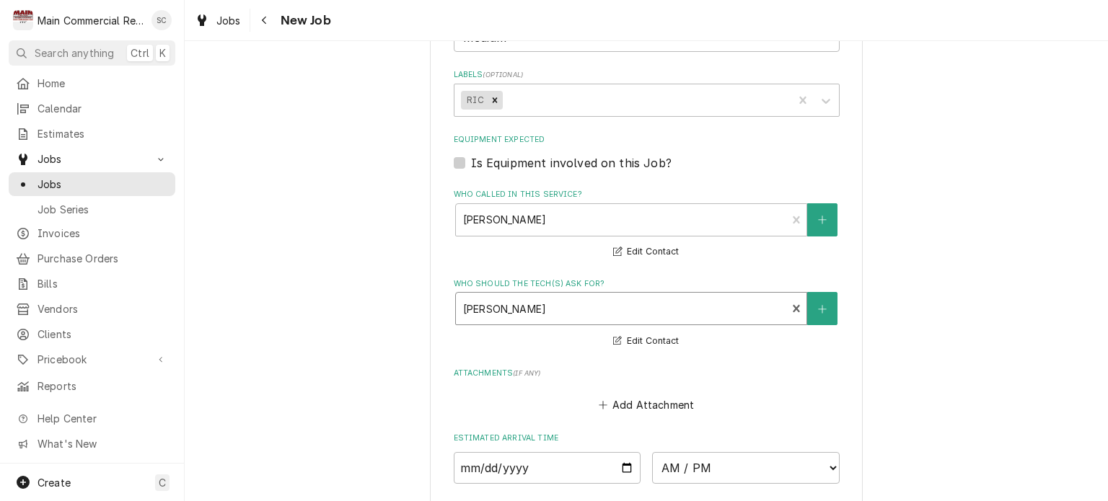
scroll to position [1010, 0]
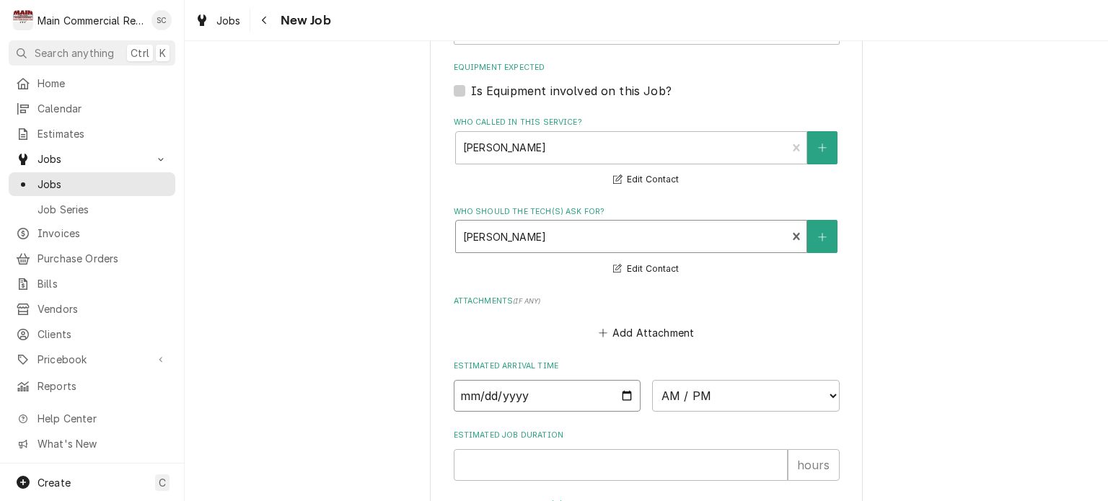
click at [623, 392] on input "Date" at bounding box center [548, 396] width 188 height 32
type textarea "x"
type input "2025-09-24"
type textarea "x"
click at [677, 391] on select "AM / PM 6:00 AM 6:15 AM 6:30 AM 6:45 AM 7:00 AM 7:15 AM 7:30 AM 7:45 AM 8:00 AM…" at bounding box center [746, 396] width 188 height 32
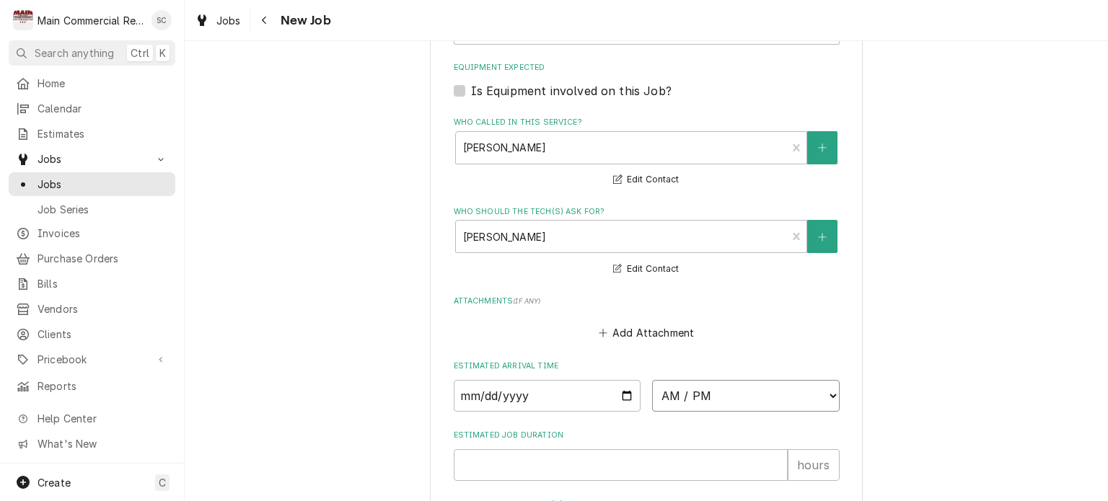
select select "12:00:00"
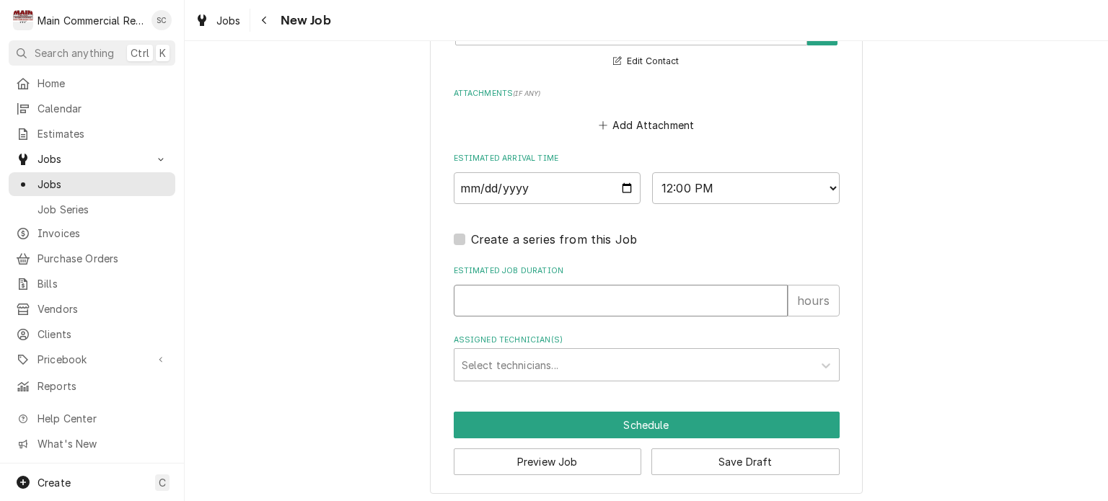
click at [537, 302] on input "Estimated Job Duration" at bounding box center [621, 301] width 334 height 32
type textarea "x"
type input "2"
type textarea "x"
type input "2"
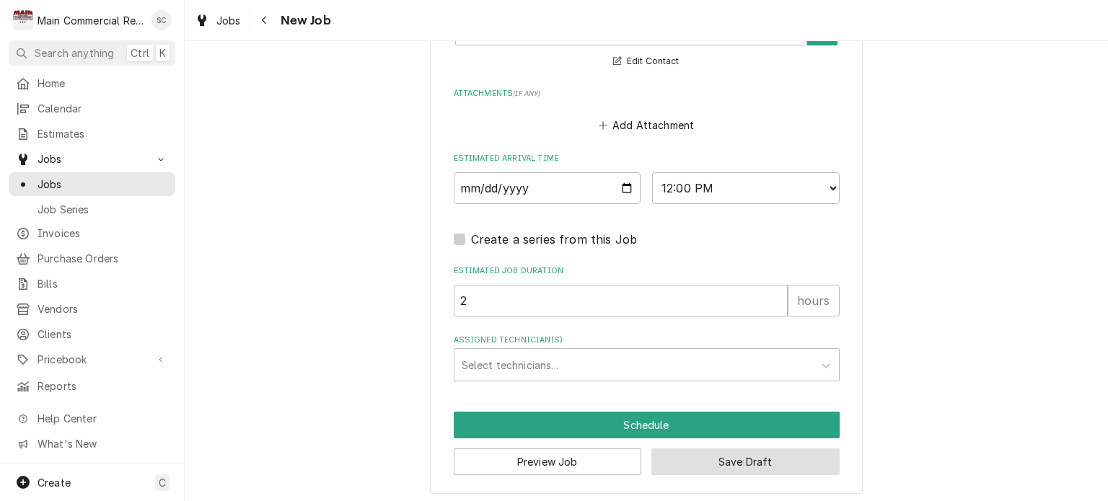
click at [741, 459] on button "Save Draft" at bounding box center [745, 462] width 188 height 27
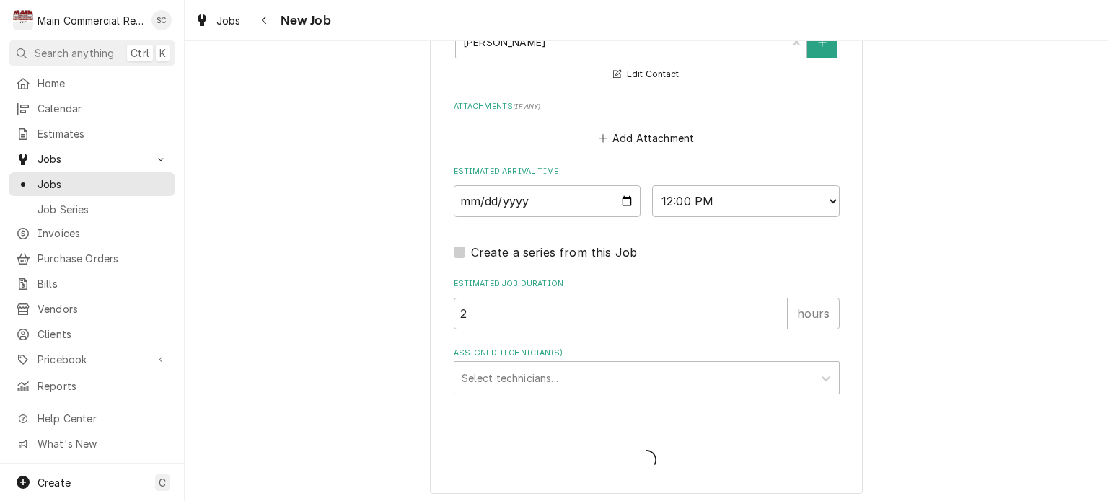
type textarea "x"
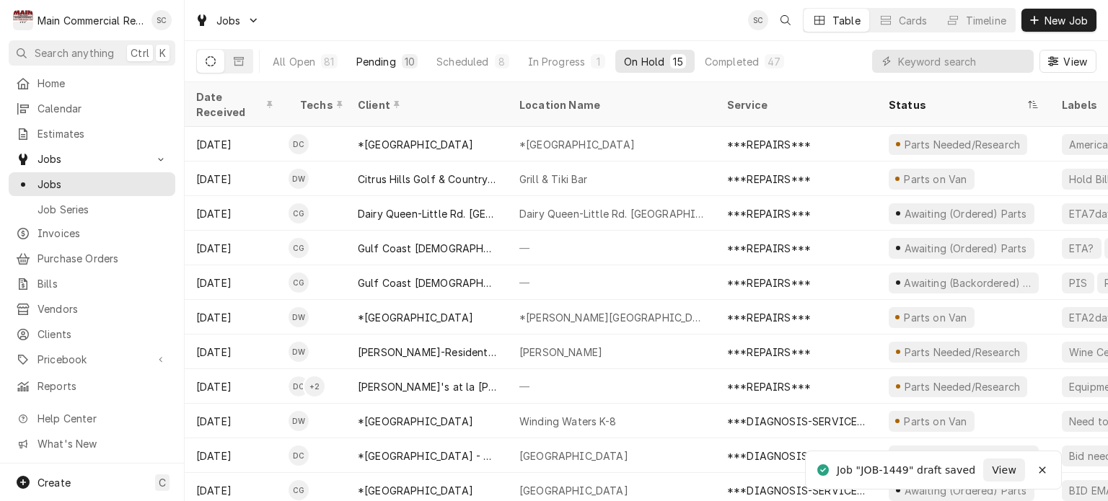
click at [402, 59] on div "10" at bounding box center [410, 61] width 16 height 14
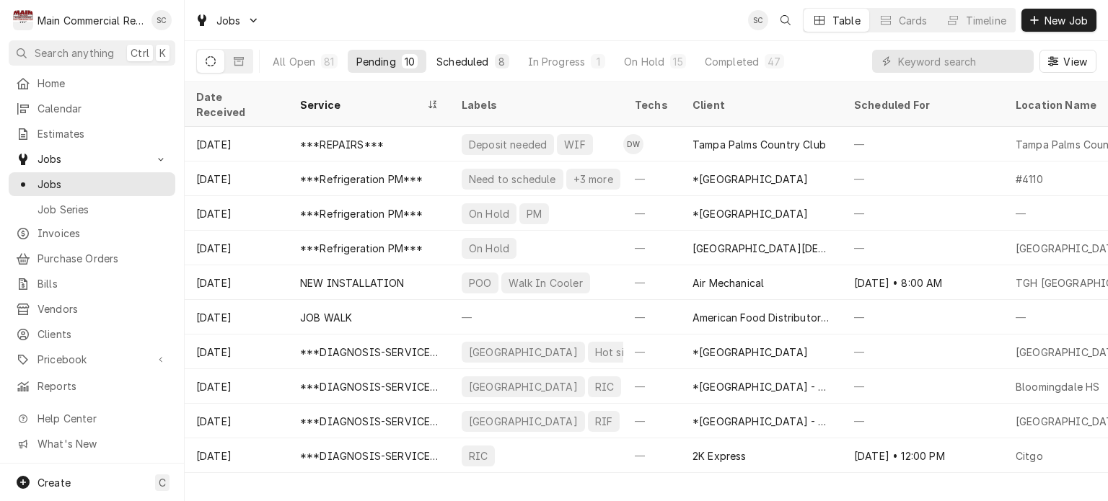
click at [491, 66] on button "Scheduled 8" at bounding box center [472, 61] width 89 height 23
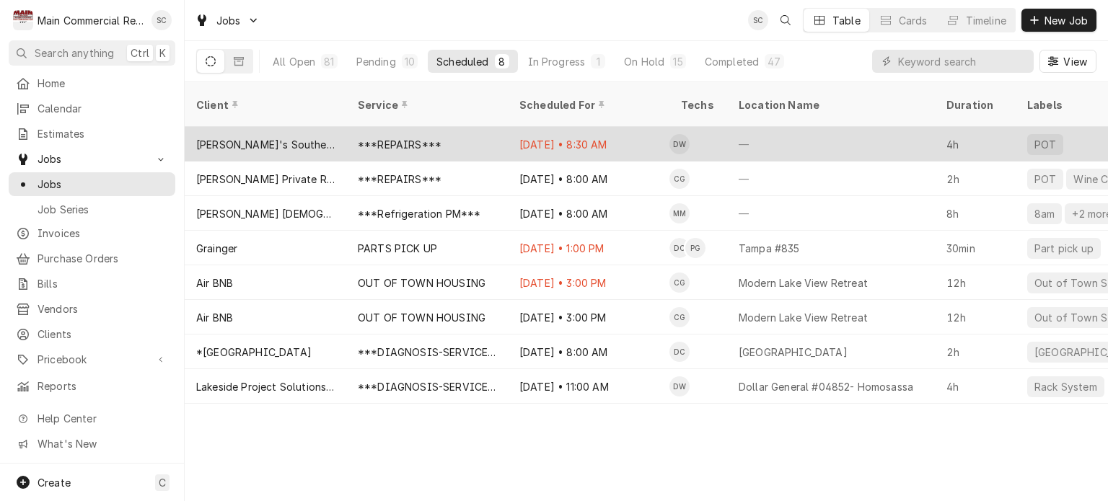
click at [477, 128] on div "***REPAIRS***" at bounding box center [427, 144] width 162 height 35
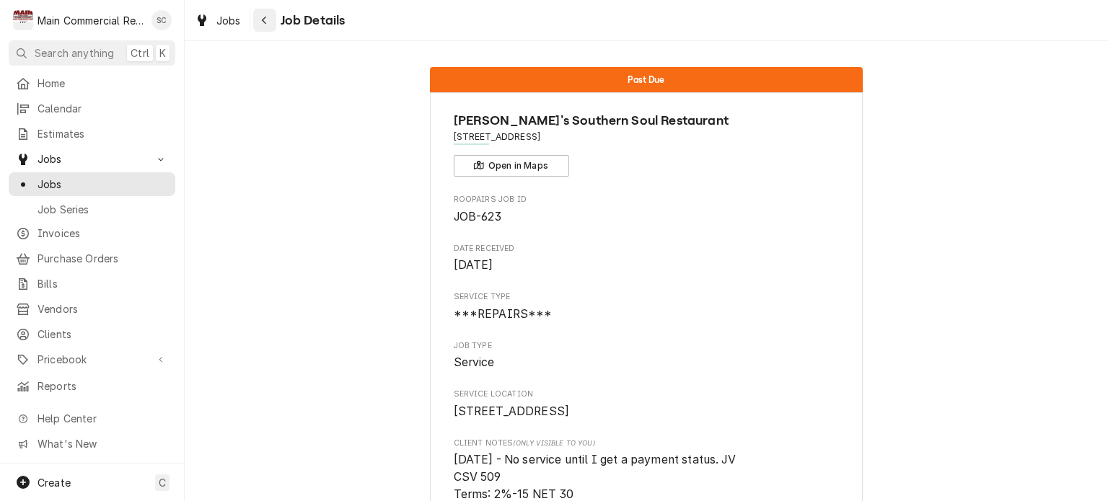
click at [262, 20] on icon "Navigate back" at bounding box center [264, 20] width 6 height 10
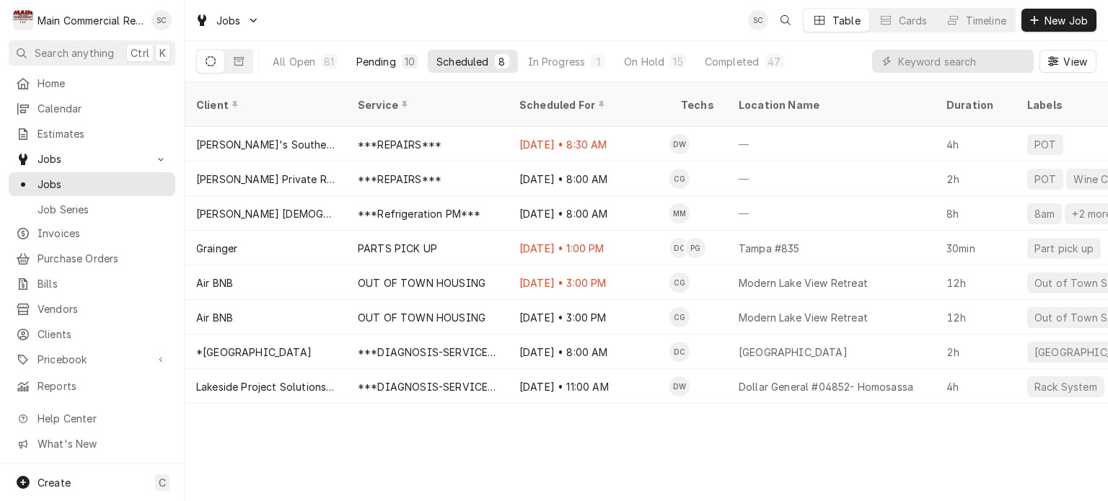
click at [390, 63] on div "Pending" at bounding box center [376, 61] width 40 height 15
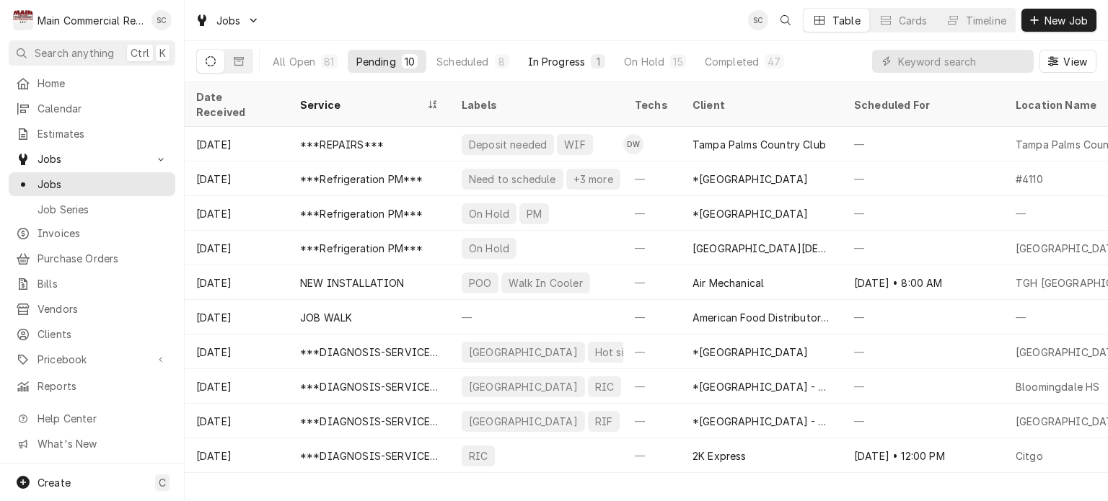
click at [554, 61] on div "In Progress" at bounding box center [557, 61] width 58 height 15
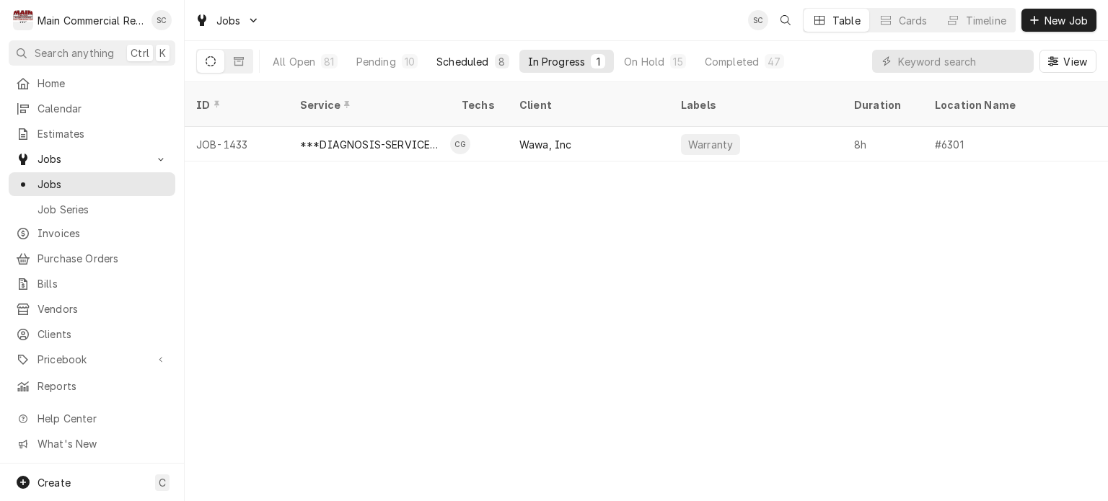
click at [460, 63] on div "Scheduled" at bounding box center [462, 61] width 52 height 15
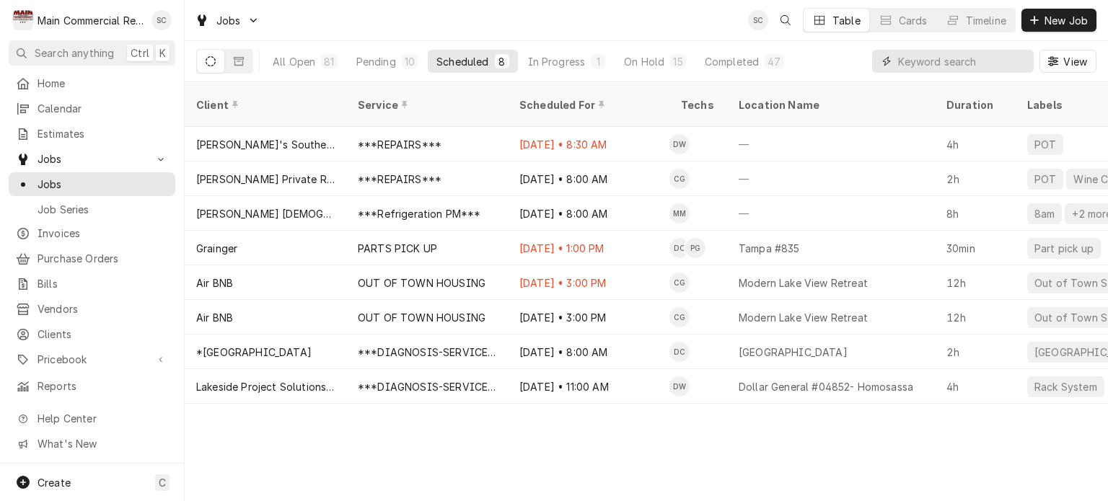
click at [909, 65] on input "Dynamic Content Wrapper" at bounding box center [962, 61] width 128 height 23
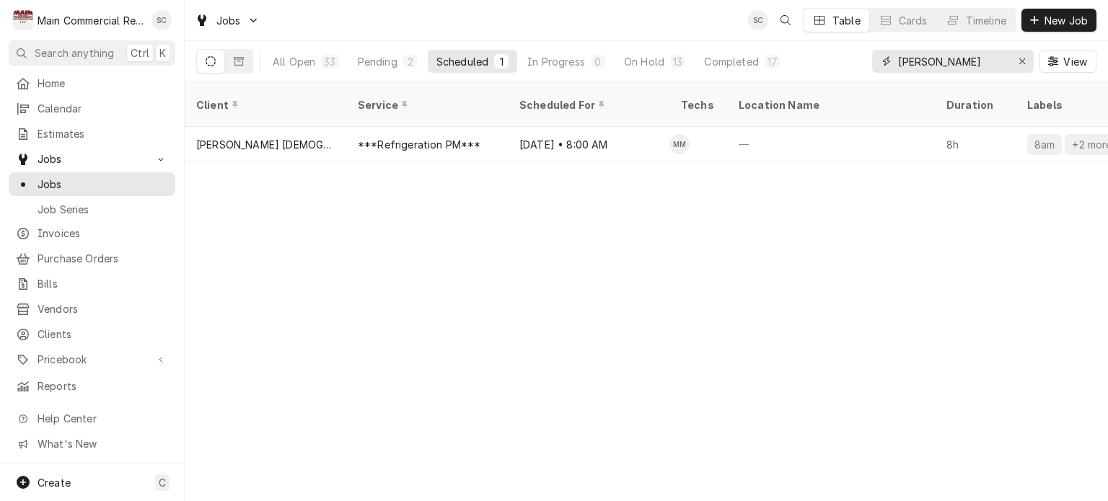
type input "[PERSON_NAME]"
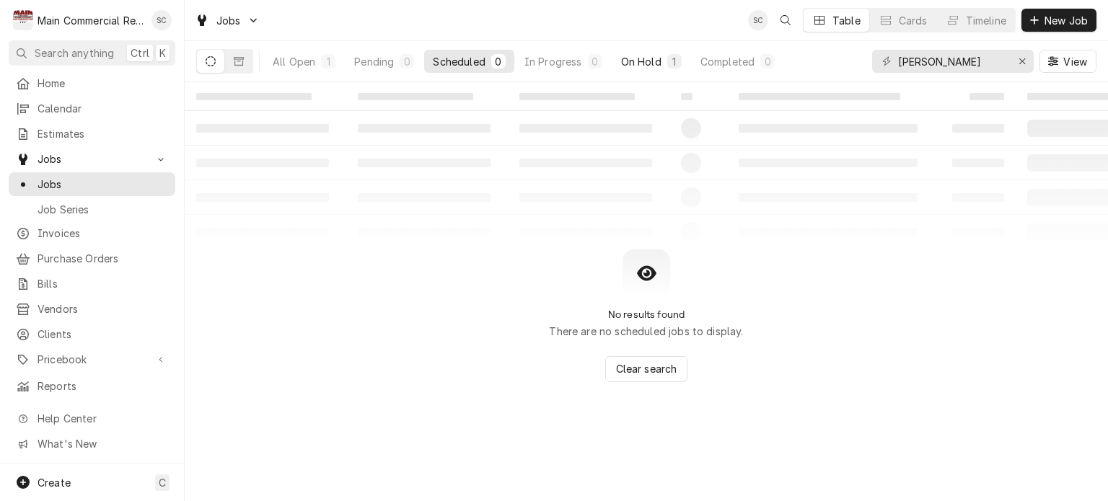
click at [633, 58] on div "On Hold" at bounding box center [641, 61] width 40 height 15
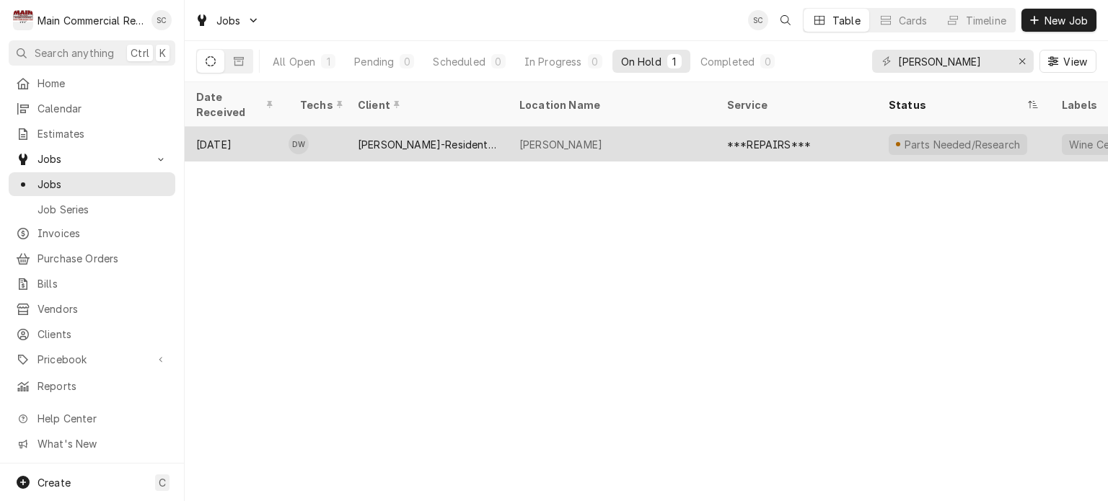
click at [594, 127] on div "[PERSON_NAME]" at bounding box center [612, 144] width 208 height 35
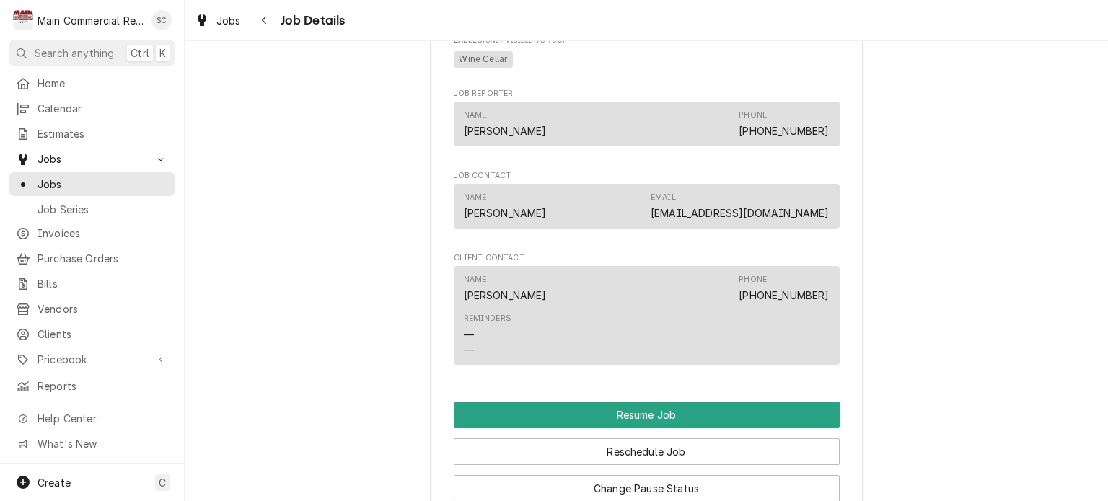
scroll to position [1515, 0]
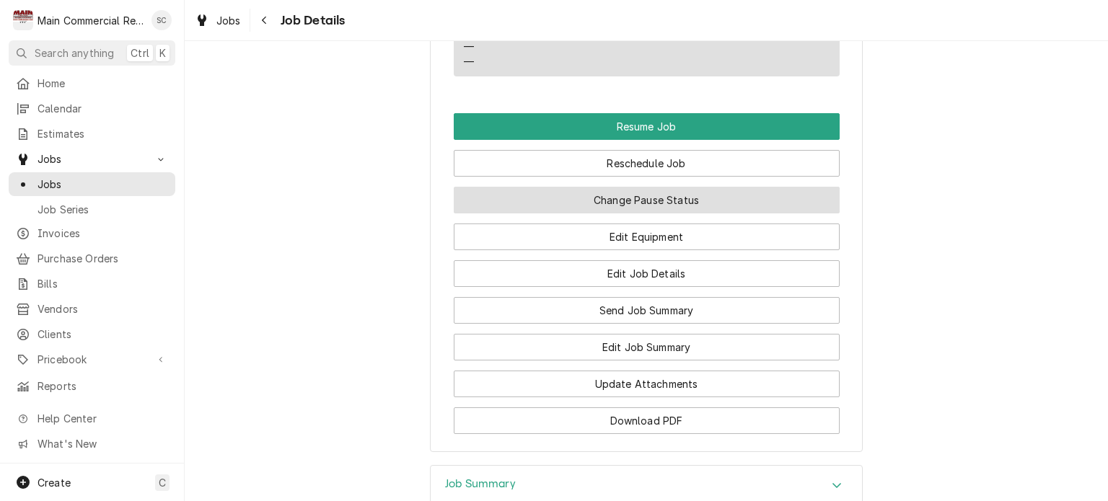
click at [636, 197] on button "Change Pause Status" at bounding box center [647, 200] width 386 height 27
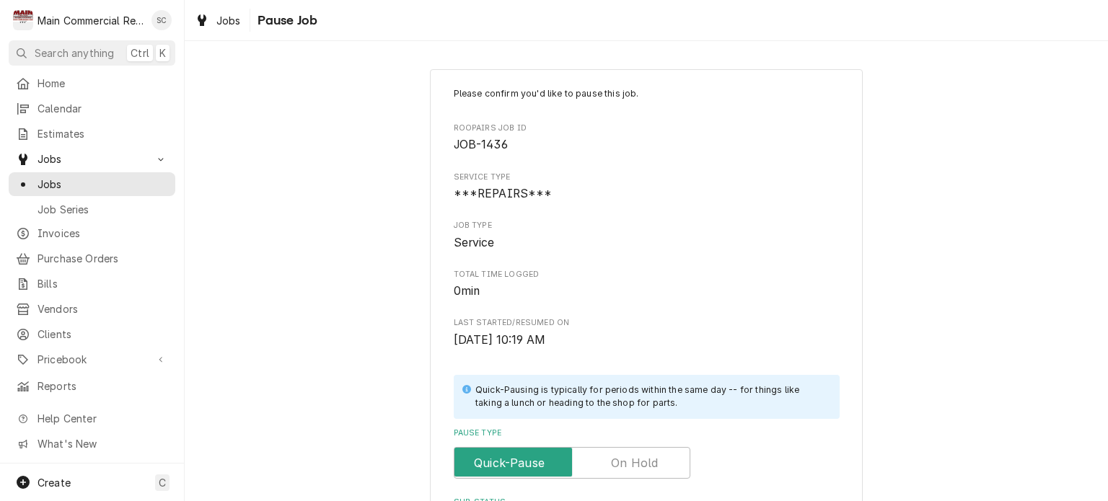
scroll to position [289, 0]
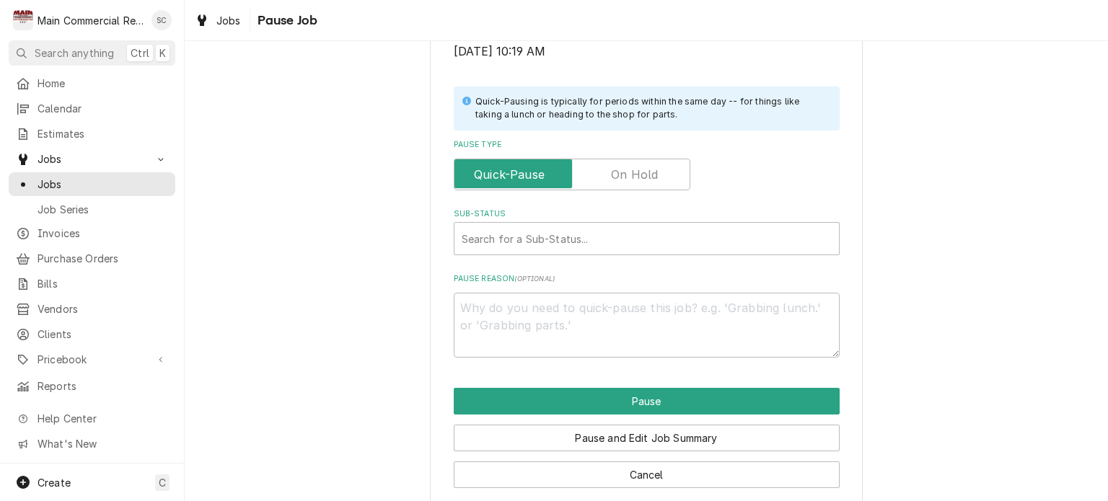
click at [649, 177] on label "Pause Type" at bounding box center [572, 175] width 237 height 32
click at [649, 177] on input "Pause Type" at bounding box center [572, 175] width 224 height 32
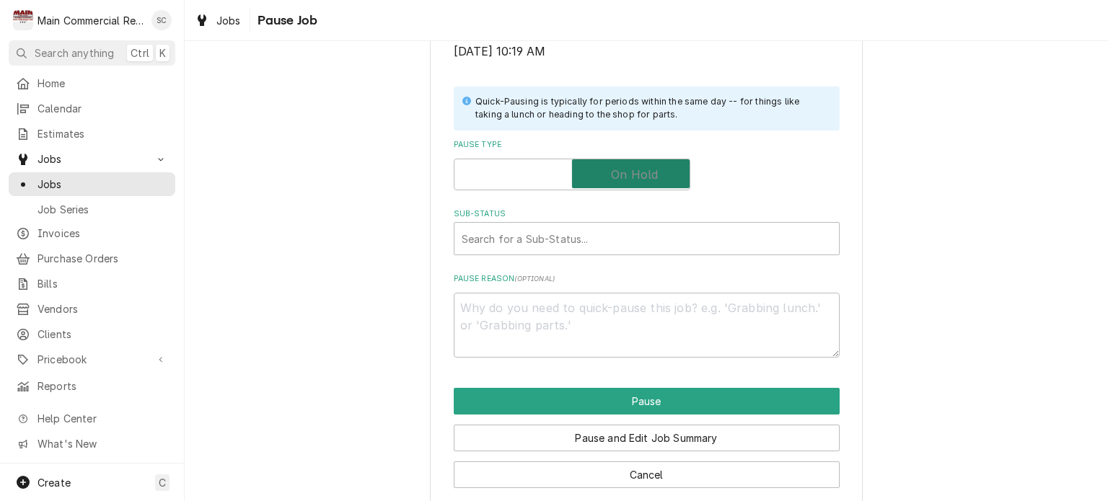
checkbox input "true"
click at [571, 247] on div "Sub-Status" at bounding box center [647, 239] width 370 height 26
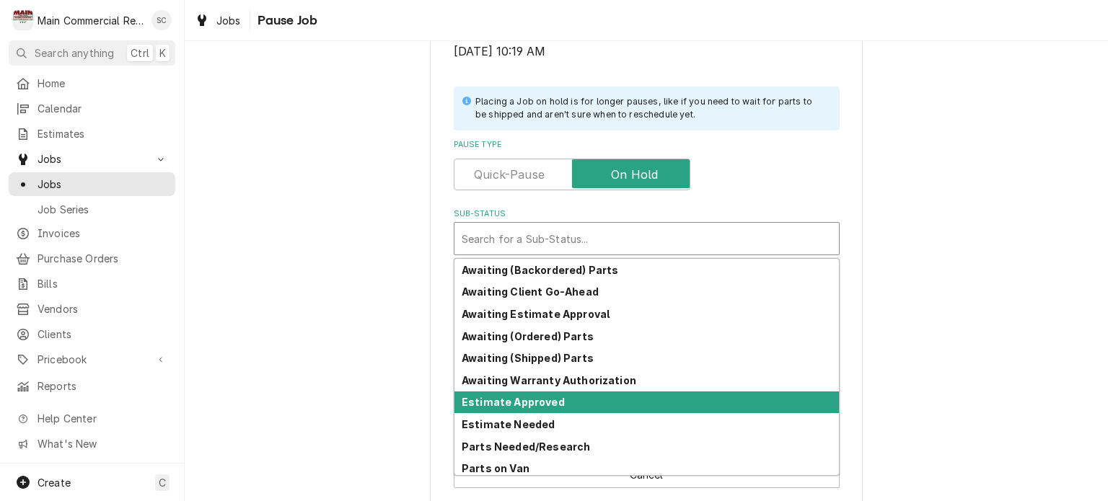
scroll to position [71, 0]
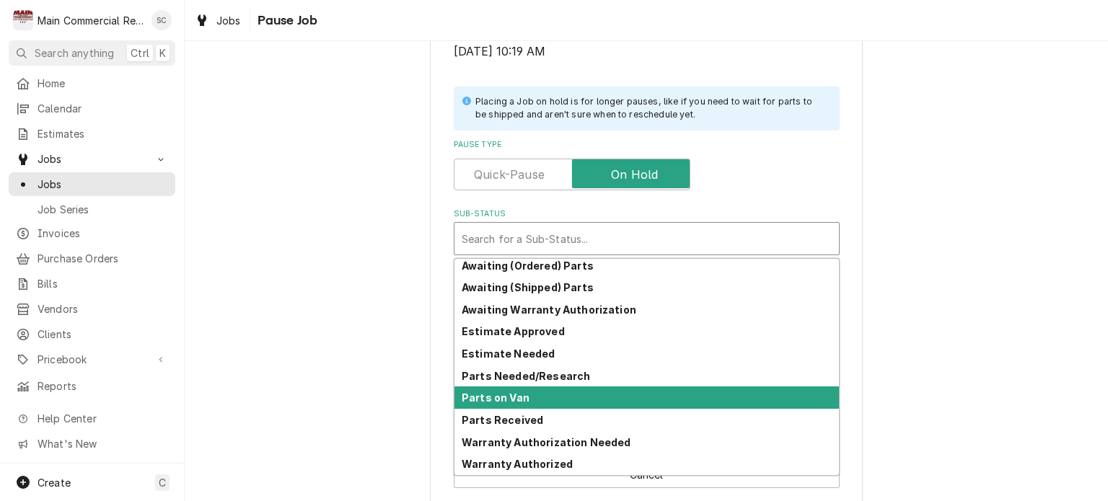
click at [502, 392] on strong "Parts on Van" at bounding box center [496, 398] width 68 height 12
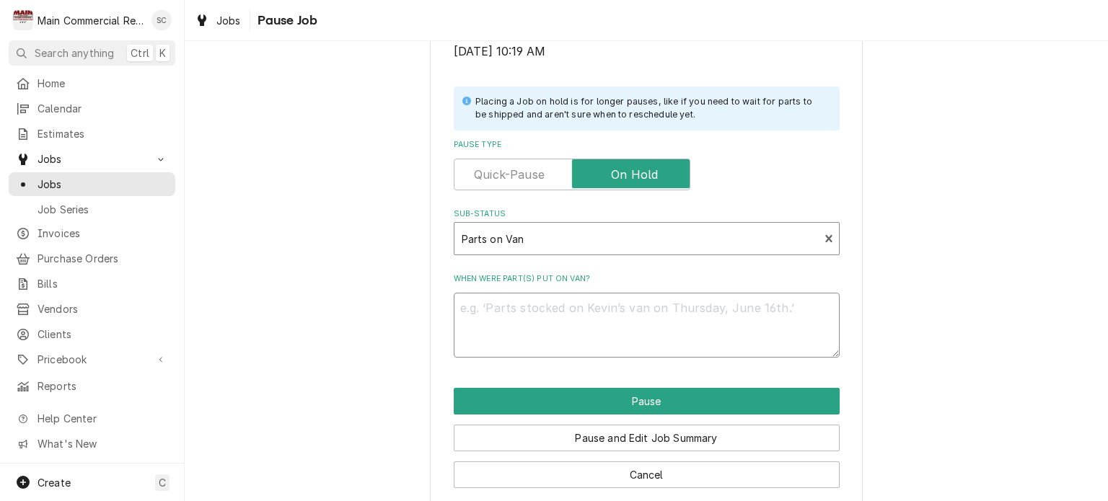
click at [759, 308] on textarea "When were part(s) put on van?" at bounding box center [647, 325] width 386 height 65
type textarea "x"
type textarea "9"
type textarea "x"
type textarea "9/"
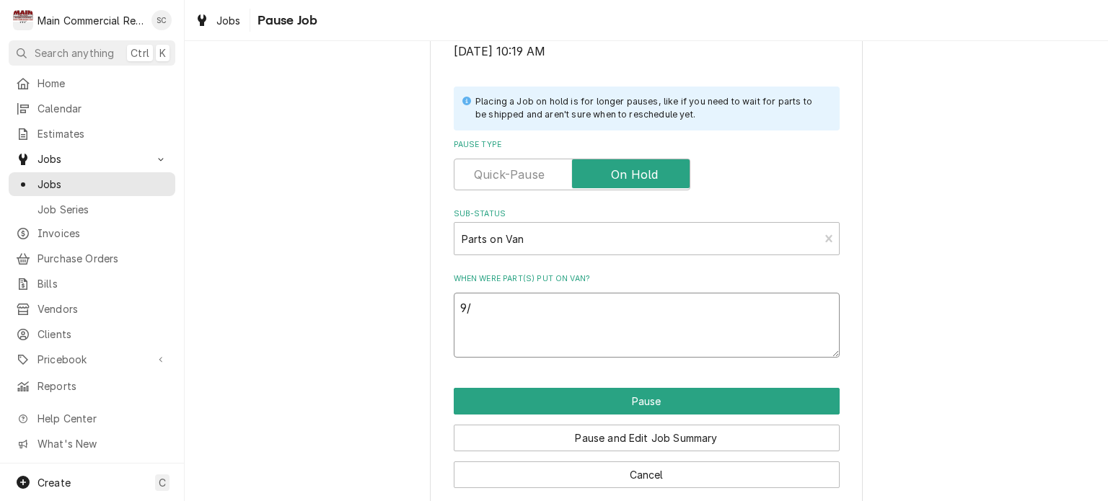
type textarea "x"
type textarea "9/2"
type textarea "x"
type textarea "9/23"
type textarea "x"
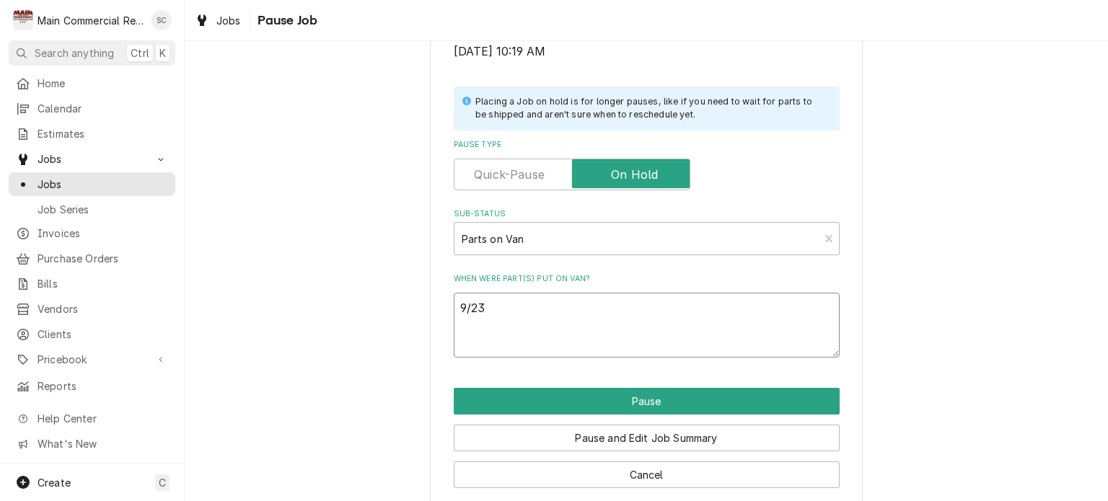
type textarea "9/23/"
type textarea "x"
type textarea "9/23/2"
type textarea "x"
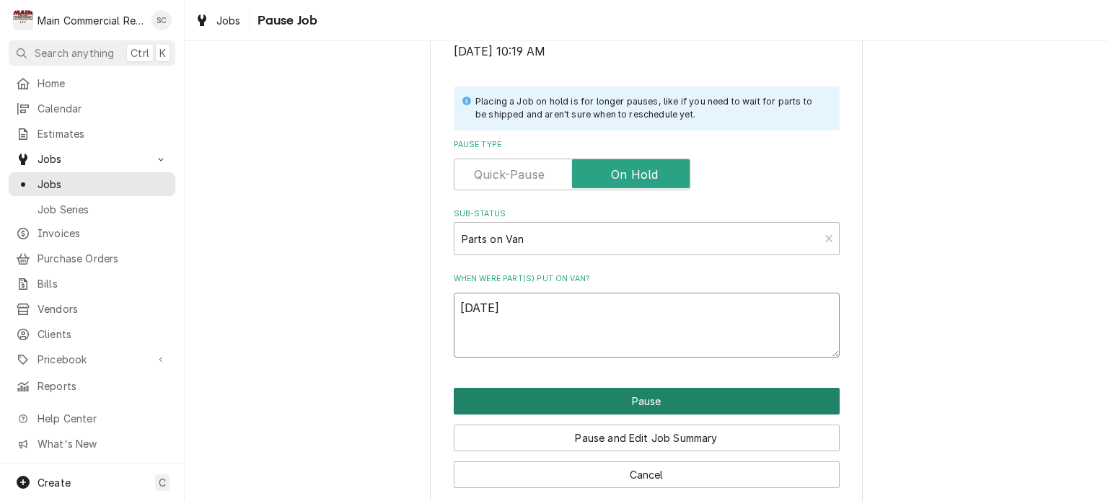
type textarea "[DATE]"
click at [708, 398] on button "Pause" at bounding box center [647, 401] width 386 height 27
type textarea "x"
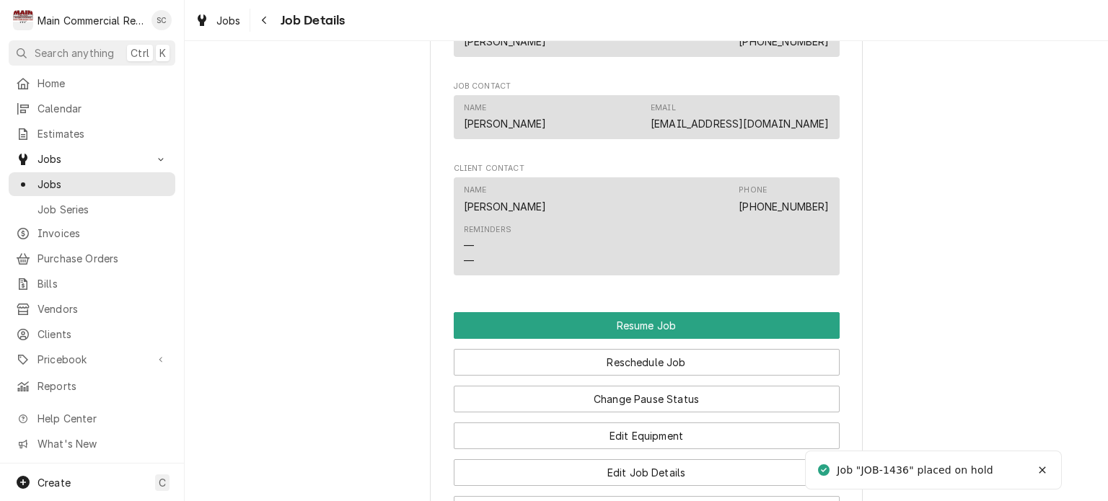
scroll to position [1443, 0]
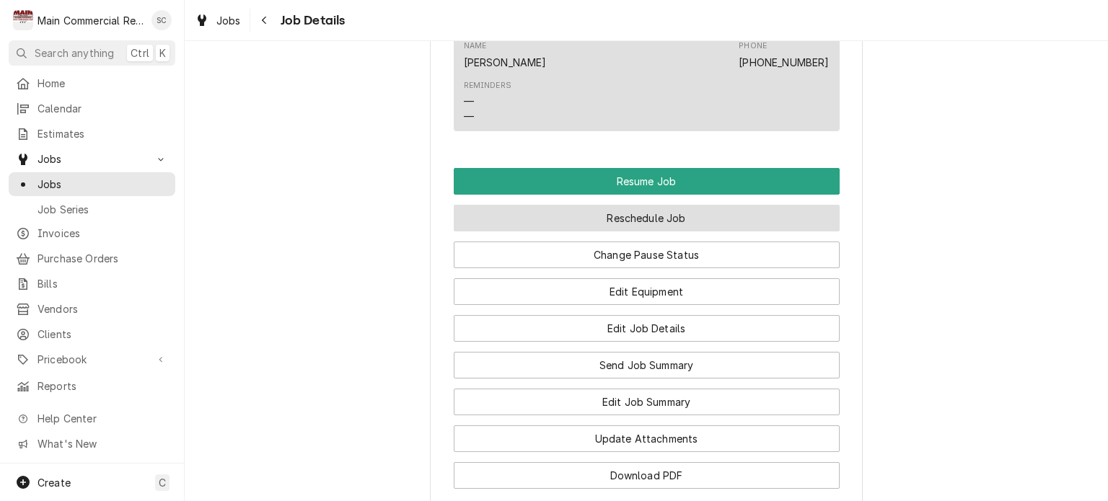
click at [746, 232] on button "Reschedule Job" at bounding box center [647, 218] width 386 height 27
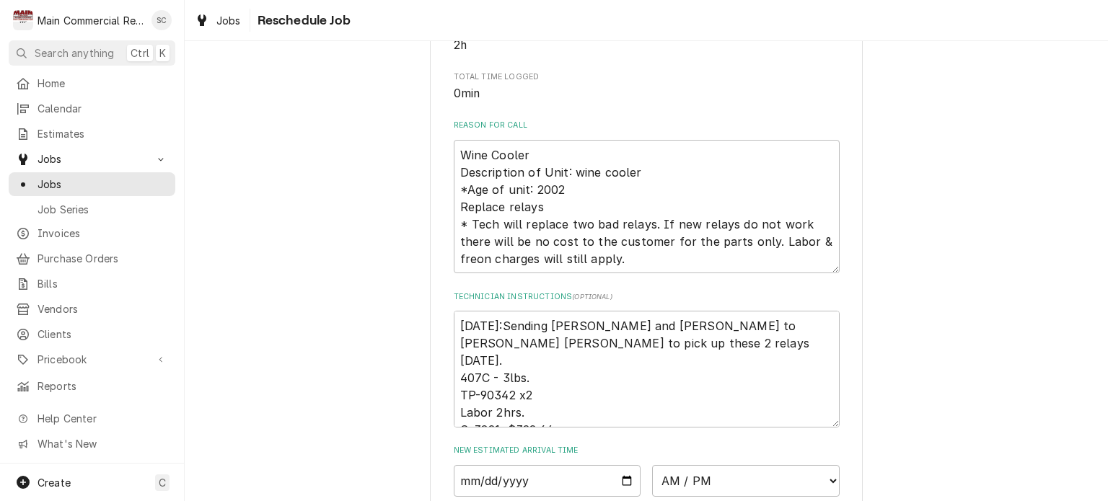
scroll to position [696, 0]
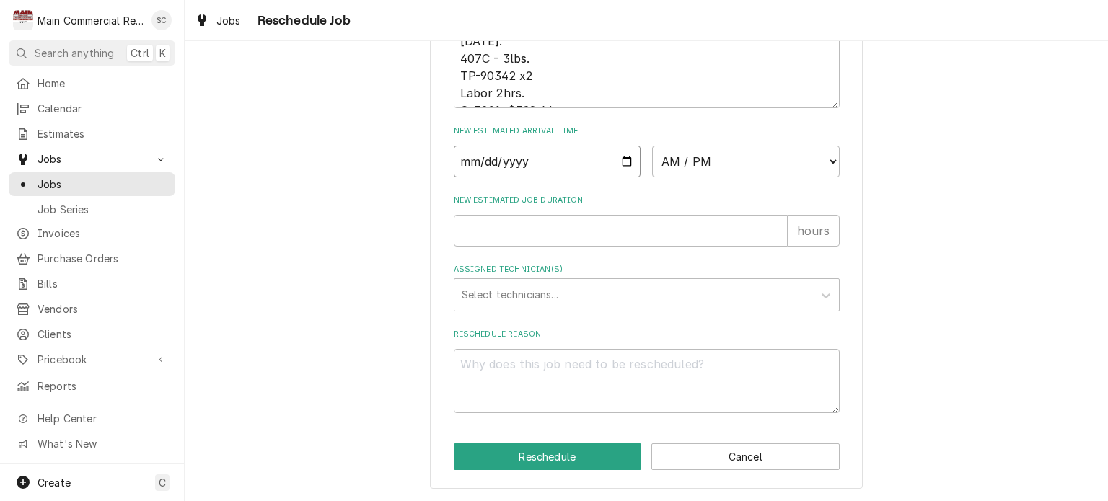
click at [621, 163] on input "Date" at bounding box center [548, 162] width 188 height 32
type input "[DATE]"
type textarea "x"
click at [732, 156] on select "AM / PM 6:00 AM 6:15 AM 6:30 AM 6:45 AM 7:00 AM 7:15 AM 7:30 AM 7:45 AM 8:00 AM…" at bounding box center [746, 162] width 188 height 32
select select "13:00:00"
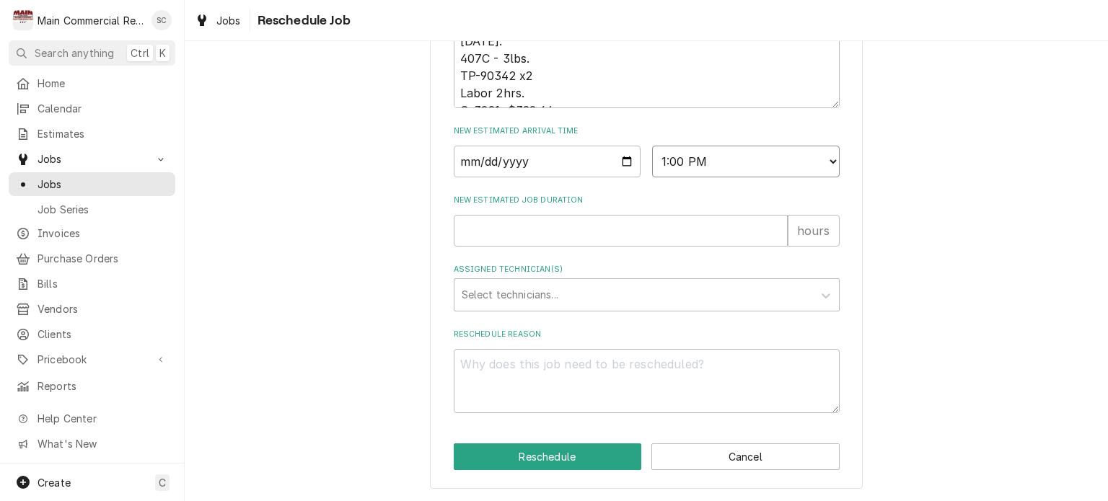
click at [652, 146] on select "AM / PM 6:00 AM 6:15 AM 6:30 AM 6:45 AM 7:00 AM 7:15 AM 7:30 AM 7:45 AM 8:00 AM…" at bounding box center [746, 162] width 188 height 32
type textarea "x"
click at [703, 158] on select "AM / PM 6:00 AM 6:15 AM 6:30 AM 6:45 AM 7:00 AM 7:15 AM 7:30 AM 7:45 AM 8:00 AM…" at bounding box center [746, 162] width 188 height 32
select select "14:00:00"
click at [652, 146] on select "AM / PM 6:00 AM 6:15 AM 6:30 AM 6:45 AM 7:00 AM 7:15 AM 7:30 AM 7:45 AM 8:00 AM…" at bounding box center [746, 162] width 188 height 32
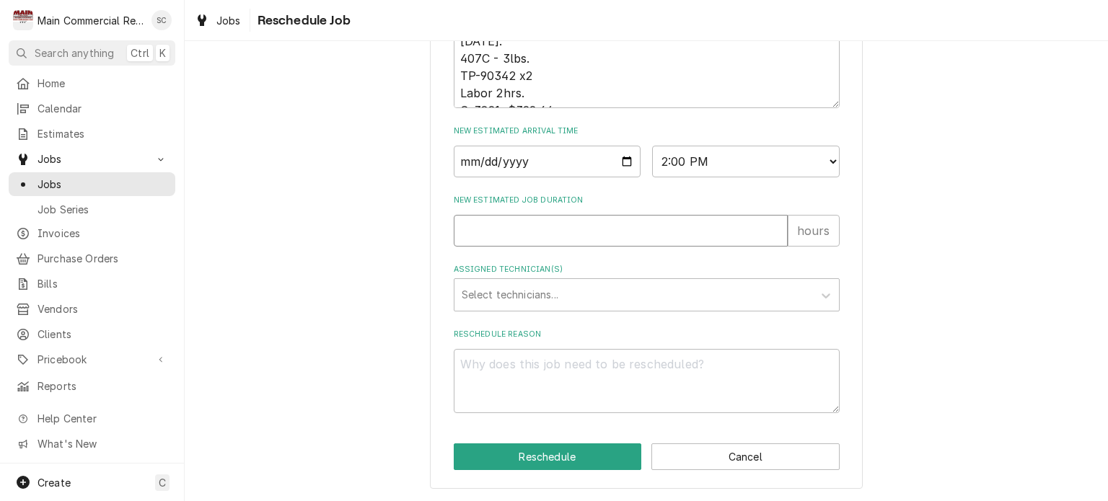
click at [579, 237] on input "New Estimated Job Duration" at bounding box center [621, 231] width 334 height 32
type textarea "x"
type input "2"
click at [555, 293] on div "Assigned Technician(s)" at bounding box center [634, 295] width 344 height 26
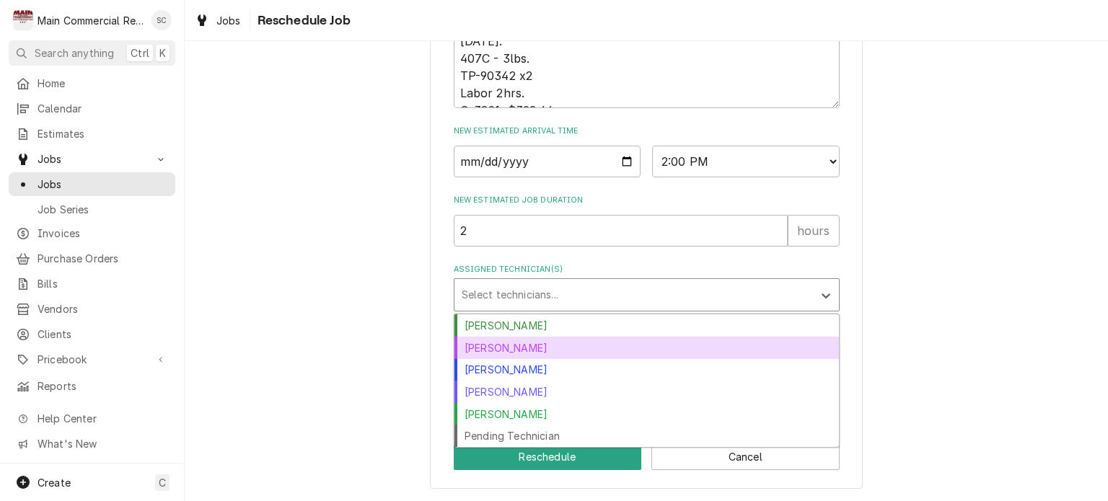
click at [538, 348] on div "[PERSON_NAME]" at bounding box center [647, 348] width 385 height 22
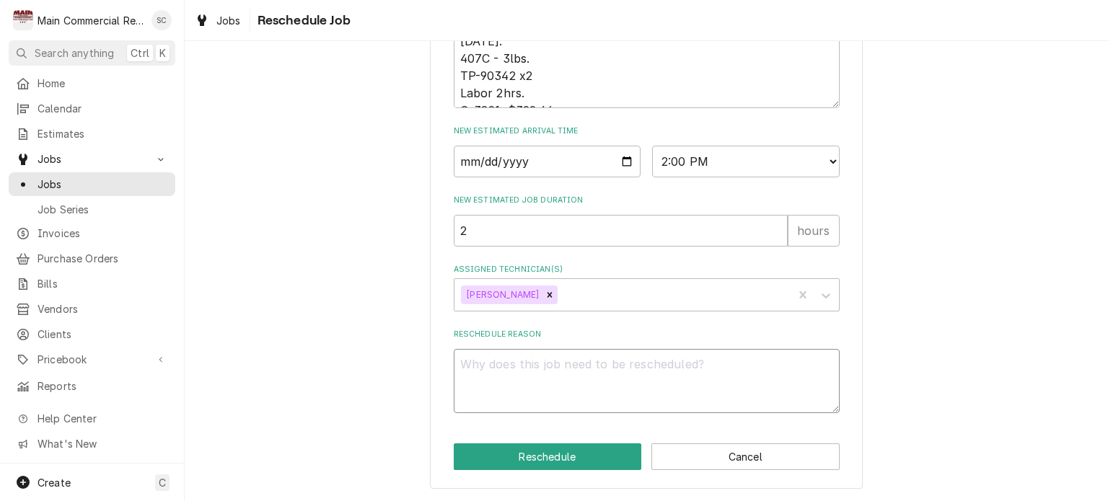
click at [558, 362] on textarea "Reschedule Reason" at bounding box center [647, 381] width 386 height 65
type textarea "x"
type textarea "P"
type textarea "x"
type textarea "Pa"
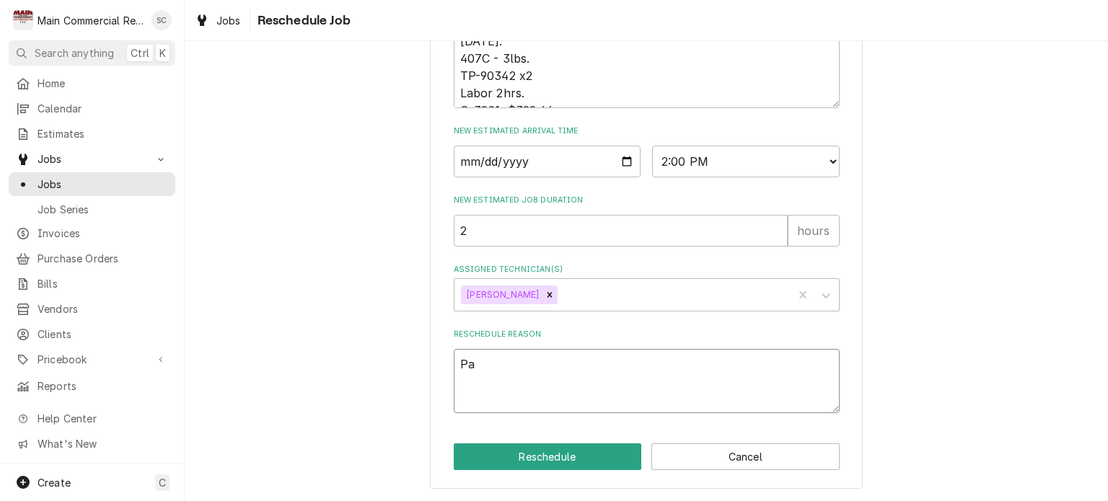
type textarea "x"
type textarea "Par"
type textarea "x"
type textarea "Part"
type textarea "x"
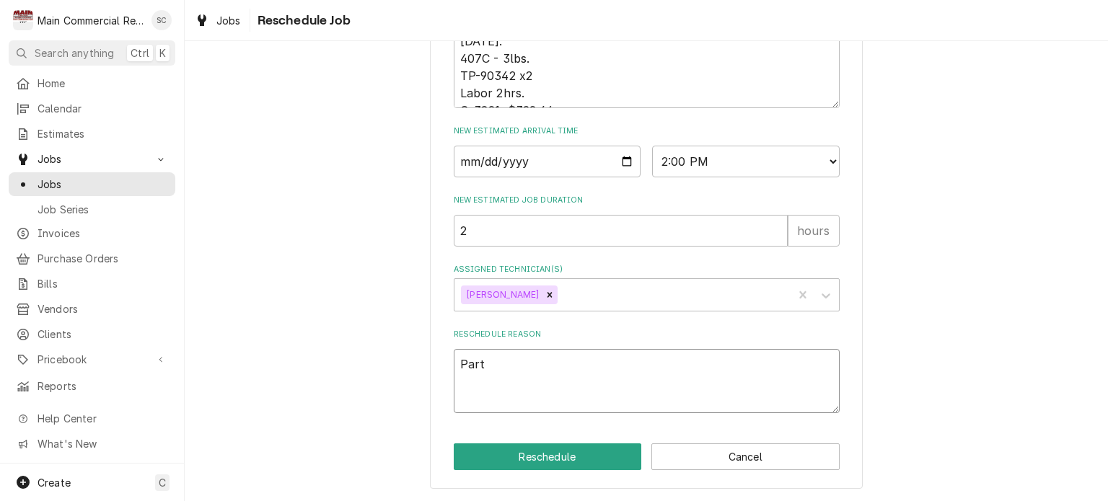
type textarea "Part"
type textarea "x"
type textarea "Part o"
type textarea "x"
type textarea "Part on"
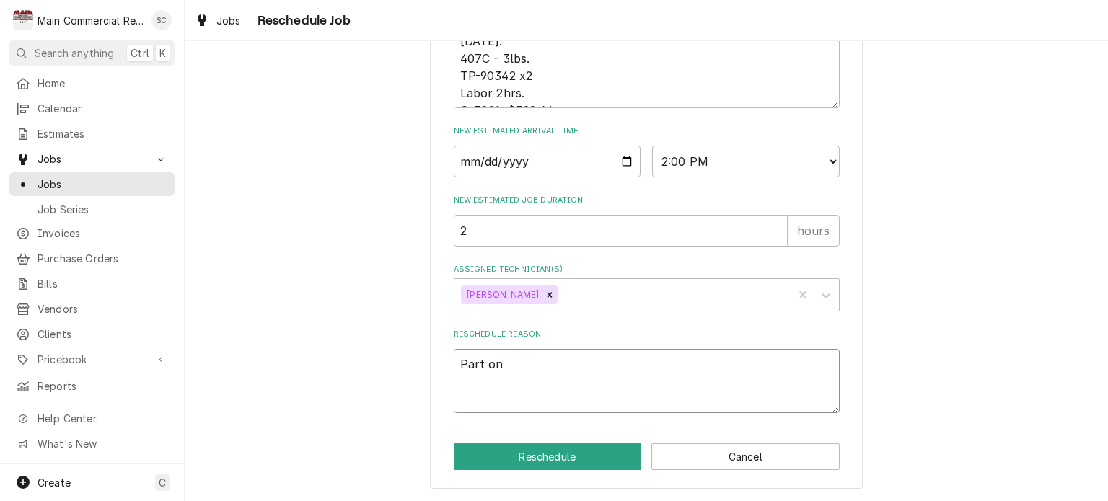
type textarea "x"
type textarea "Part on"
type textarea "x"
type textarea "Part on t"
type textarea "x"
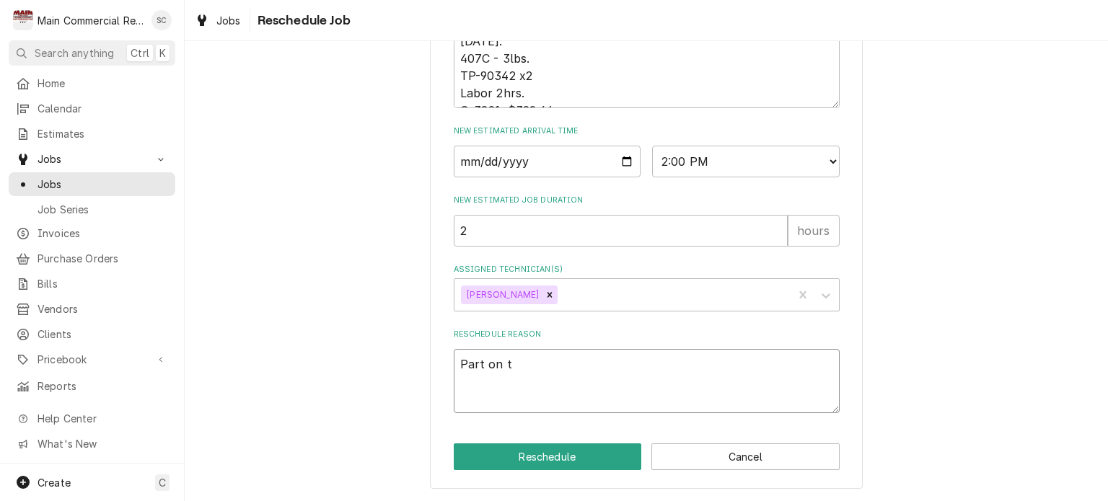
type textarea "Part on tr"
type textarea "x"
type textarea "Part on tru"
type textarea "x"
type textarea "Part on truc"
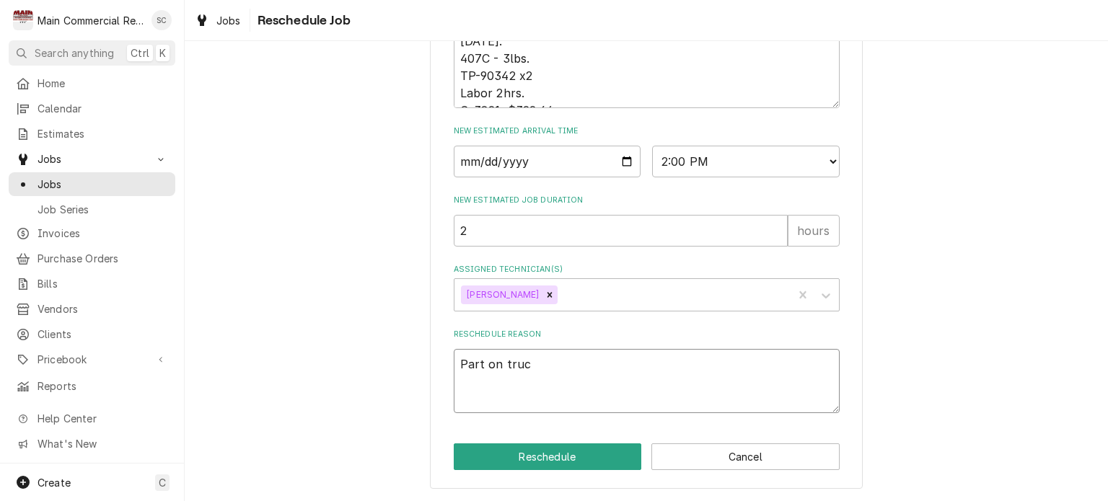
type textarea "x"
type textarea "Part on truck"
type textarea "x"
type textarea "Part on truck"
click at [550, 460] on button "Reschedule" at bounding box center [548, 457] width 188 height 27
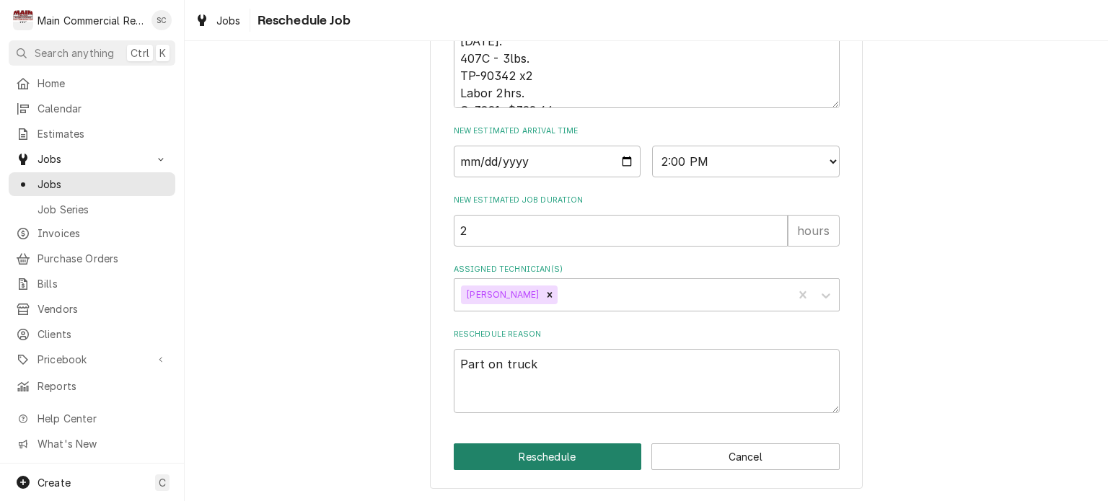
type textarea "x"
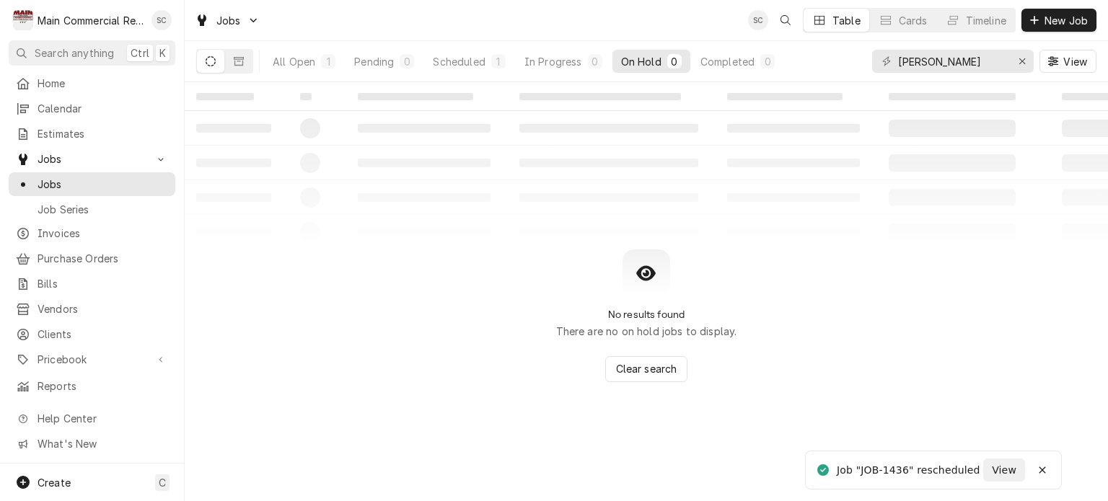
drag, startPoint x: 553, startPoint y: 308, endPoint x: 514, endPoint y: 279, distance: 47.9
click at [549, 307] on div "No results found There are no on hold jobs to display. Clear search" at bounding box center [646, 316] width 923 height 133
click at [463, 236] on table "‌ ‌ ‌ ‌ ‌ ‌ ‌ ‌ ‌ ‌ ‌ ‌ ‌ ‌ ‌ ‌ ‌ ‌ ‌ ‌ ‌ ‌ ‌ ‌ ‌ ‌ ‌ ‌ ‌ ‌ ‌ ‌ ‌ ‌ ‌ ‌ ‌ ‌ ‌ ‌…" at bounding box center [646, 165] width 923 height 167
click at [1022, 63] on icon "Erase input" at bounding box center [1023, 61] width 8 height 10
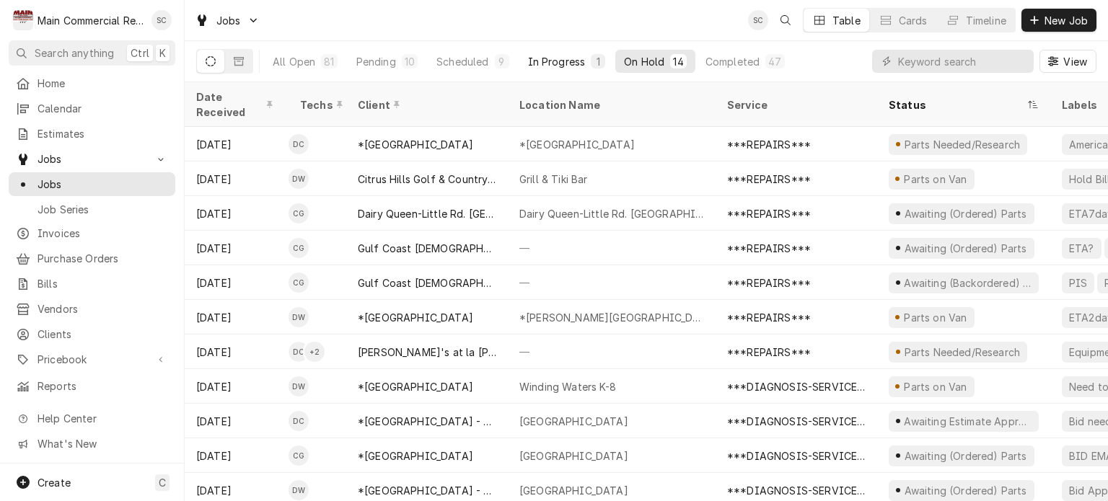
click at [545, 63] on div "In Progress" at bounding box center [557, 61] width 58 height 15
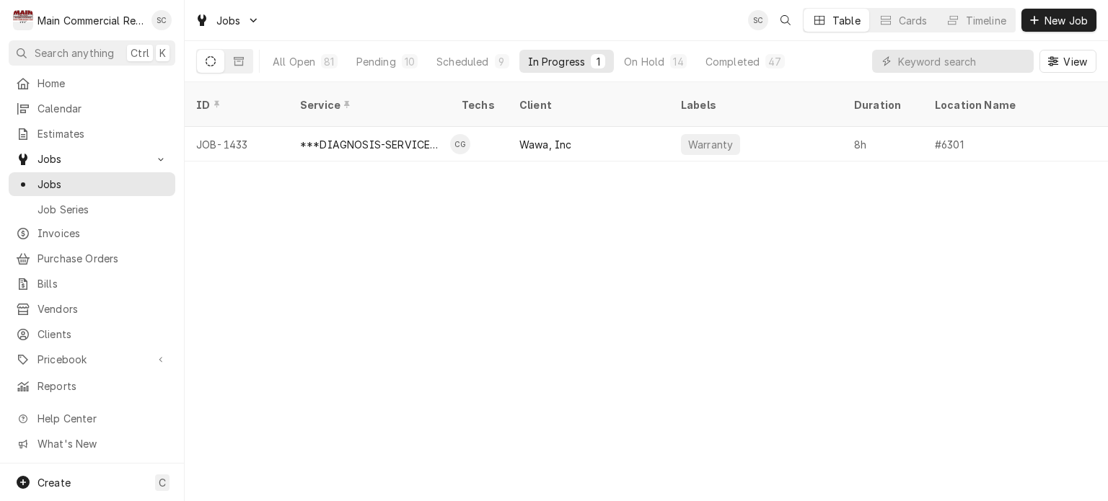
click at [568, 237] on div "ID Service Techs Client Labels Duration Location Name Date Received Status Prio…" at bounding box center [646, 291] width 923 height 419
click at [447, 64] on div "Scheduled" at bounding box center [462, 61] width 52 height 15
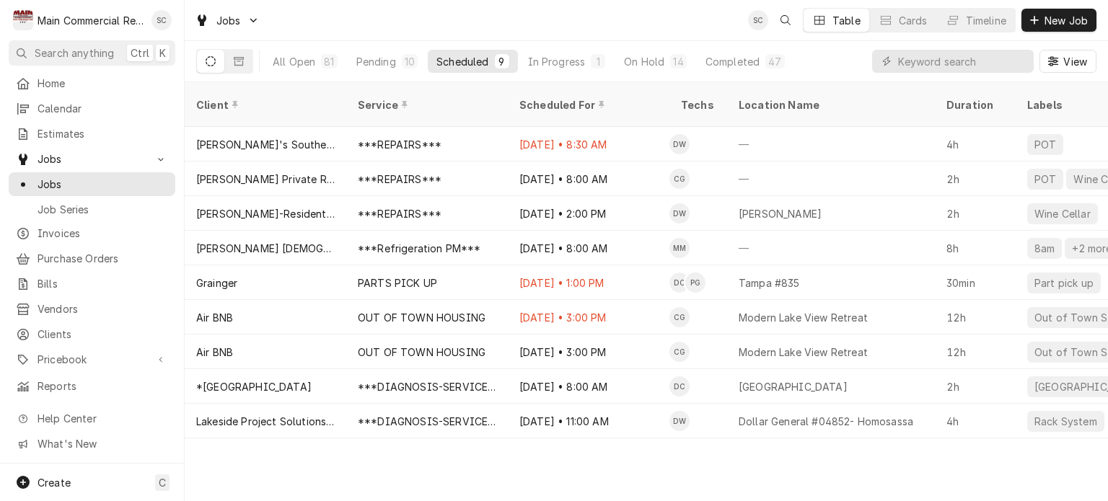
click at [569, 455] on div "Client Service Scheduled For Techs Location Name Duration Labels Status ID Prio…" at bounding box center [646, 291] width 923 height 419
click at [390, 63] on div "Pending" at bounding box center [376, 61] width 40 height 15
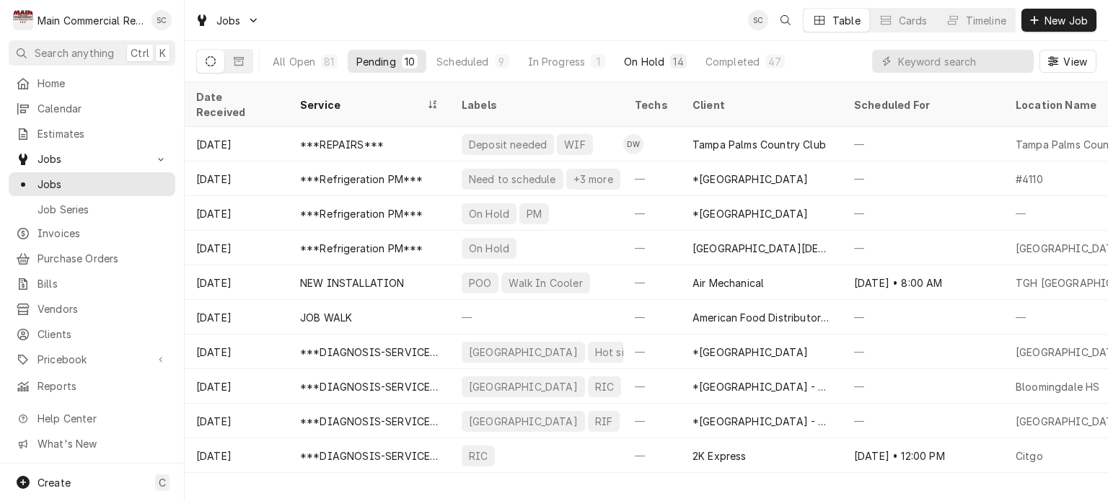
click at [636, 57] on div "On Hold" at bounding box center [644, 61] width 40 height 15
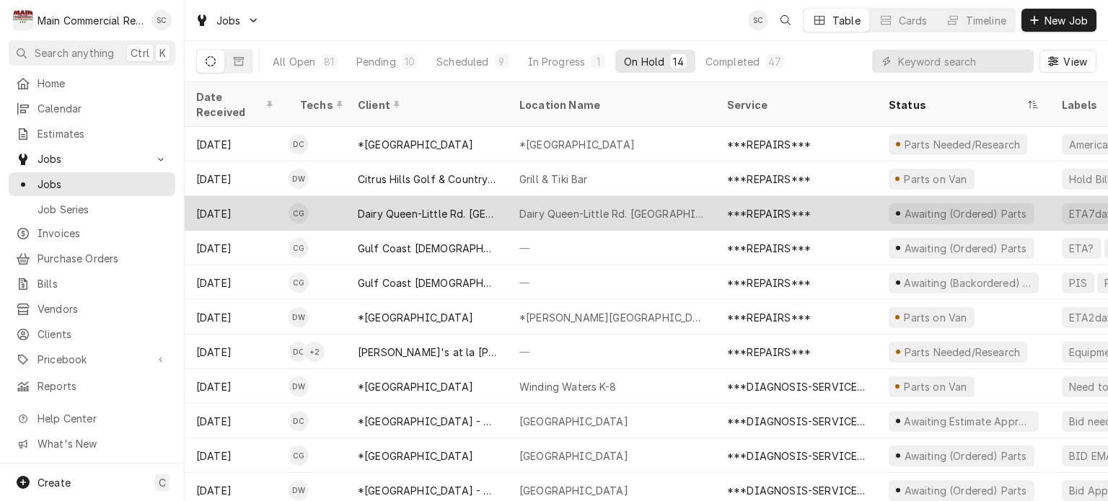
click at [507, 204] on div "Dairy Queen-Little Rd. [GEOGRAPHIC_DATA][PERSON_NAME]" at bounding box center [427, 213] width 162 height 35
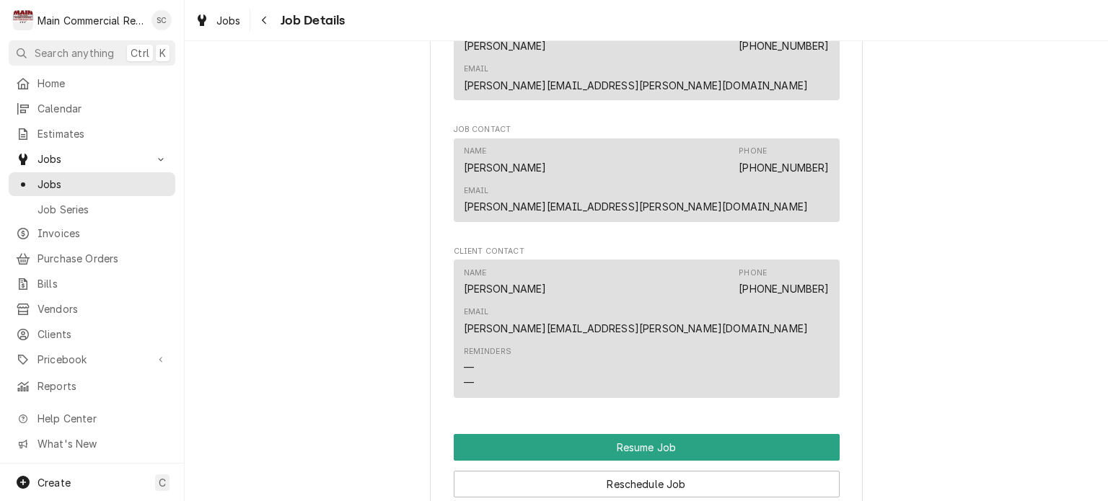
scroll to position [1299, 0]
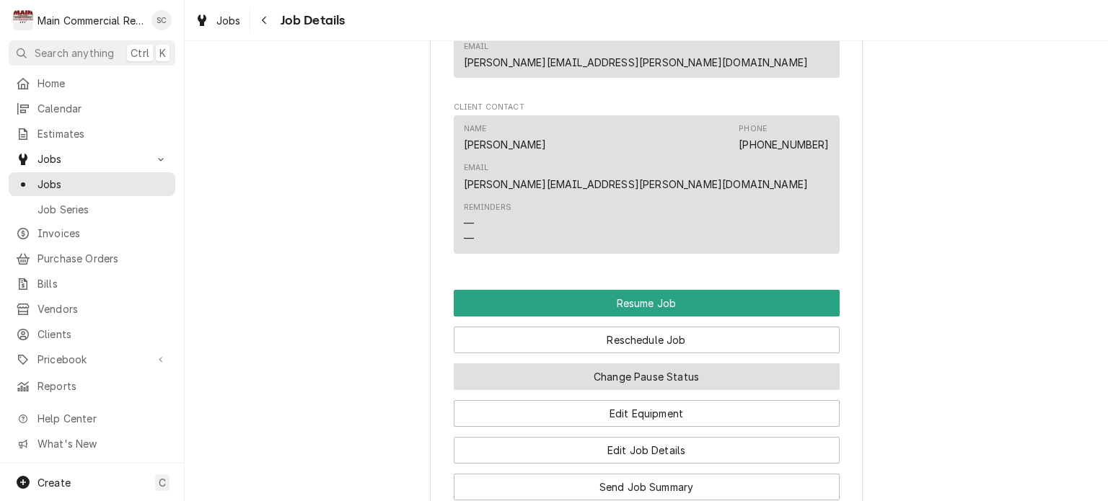
click at [661, 364] on button "Change Pause Status" at bounding box center [647, 377] width 386 height 27
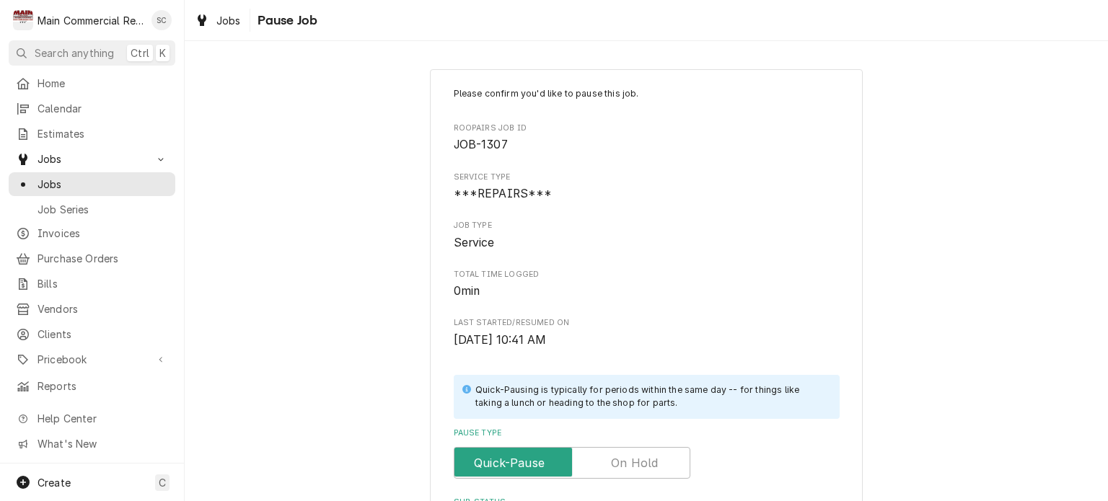
scroll to position [289, 0]
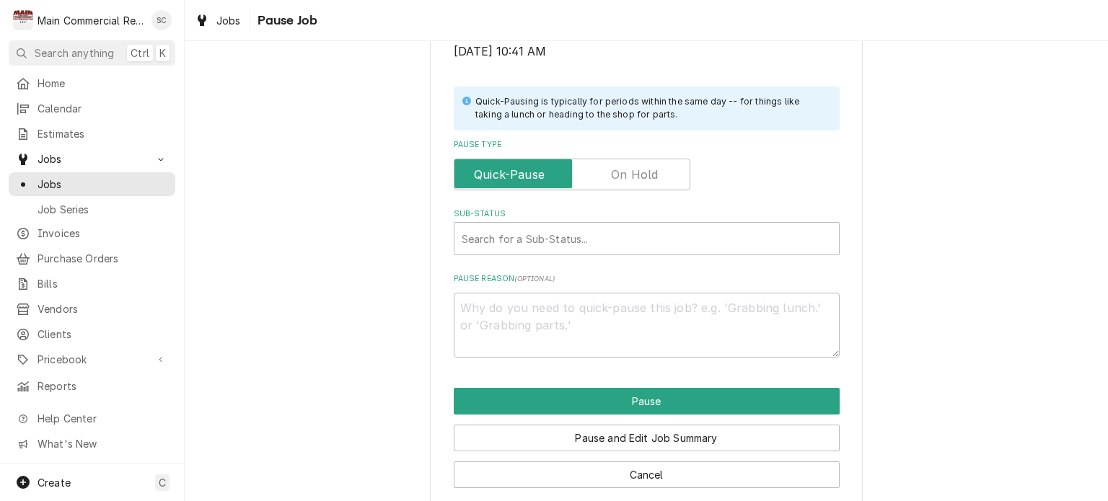
click at [640, 181] on label "Pause Type" at bounding box center [572, 175] width 237 height 32
click at [640, 181] on input "Pause Type" at bounding box center [572, 175] width 224 height 32
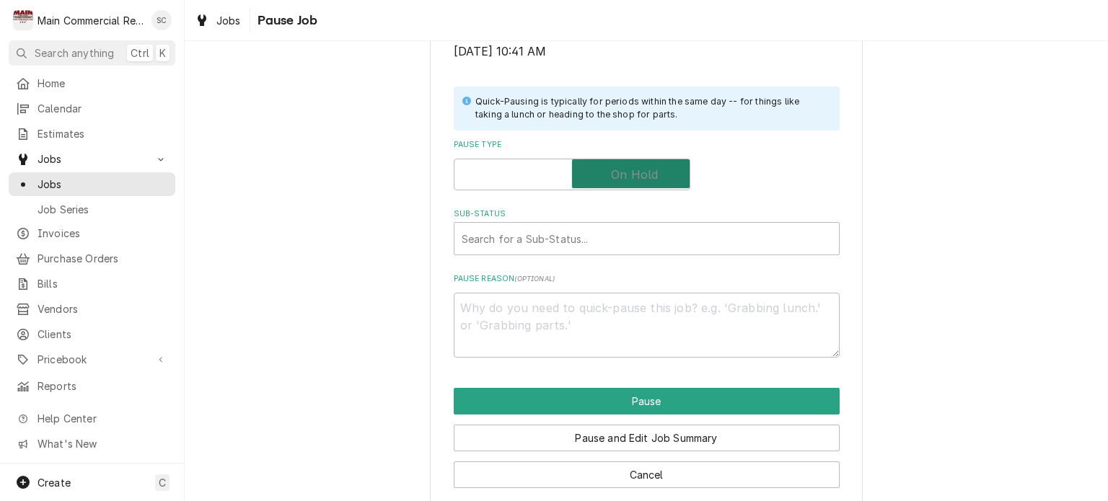
checkbox input "true"
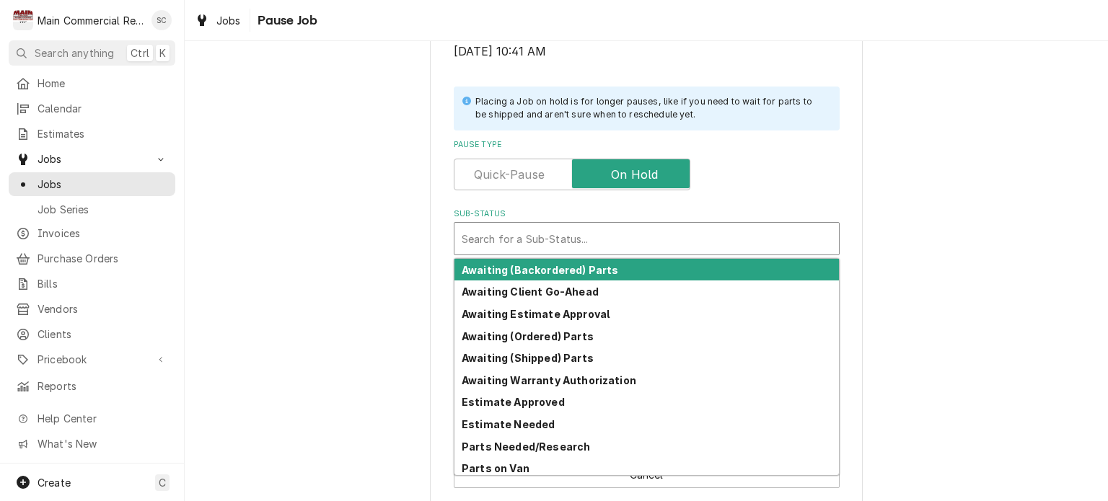
click at [585, 242] on div "Sub-Status" at bounding box center [647, 239] width 370 height 26
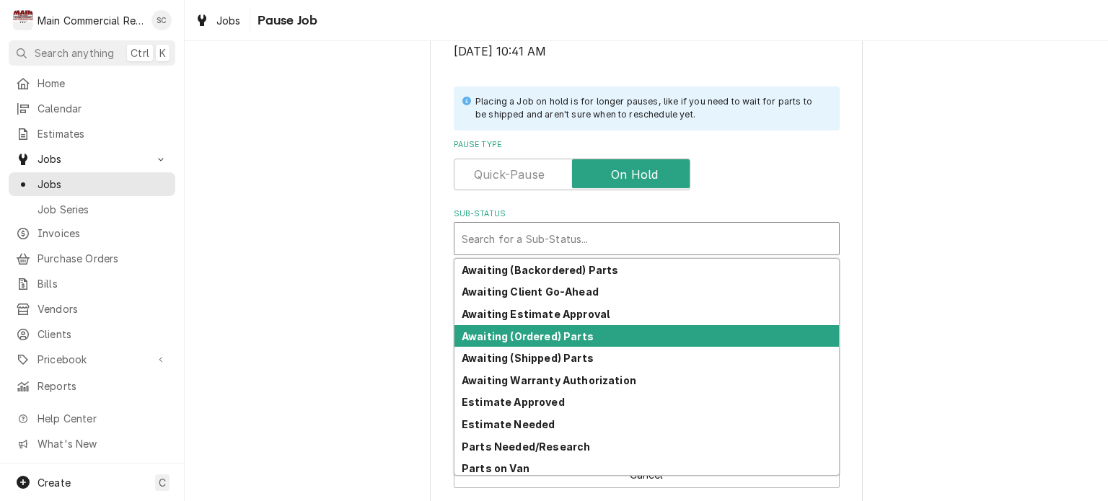
scroll to position [71, 0]
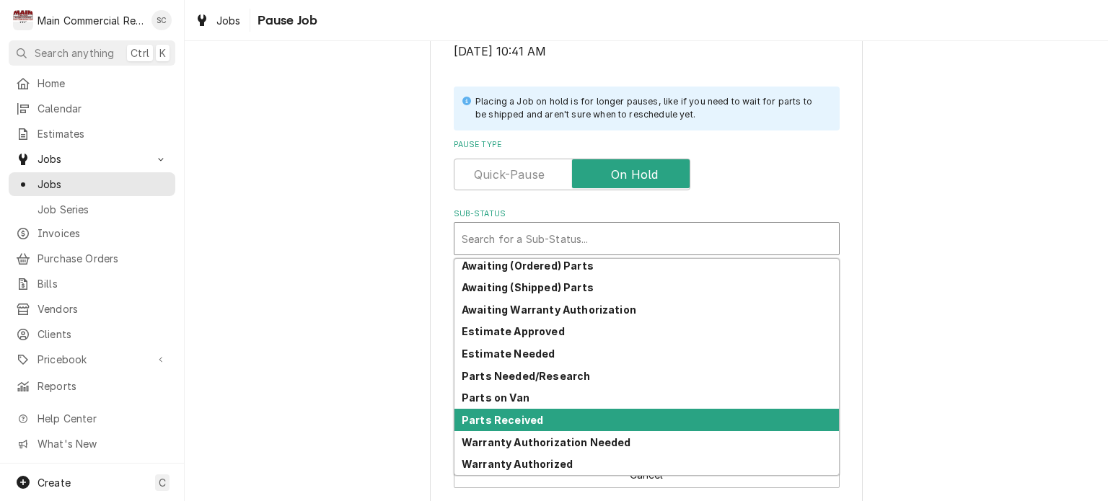
click at [530, 417] on strong "Parts Received" at bounding box center [503, 420] width 82 height 12
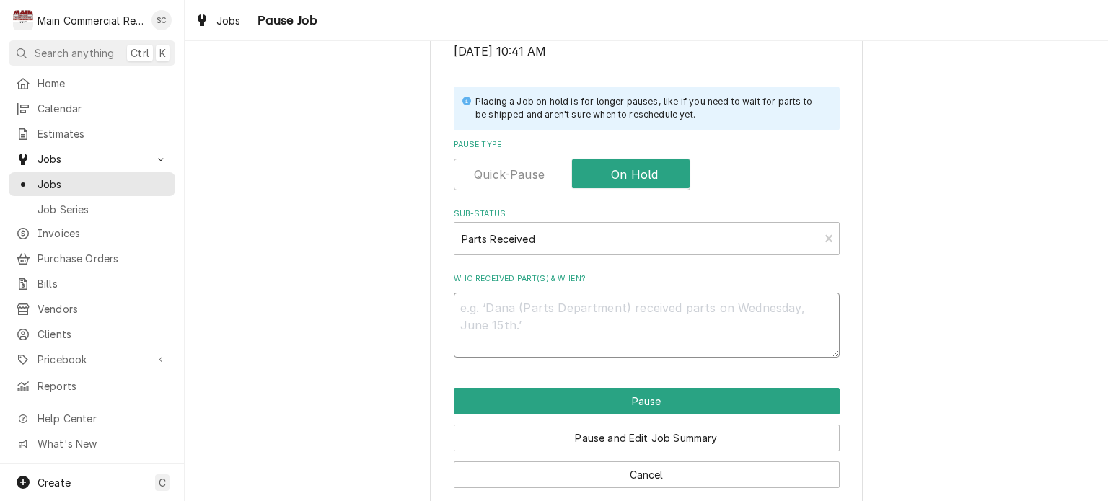
click at [592, 303] on textarea "Who received part(s) & when?" at bounding box center [647, 325] width 386 height 65
type textarea "x"
type textarea "S"
type textarea "x"
type textarea "Sh"
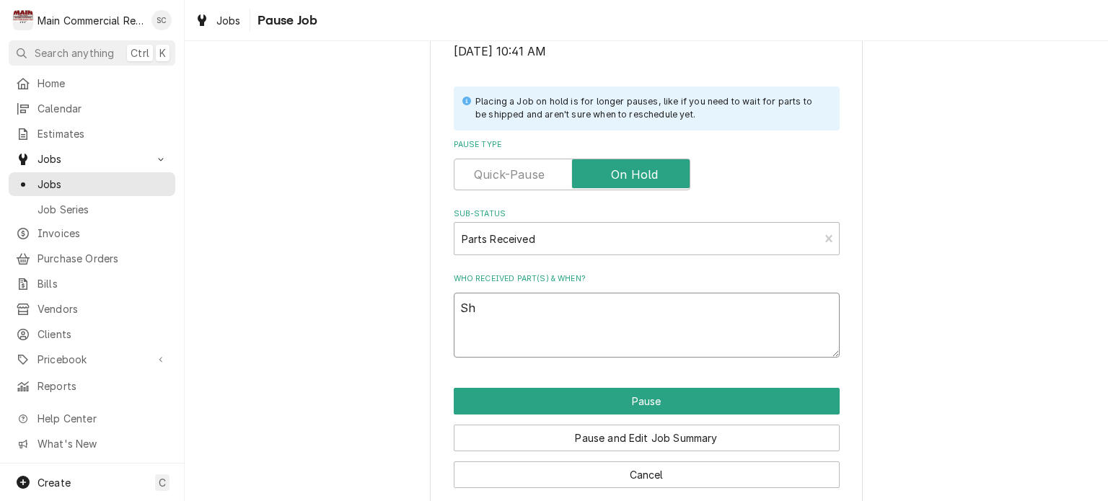
type textarea "x"
type textarea "Sho"
type textarea "x"
type textarea "Shop"
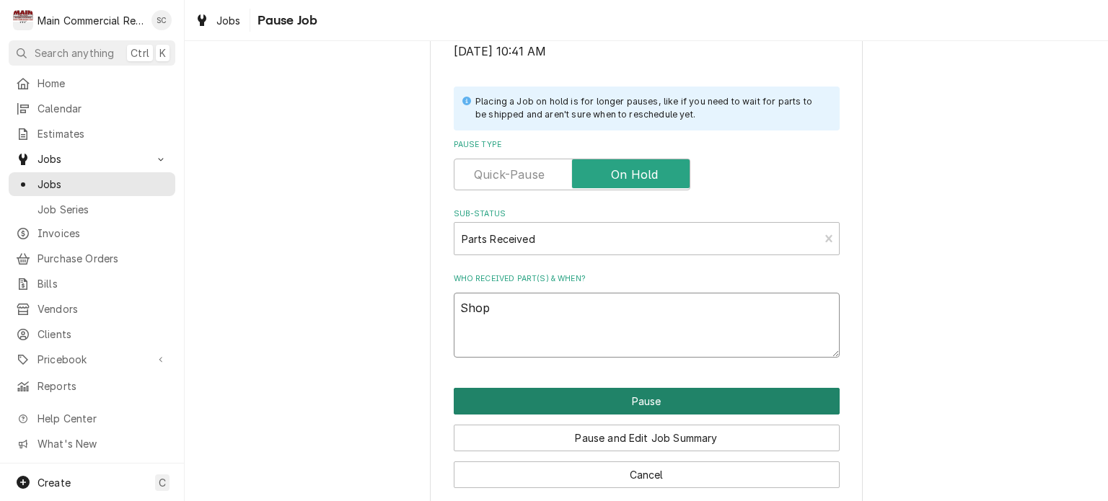
type textarea "x"
type textarea "Sho"
type textarea "x"
type textarea "Sh"
type textarea "x"
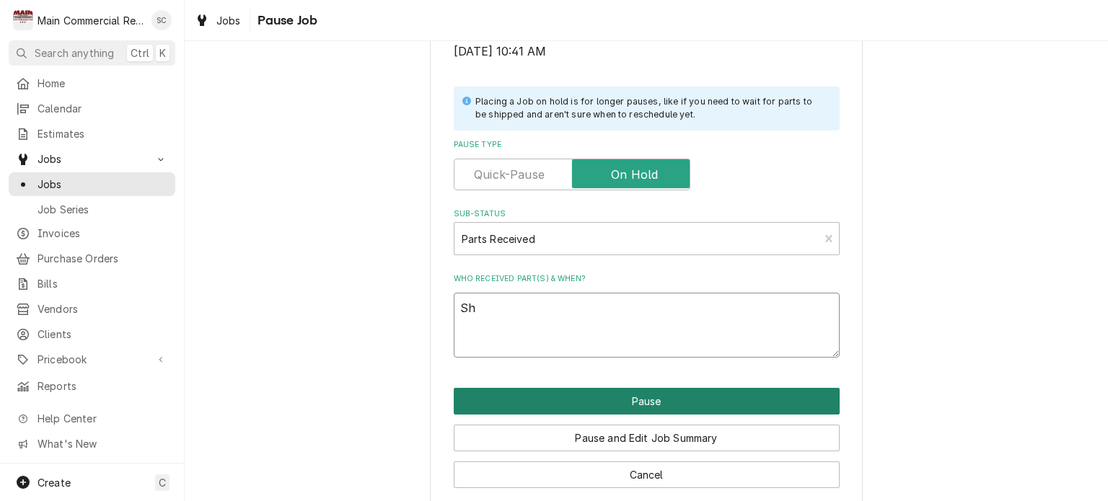
type textarea "S"
type textarea "x"
type textarea "9"
type textarea "x"
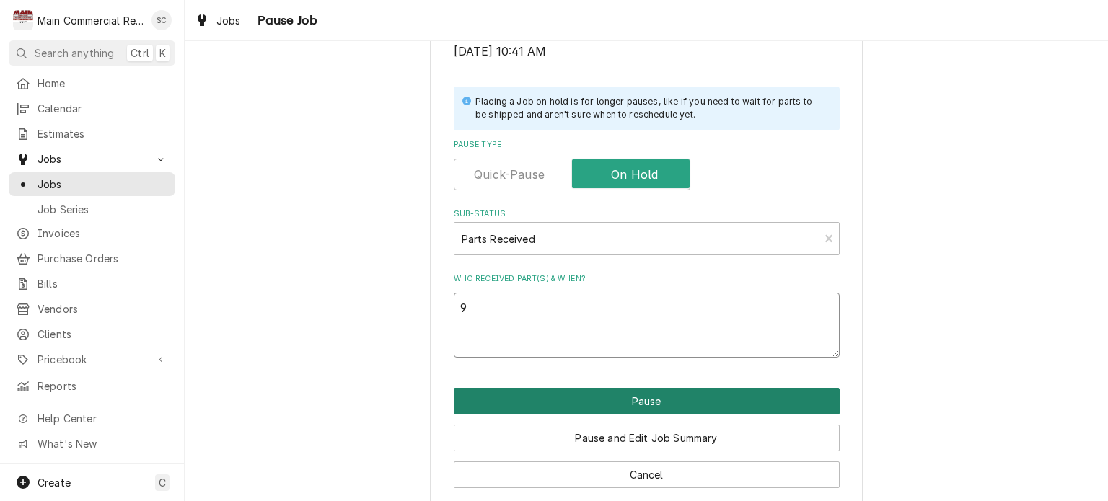
type textarea "9/"
type textarea "x"
type textarea "9/2"
type textarea "x"
type textarea "9/23"
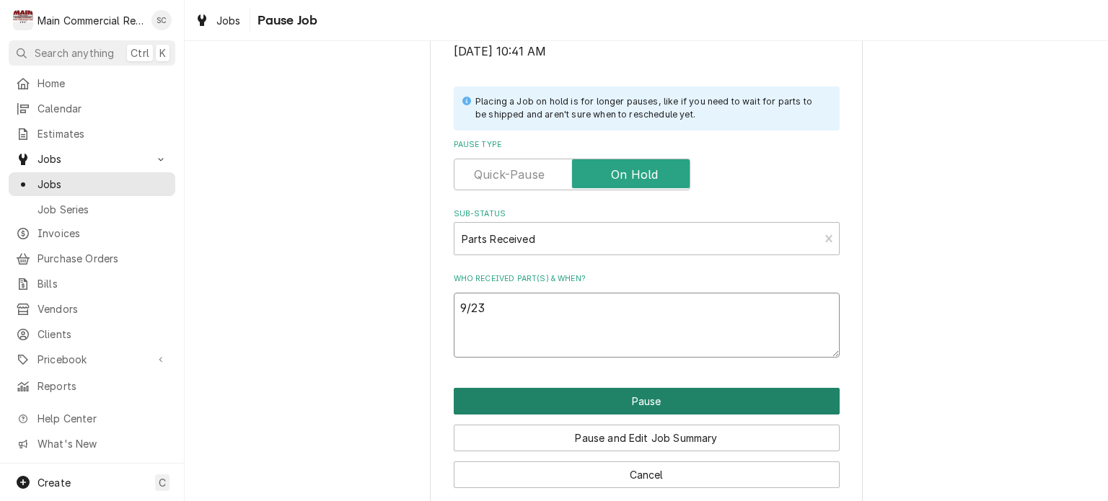
type textarea "x"
type textarea "9/23/"
type textarea "x"
type textarea "9/23/2"
type textarea "x"
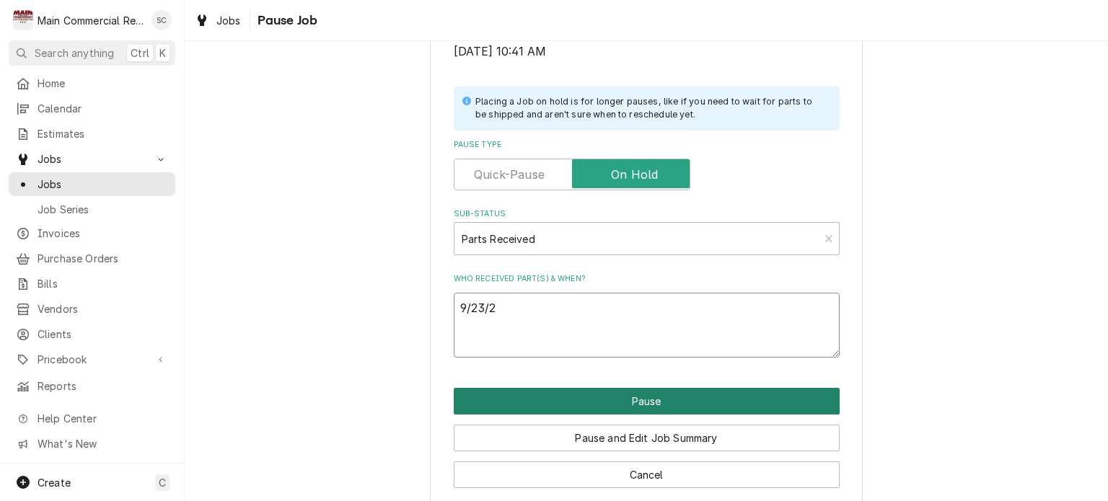
type textarea "[DATE]"
type textarea "x"
type textarea "[DATE]-"
type textarea "x"
type textarea "[DATE]-"
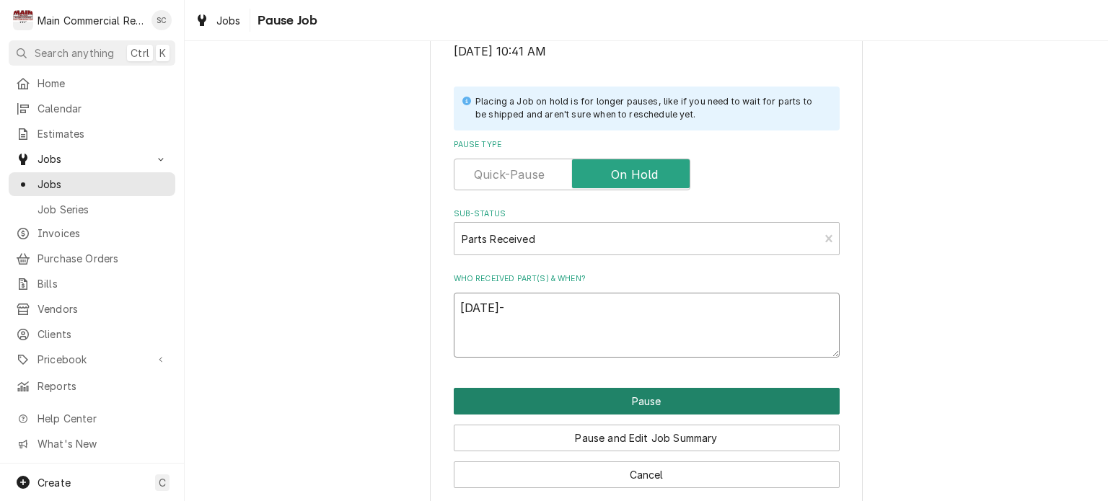
type textarea "x"
type textarea "[DATE]- S"
type textarea "x"
type textarea "[DATE]- Sh"
type textarea "x"
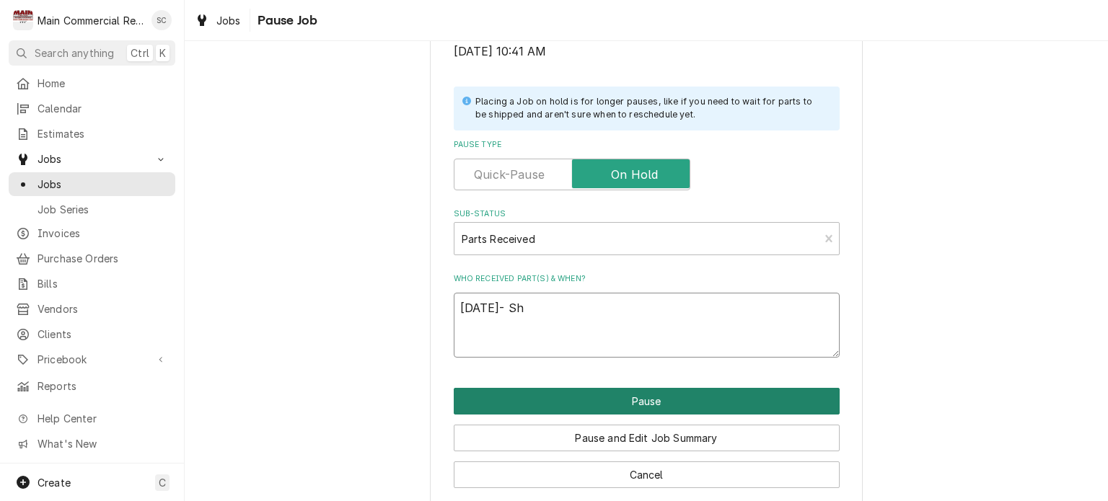
type textarea "[DATE]- Shj"
type textarea "x"
type textarea "[DATE]- Sh"
type textarea "x"
type textarea "[DATE]- Shp"
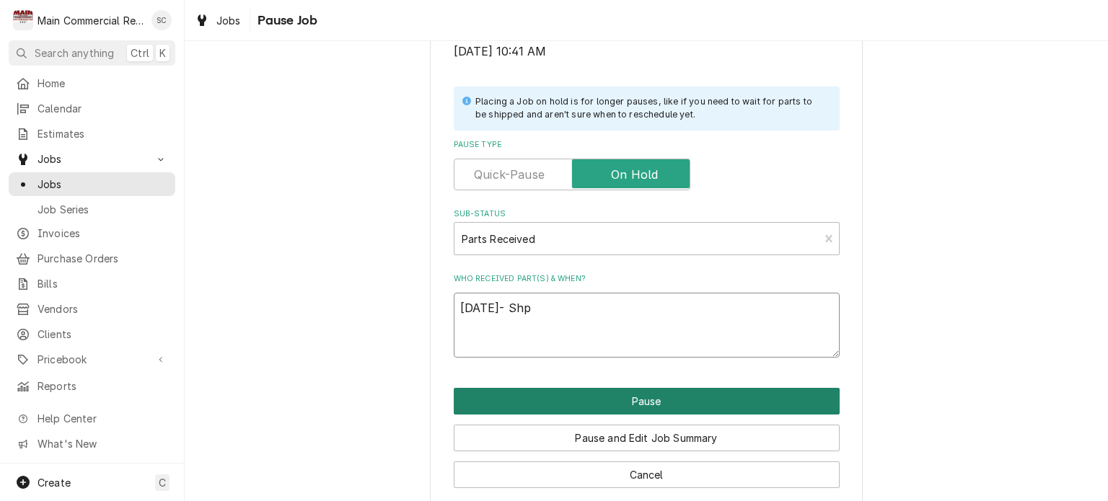
type textarea "x"
type textarea "[DATE]- Sh"
type textarea "x"
type textarea "[DATE]- S"
type textarea "x"
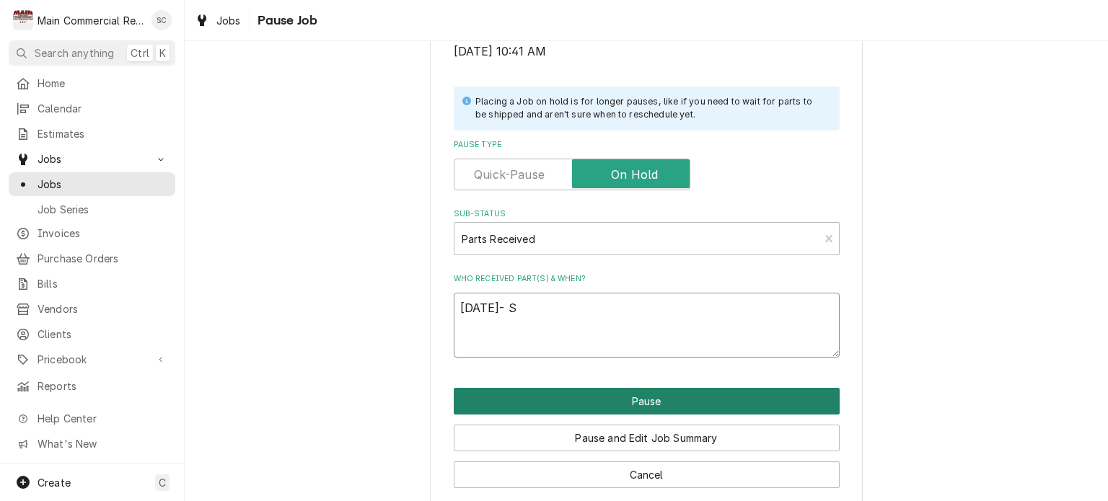
type textarea "[DATE]-"
type textarea "x"
type textarea "[DATE]-"
type textarea "x"
type textarea "[DATE]-"
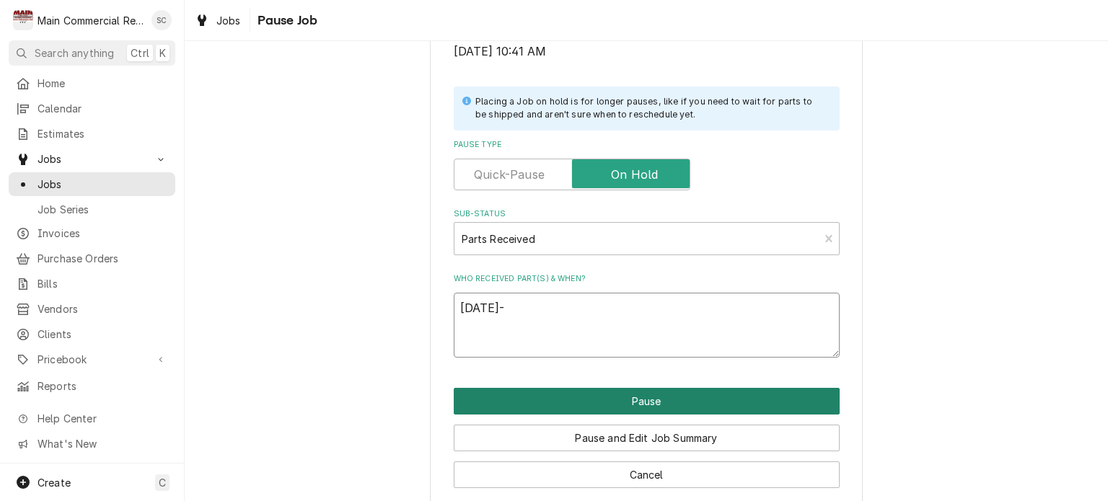
type textarea "x"
type textarea "[DATE]- L"
type textarea "x"
type textarea "[DATE]-"
type textarea "x"
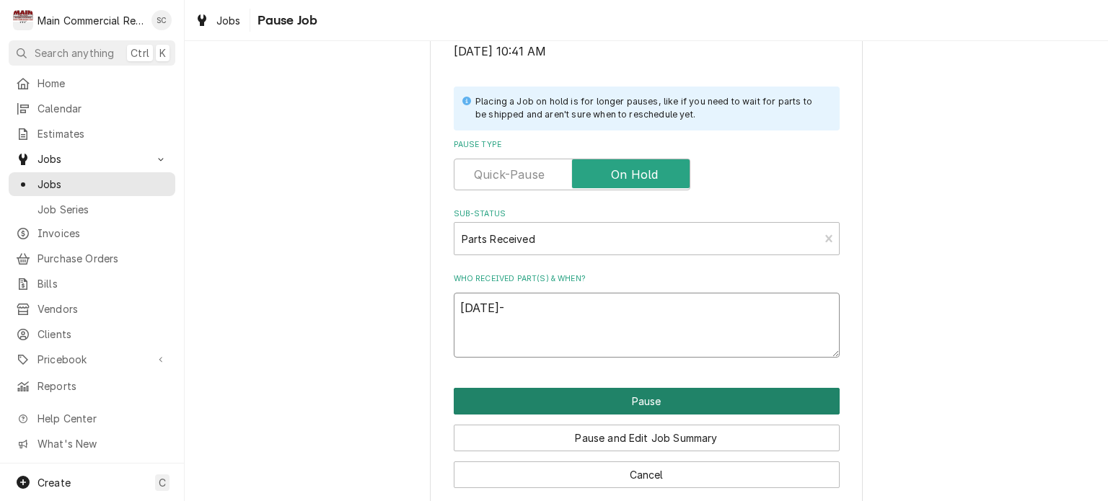
type textarea "[DATE]- D"
type textarea "x"
type textarea "[DATE]- Dr"
type textarea "x"
type textarea "[DATE]- Dro"
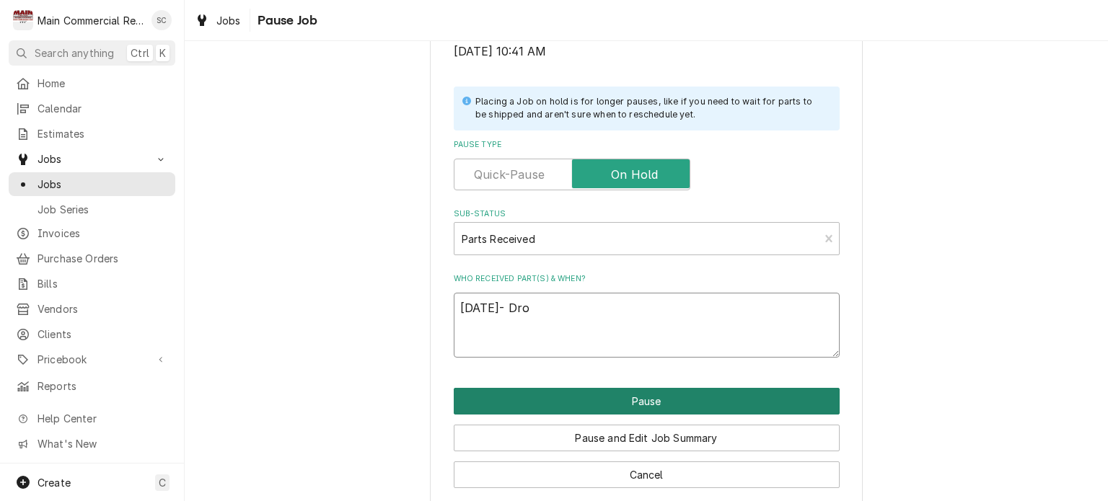
type textarea "x"
type textarea "[DATE]- Drop"
type textarea "x"
type textarea "[DATE]- [PERSON_NAME]"
type textarea "x"
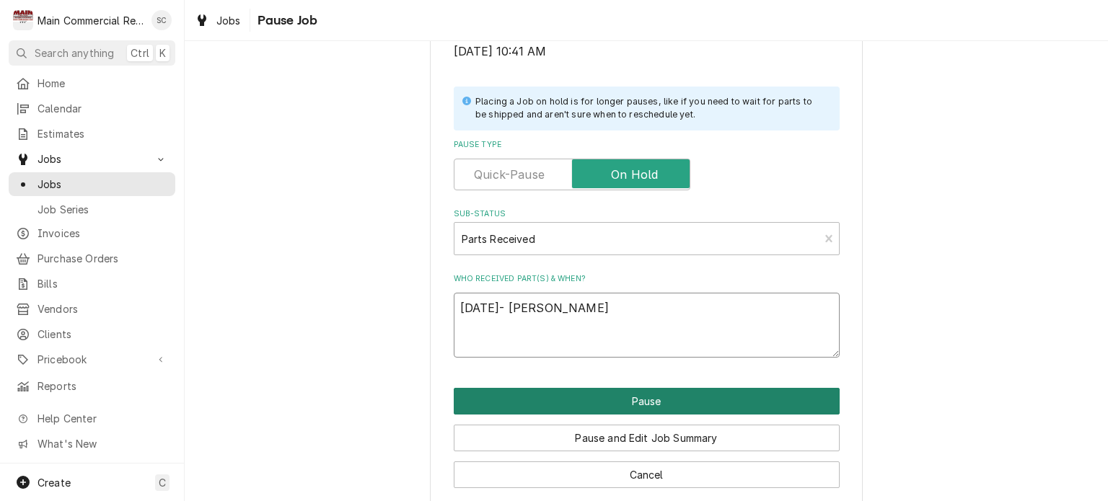
type textarea "9/23/25- Droppe"
type textarea "x"
type textarea "9/23/25- Dropped"
type textarea "x"
type textarea "9/23/25- Dropped"
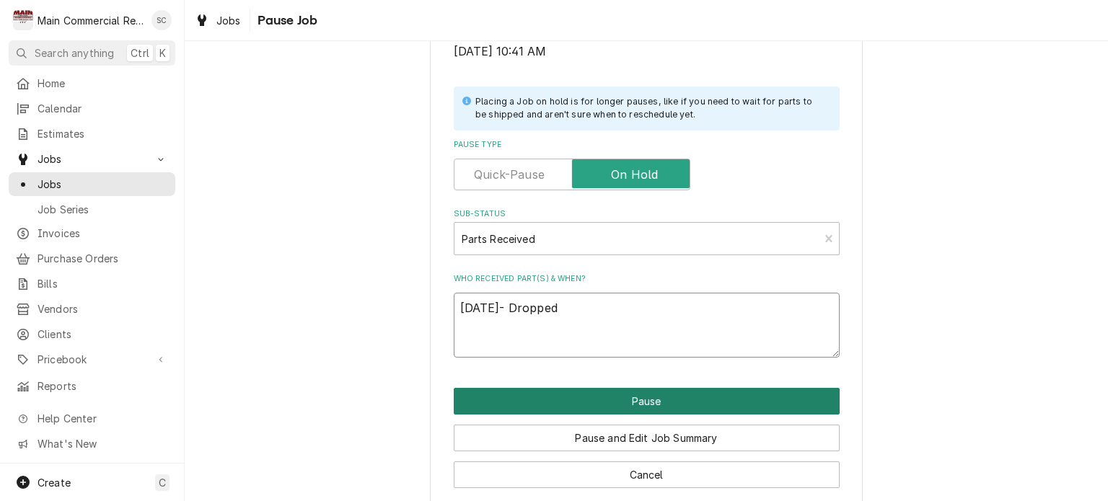
type textarea "x"
type textarea "9/23/25- Dropped o"
type textarea "x"
type textarea "9/23/25- Dropped of"
type textarea "x"
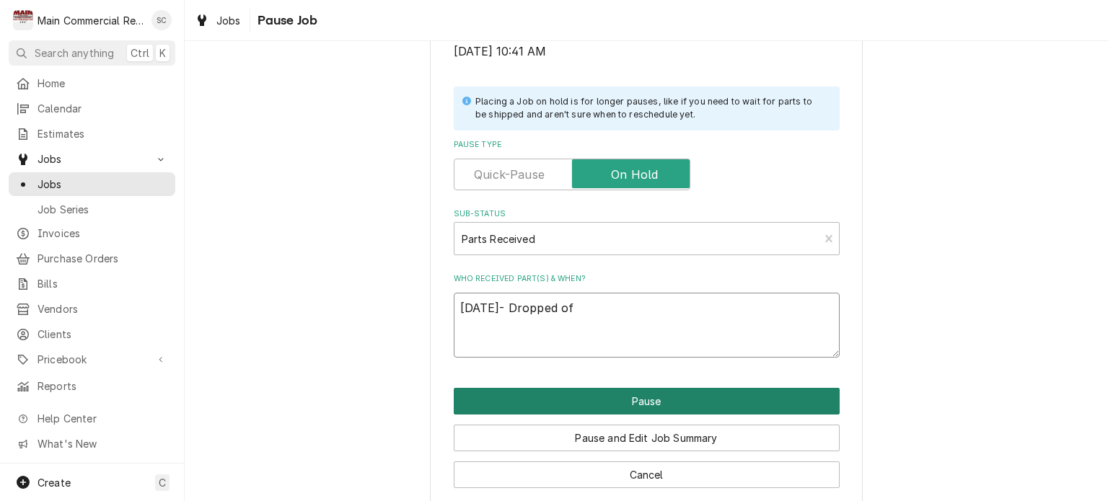
type textarea "9/23/25- Dropped off"
type textarea "x"
type textarea "9/23/25- Dropped off"
type textarea "x"
type textarea "9/23/25- Dropped off i"
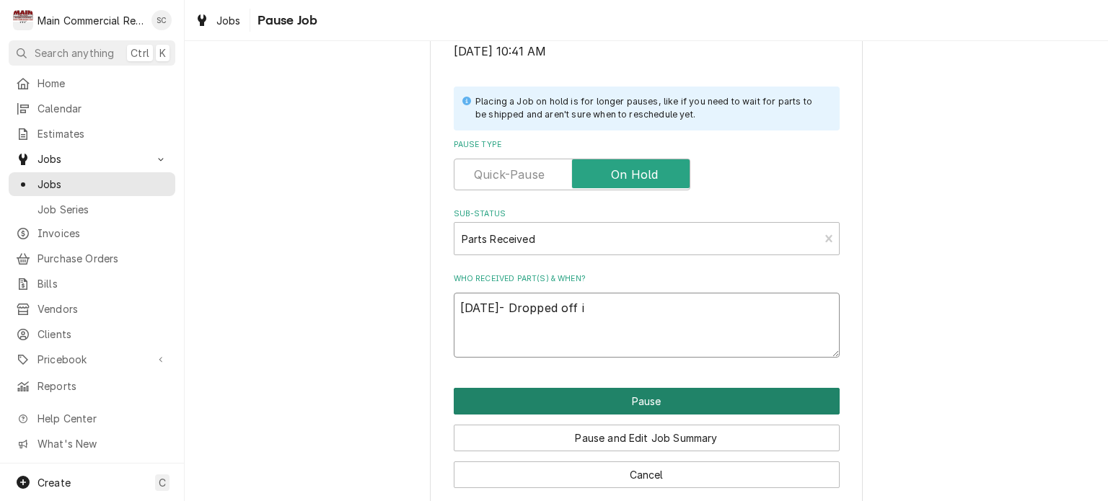
type textarea "x"
type textarea "9/23/25- Dropped off in"
type textarea "x"
type textarea "9/23/25- Dropped off in"
type textarea "x"
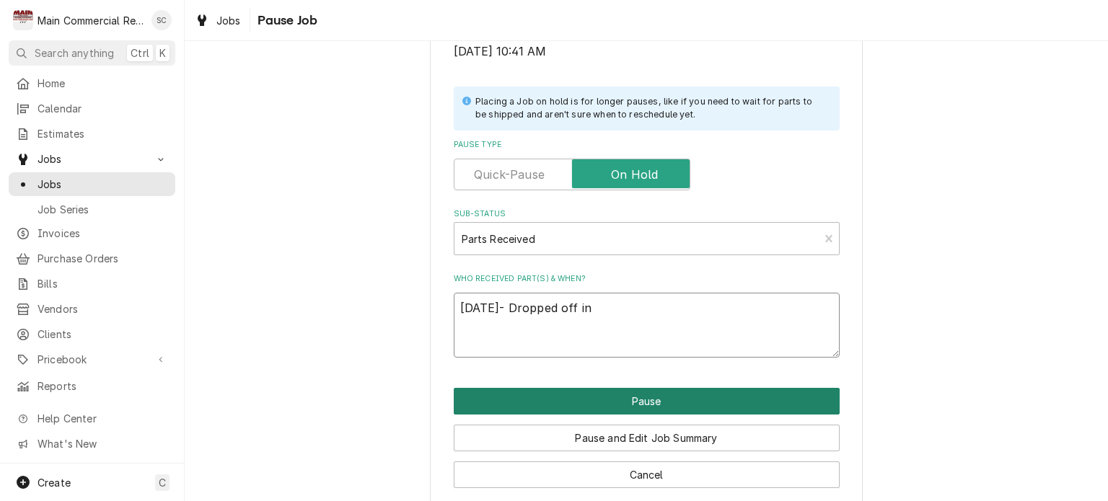
type textarea "9/23/25- Dropped off in s"
type textarea "x"
type textarea "9/23/25- Dropped off in sh"
type textarea "x"
type textarea "9/23/25- Dropped off in sho"
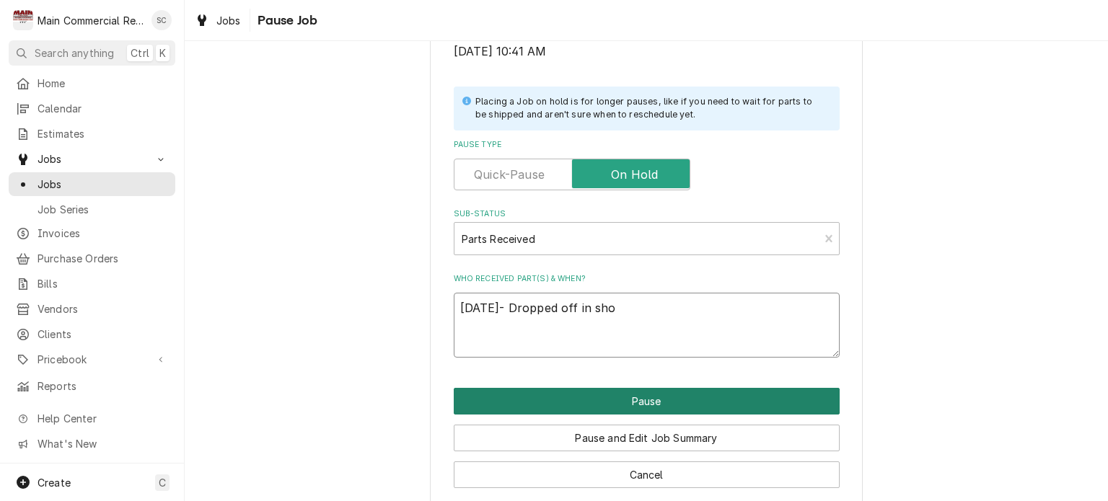
type textarea "x"
type textarea "9/23/25- Dropped off in shop"
click at [648, 398] on button "Pause" at bounding box center [647, 401] width 386 height 27
type textarea "x"
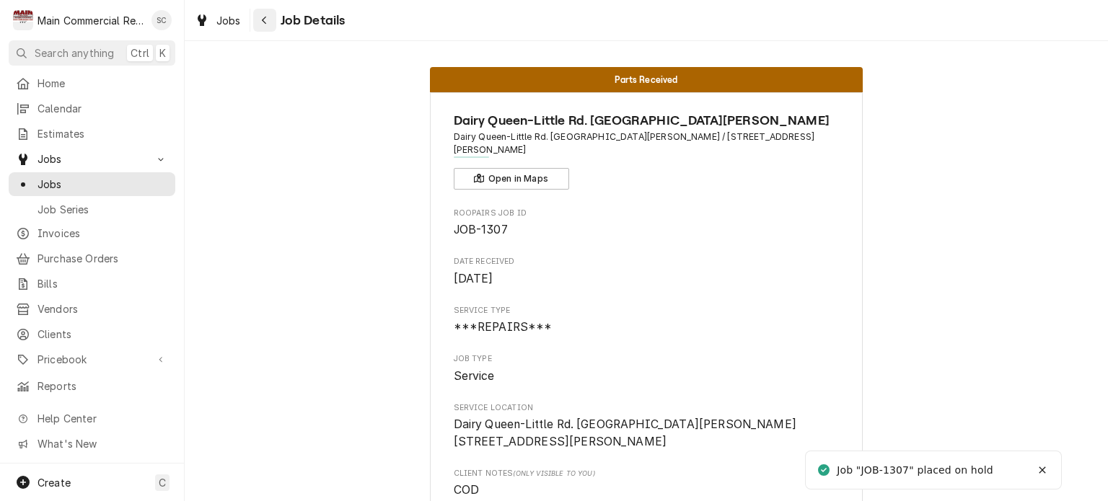
click at [258, 14] on div "Navigate back" at bounding box center [265, 20] width 14 height 14
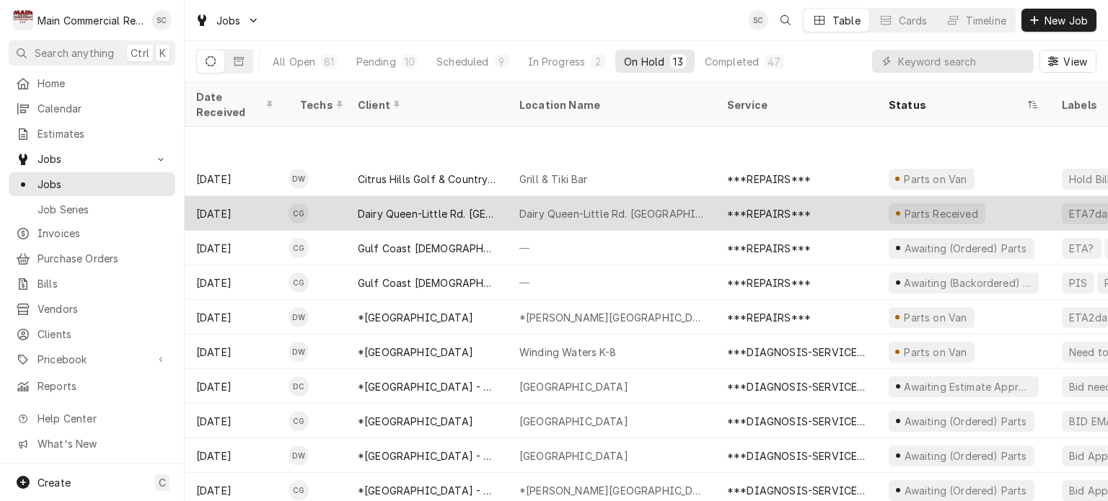
scroll to position [69, 0]
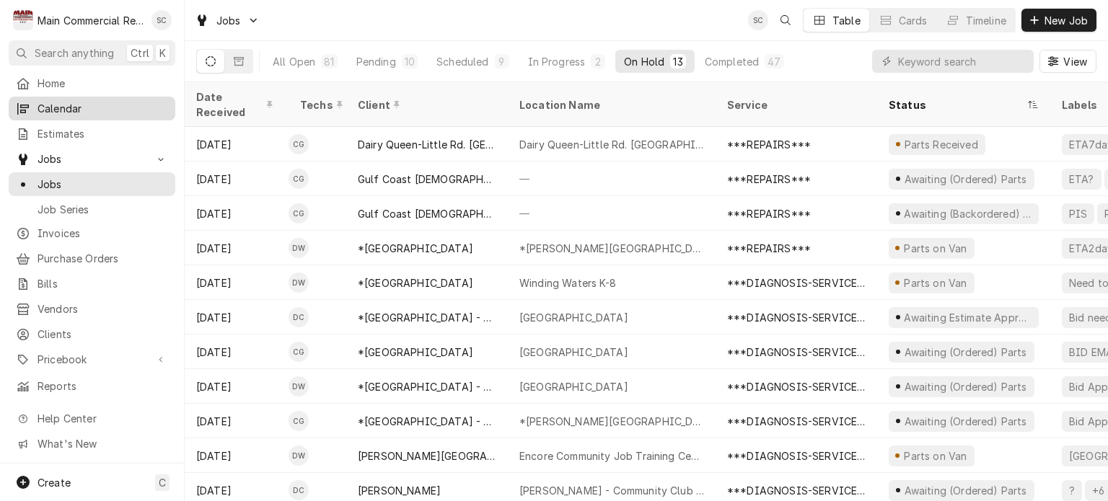
click at [56, 107] on span "Calendar" at bounding box center [103, 108] width 131 height 15
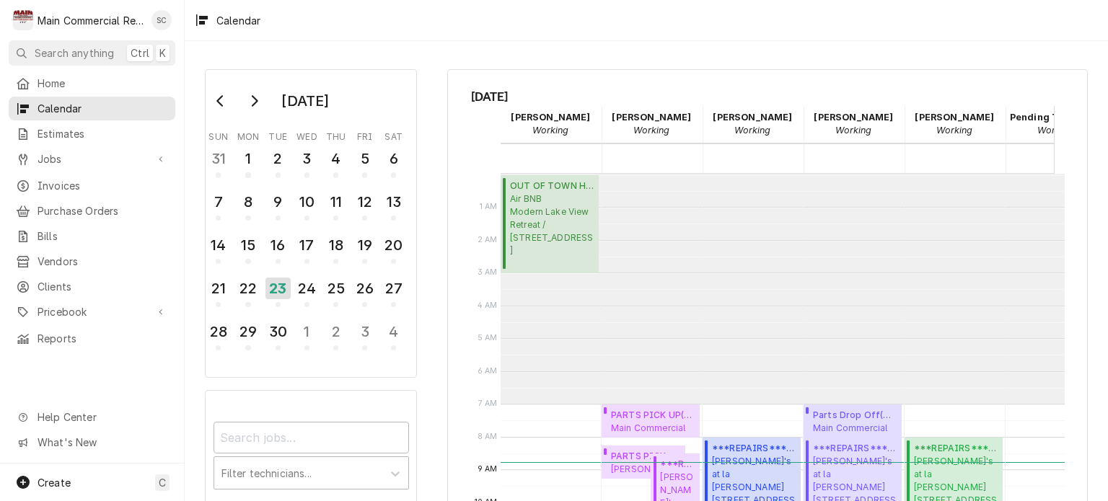
scroll to position [230, 0]
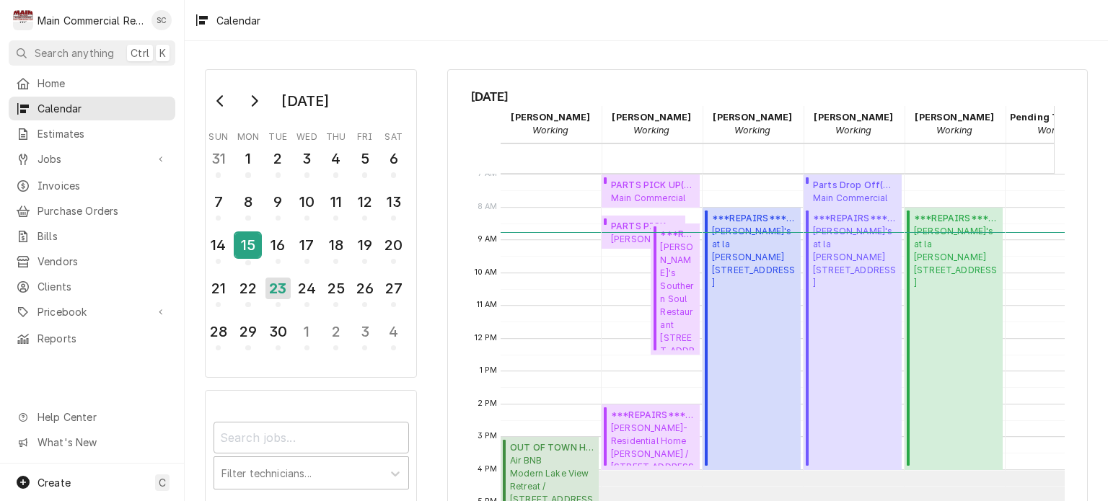
click at [240, 247] on div "15" at bounding box center [247, 245] width 25 height 25
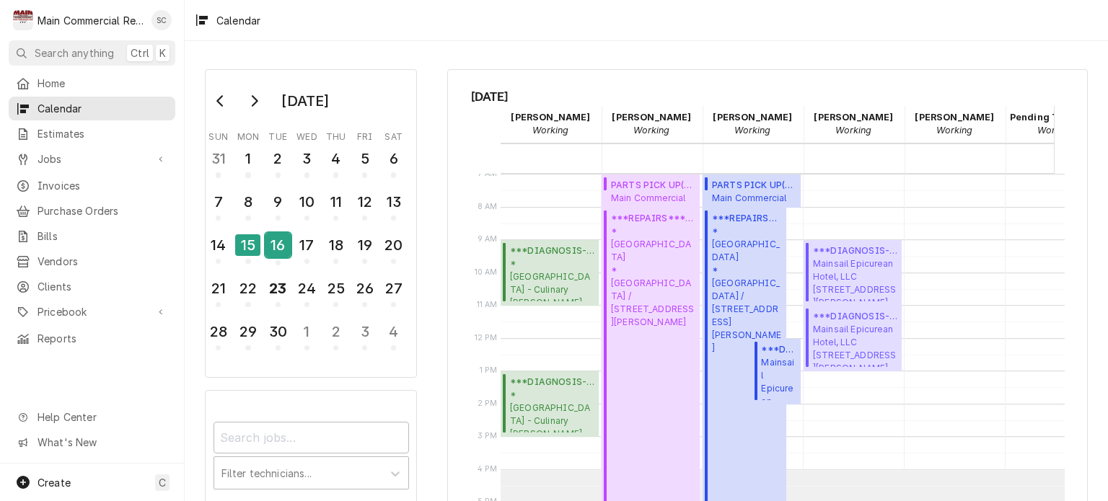
click at [280, 242] on div "16" at bounding box center [277, 245] width 25 height 25
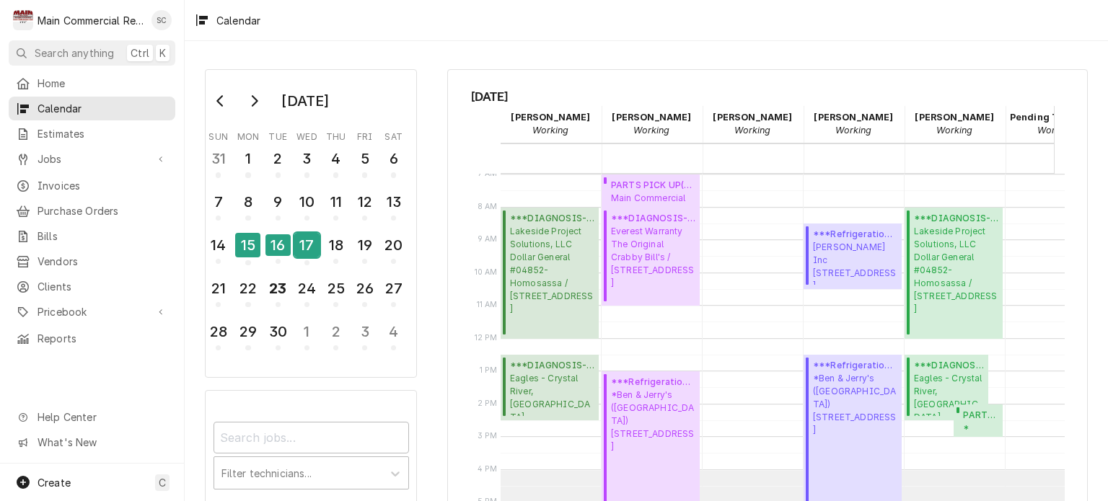
click at [300, 258] on div "17" at bounding box center [306, 247] width 25 height 35
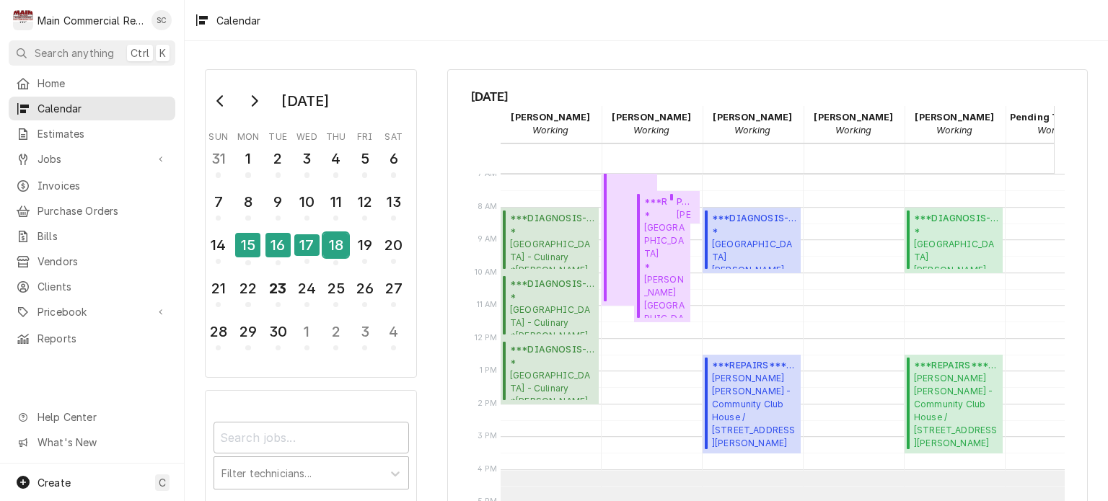
click at [329, 255] on div "18" at bounding box center [335, 247] width 25 height 35
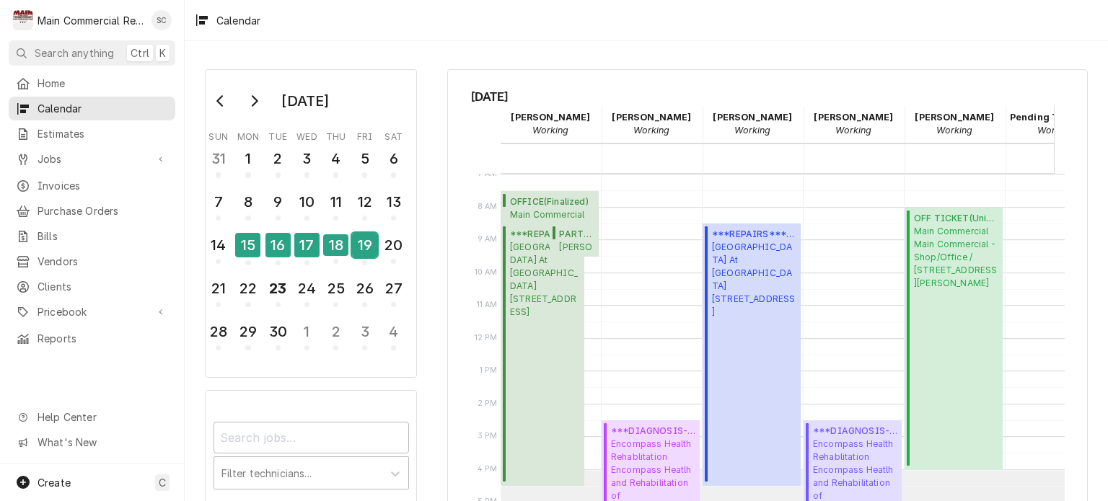
click at [361, 247] on div "19" at bounding box center [364, 245] width 25 height 25
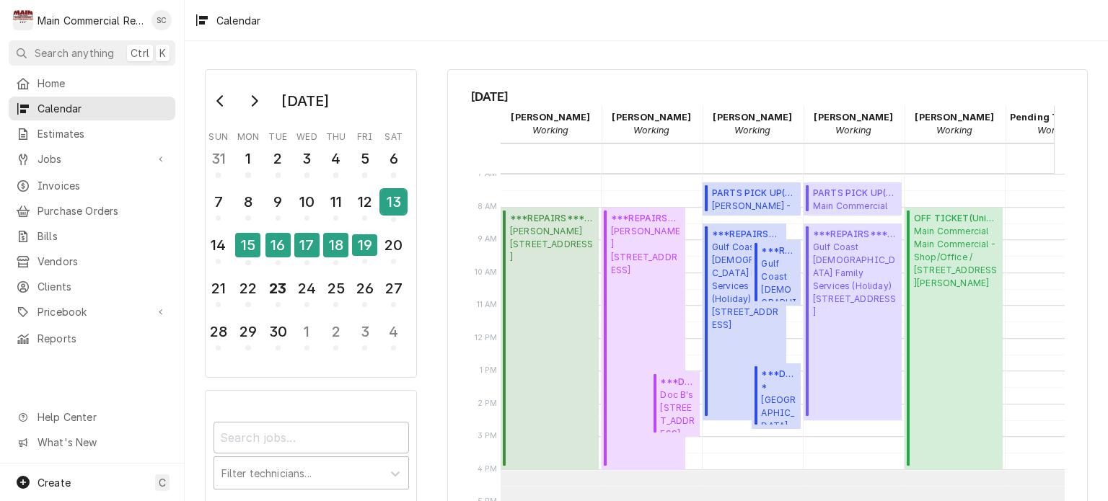
click at [396, 216] on div "13" at bounding box center [393, 204] width 25 height 35
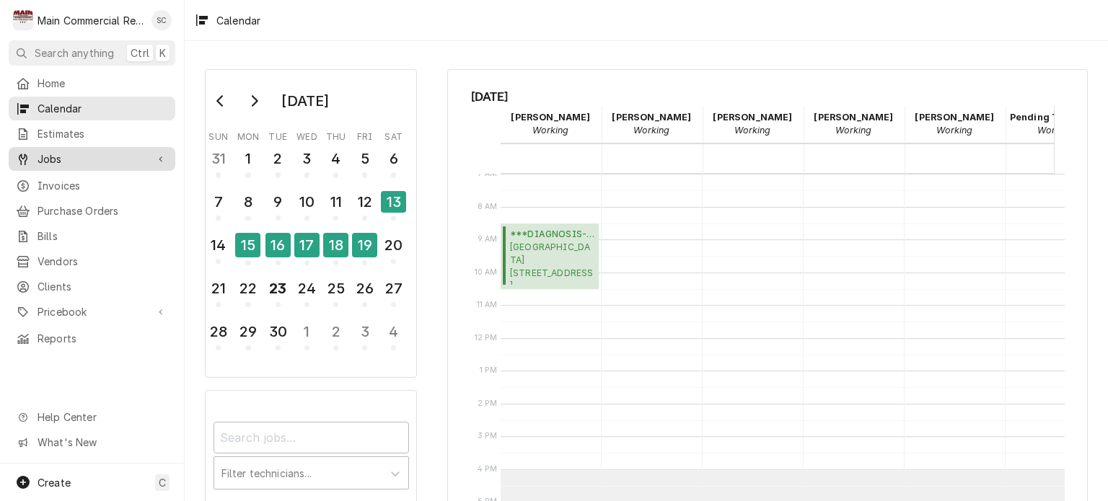
click at [81, 152] on span "Jobs" at bounding box center [92, 159] width 109 height 15
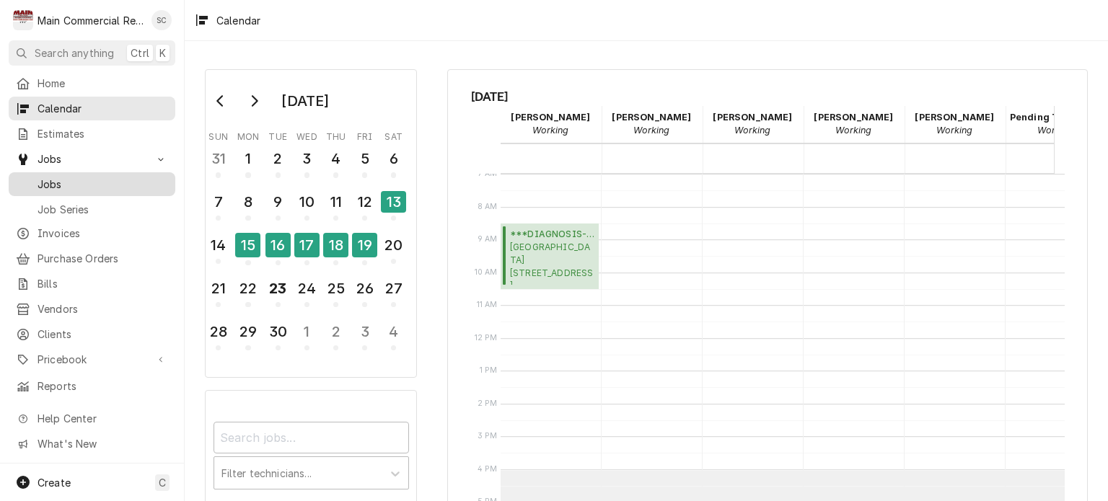
click at [85, 177] on span "Jobs" at bounding box center [103, 184] width 131 height 15
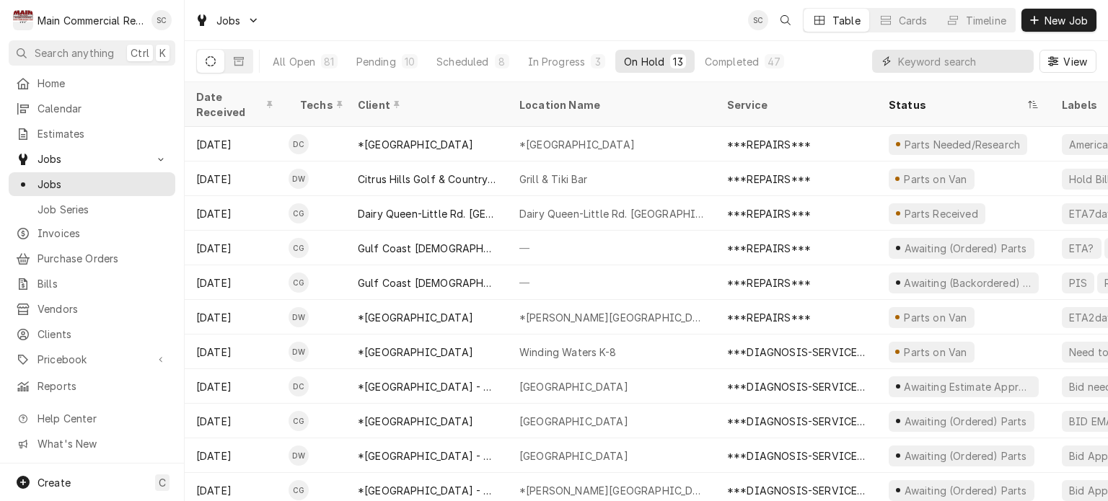
click at [954, 66] on input "Dynamic Content Wrapper" at bounding box center [962, 61] width 128 height 23
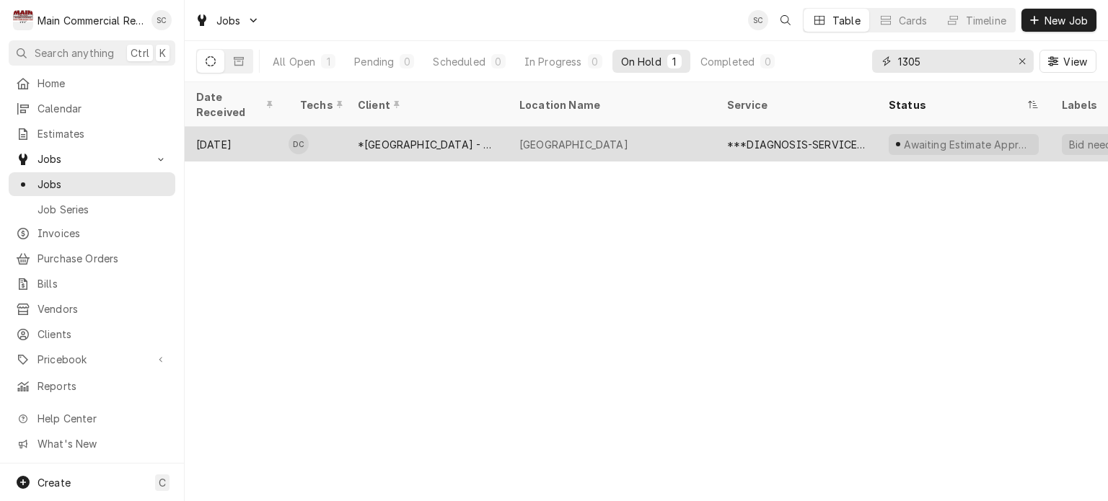
type input "1305"
click at [709, 129] on div "[GEOGRAPHIC_DATA]" at bounding box center [612, 144] width 208 height 35
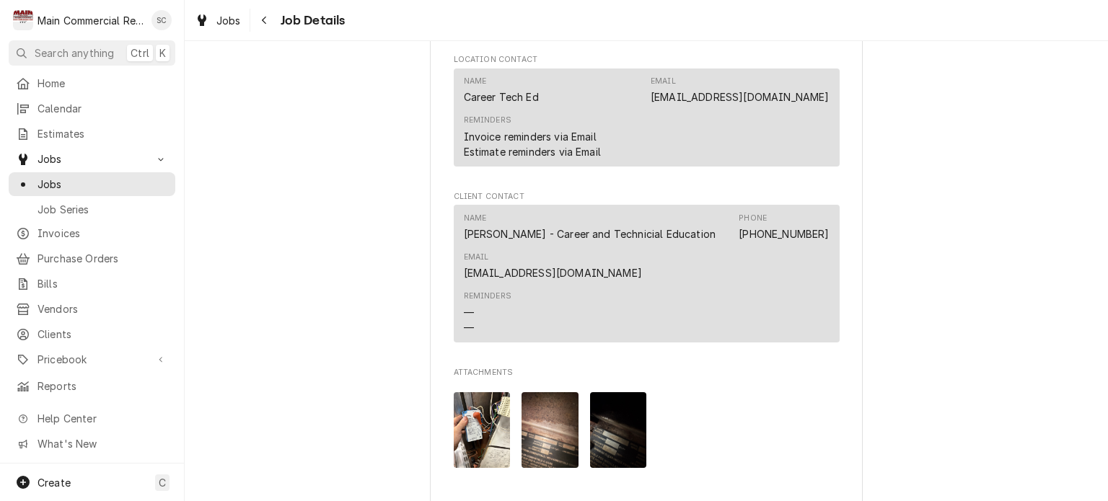
scroll to position [1876, 0]
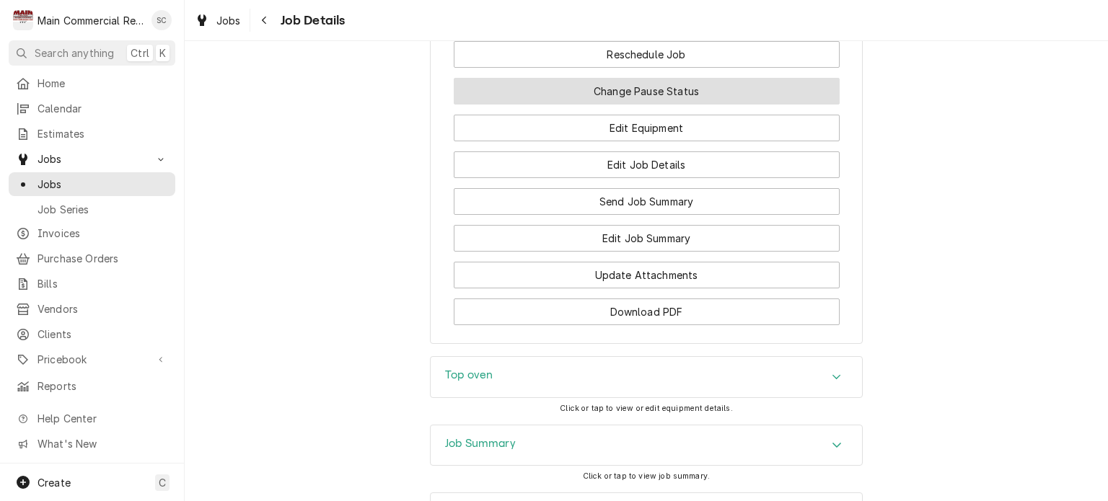
click at [701, 105] on button "Change Pause Status" at bounding box center [647, 91] width 386 height 27
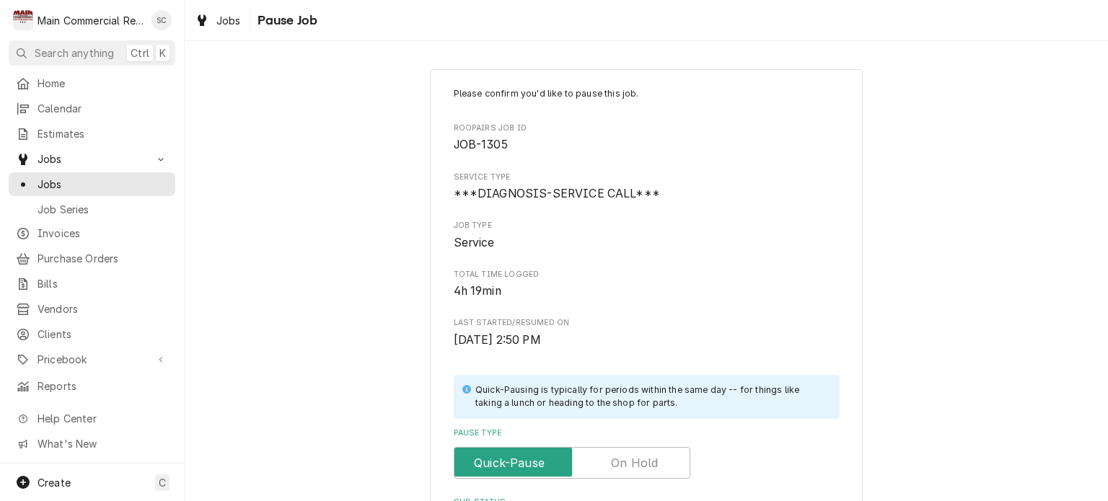
scroll to position [289, 0]
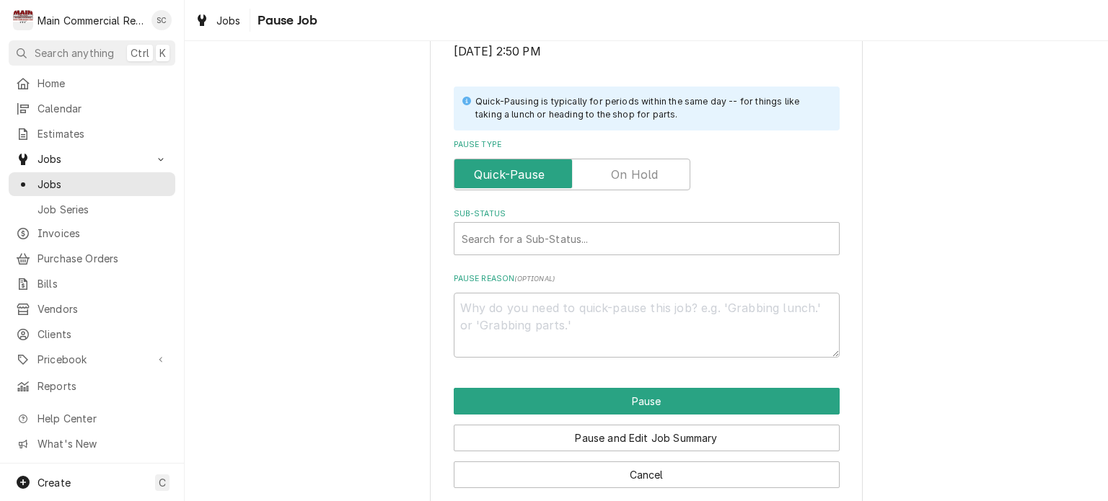
click at [618, 173] on label "Pause Type" at bounding box center [572, 175] width 237 height 32
click at [618, 173] on input "Pause Type" at bounding box center [572, 175] width 224 height 32
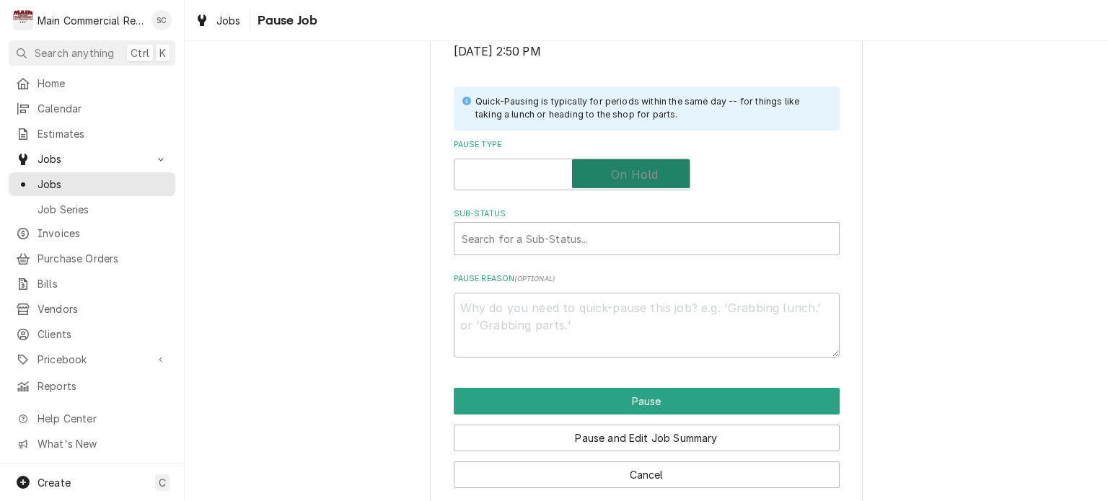
checkbox input "true"
type textarea "x"
click at [603, 242] on div "Sub-Status" at bounding box center [647, 239] width 370 height 26
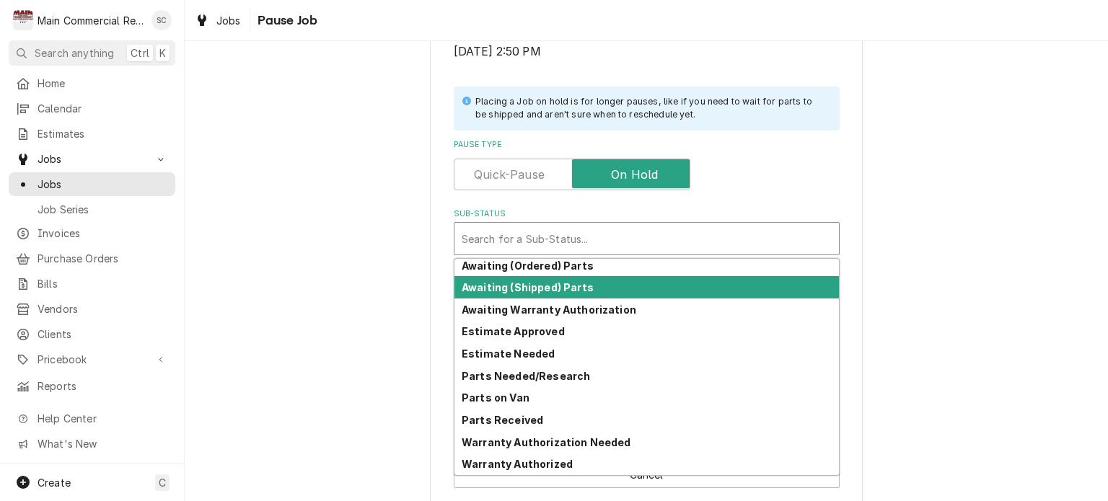
scroll to position [0, 0]
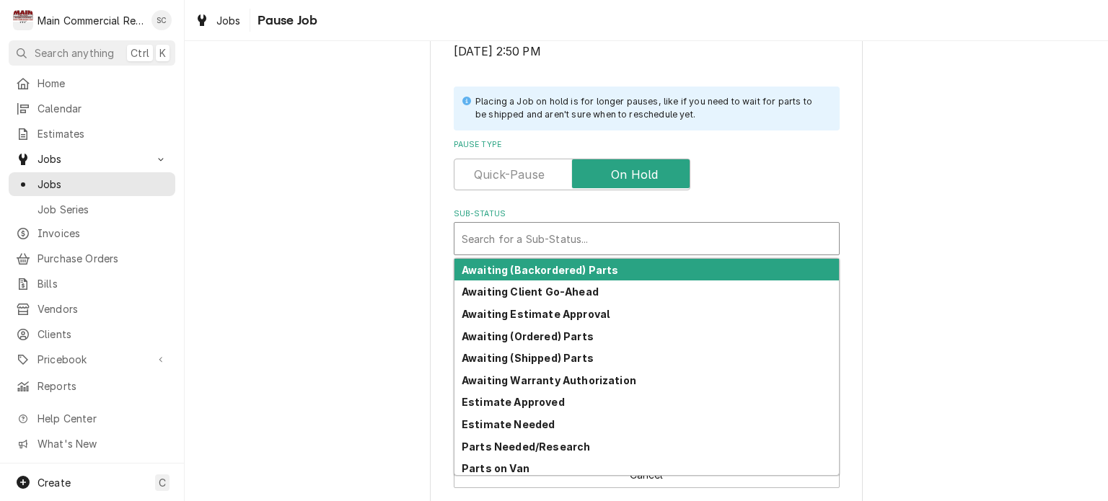
click at [926, 216] on div "Please confirm you'd like to pause this job. Roopairs Job ID JOB-1305 Service T…" at bounding box center [646, 144] width 923 height 752
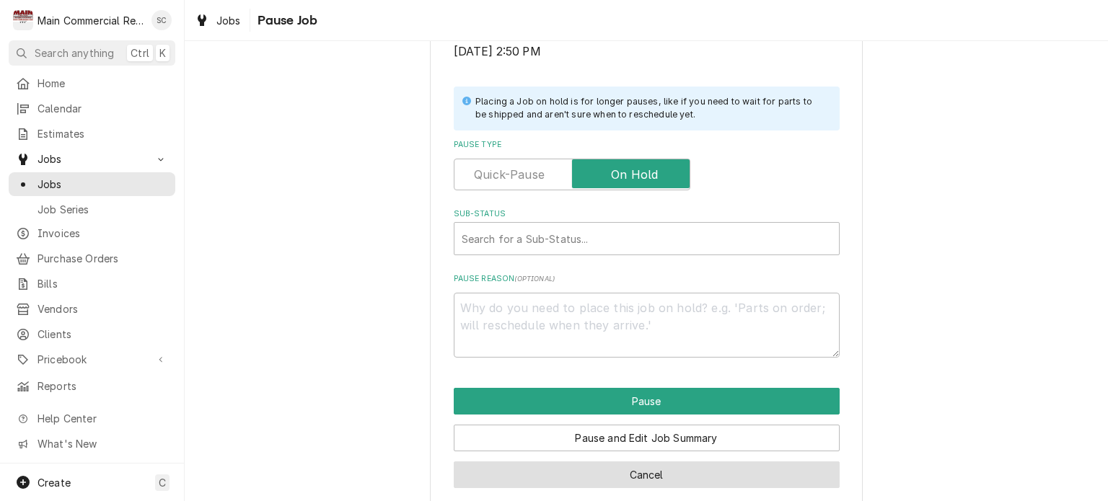
click at [654, 473] on button "Cancel" at bounding box center [647, 475] width 386 height 27
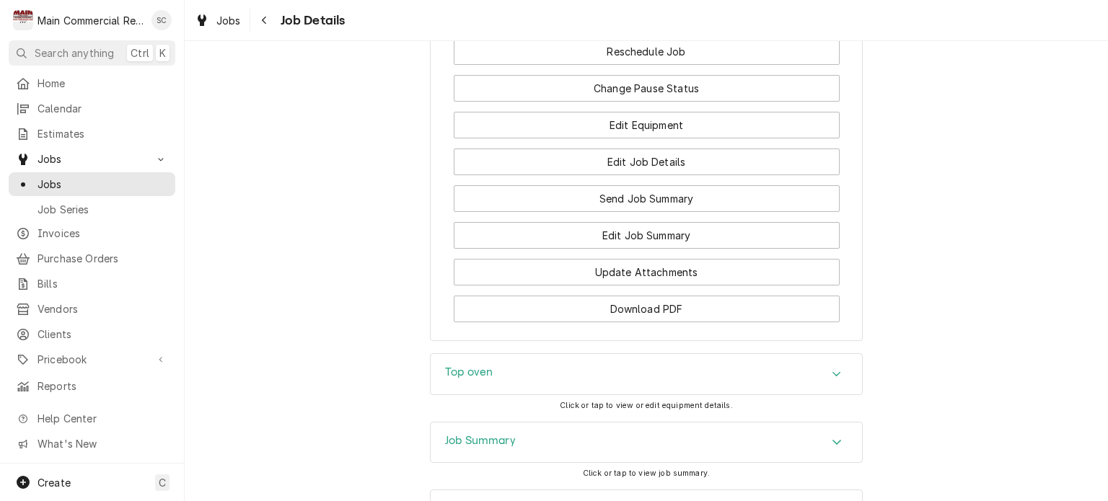
scroll to position [1807, 0]
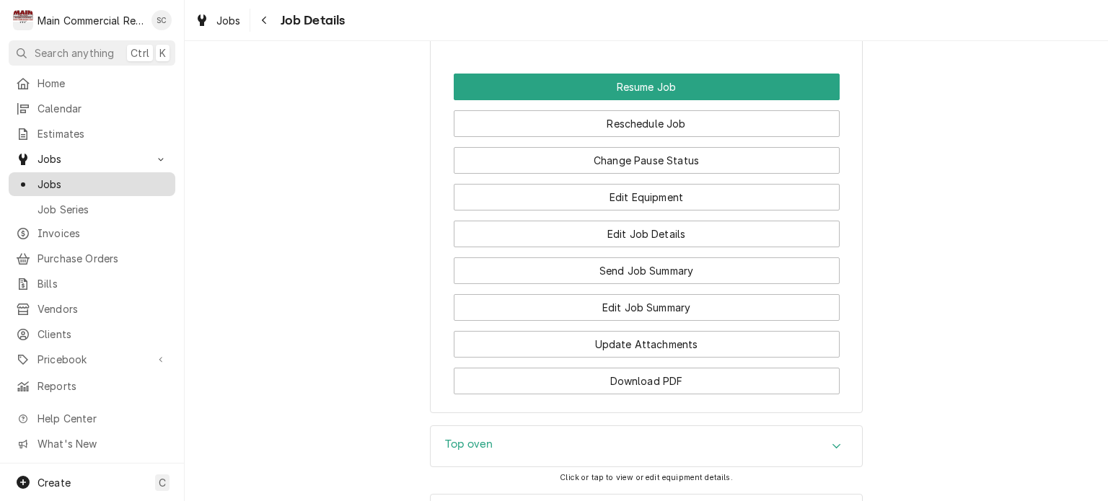
click at [36, 181] on div "Jobs" at bounding box center [92, 184] width 152 height 15
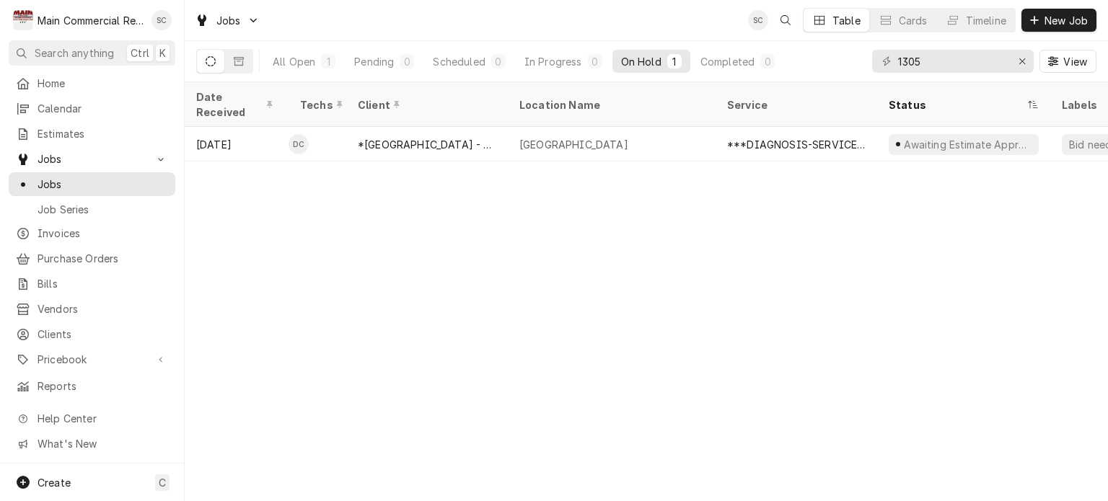
click at [577, 237] on div "Date Received Techs Client Location Name Service Status Labels ID Duration Job …" at bounding box center [646, 291] width 923 height 419
click at [641, 276] on div "Date Received Techs Client Location Name Service Status Labels ID Duration Job …" at bounding box center [646, 291] width 923 height 419
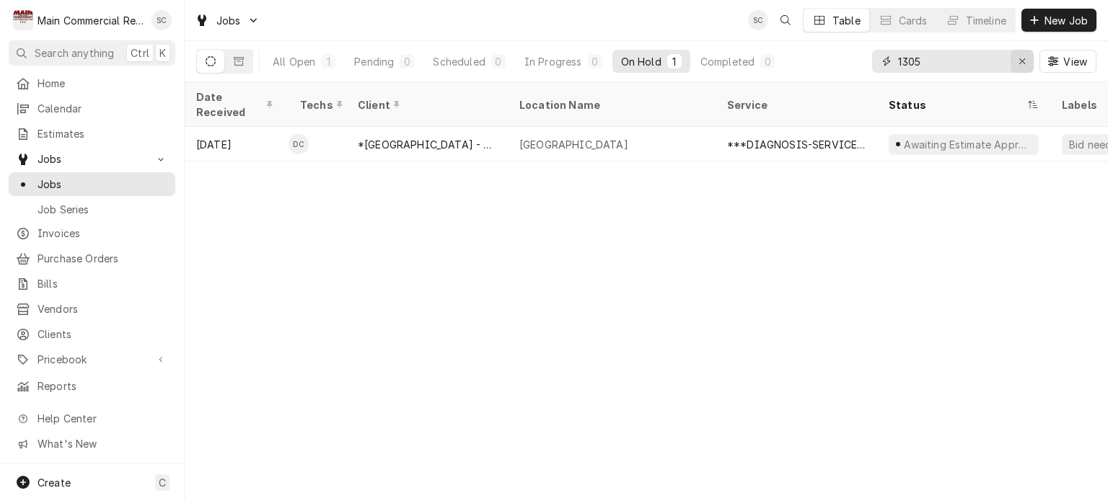
click at [1020, 69] on button "Erase input" at bounding box center [1022, 61] width 23 height 23
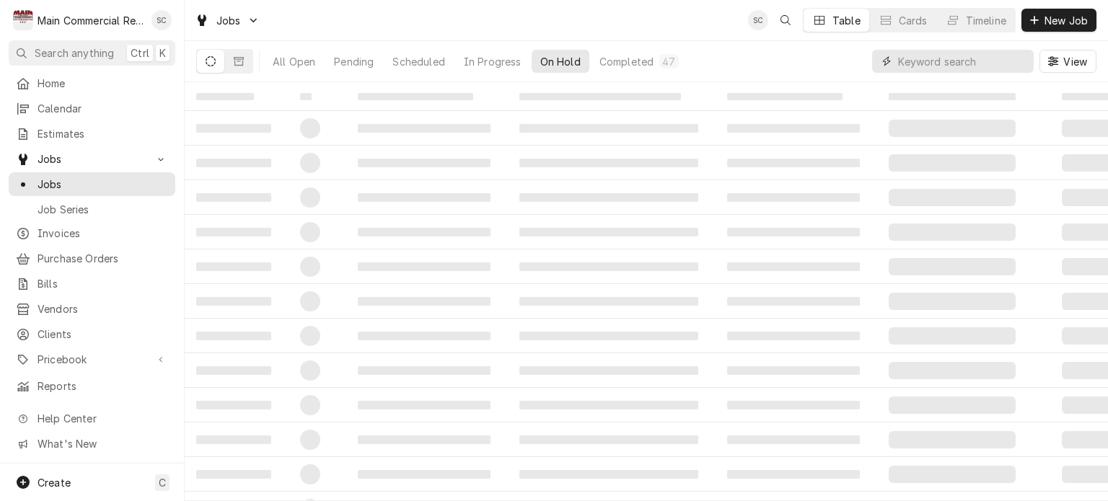
click at [998, 61] on input "Dynamic Content Wrapper" at bounding box center [962, 61] width 128 height 23
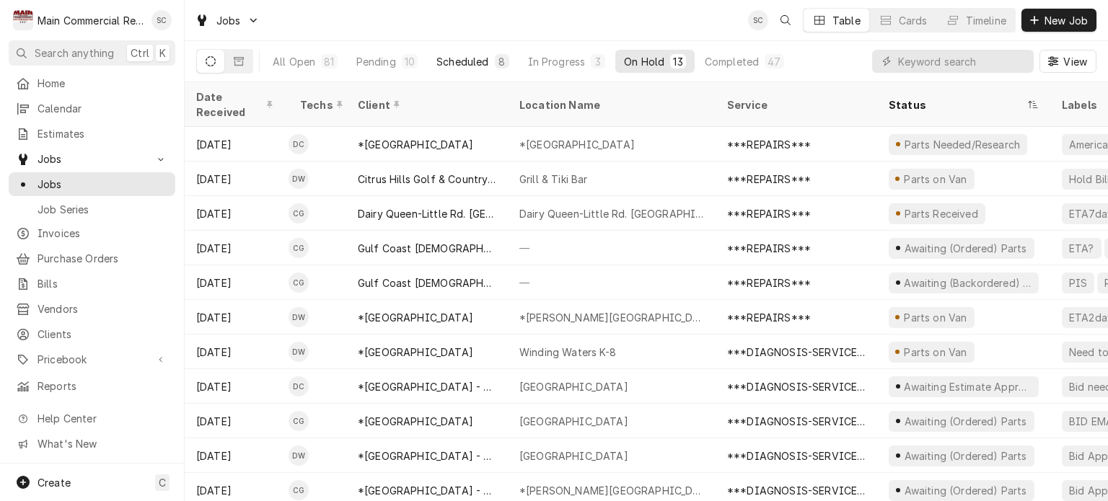
click at [469, 63] on div "Scheduled" at bounding box center [462, 61] width 52 height 15
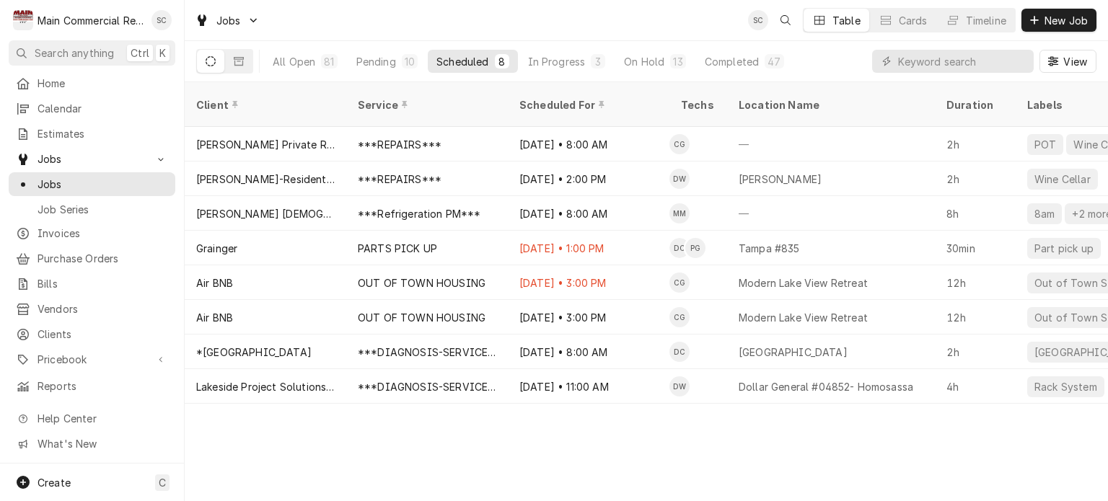
click at [809, 419] on div "Client Service Scheduled For Techs Location Name Duration Labels Status ID Prio…" at bounding box center [646, 291] width 923 height 419
click at [809, 420] on div "Client Service Scheduled For Techs Location Name Duration Labels Status ID Prio…" at bounding box center [646, 291] width 923 height 419
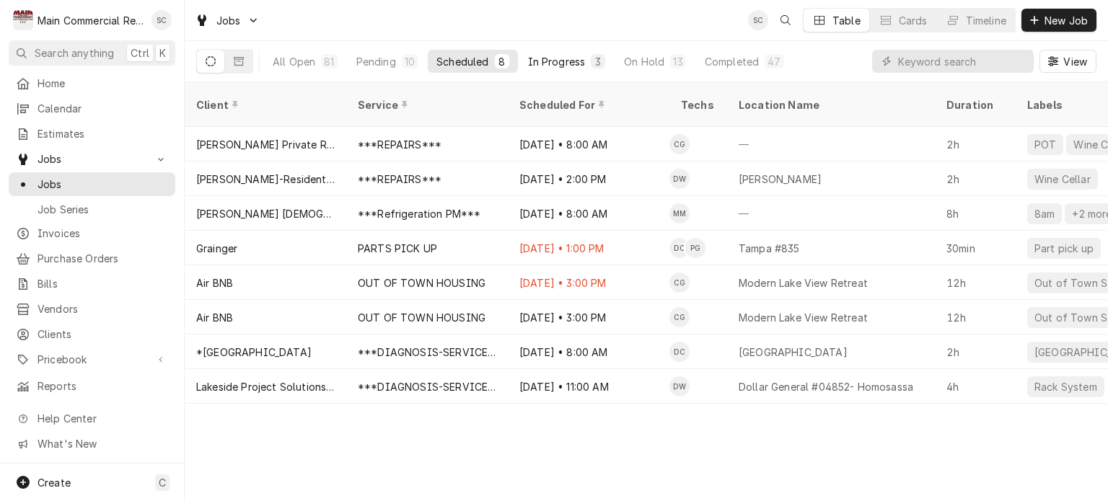
click at [560, 61] on div "In Progress" at bounding box center [557, 61] width 58 height 15
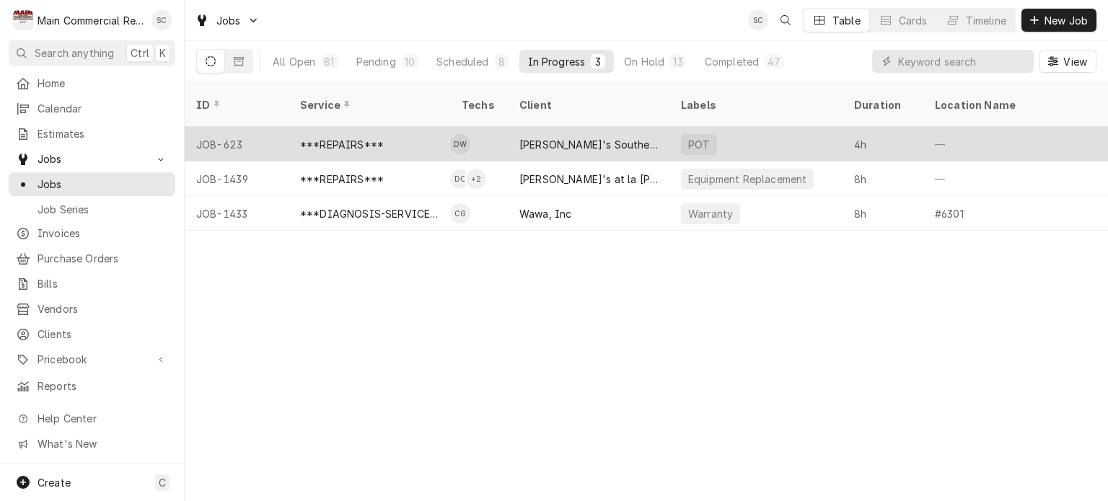
click at [580, 137] on div "[PERSON_NAME]'s Southern Soul Restaurant" at bounding box center [588, 144] width 139 height 15
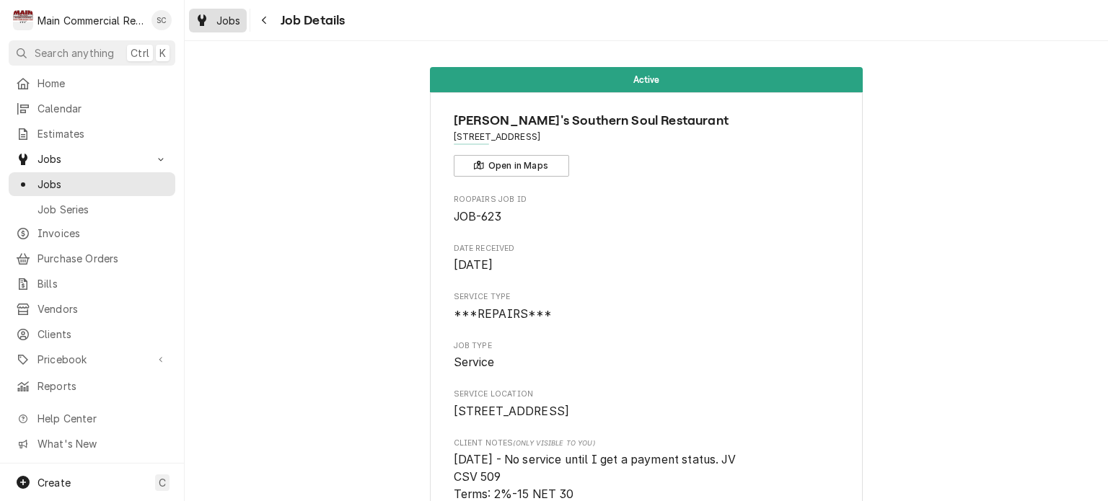
click at [234, 26] on span "Jobs" at bounding box center [228, 20] width 25 height 15
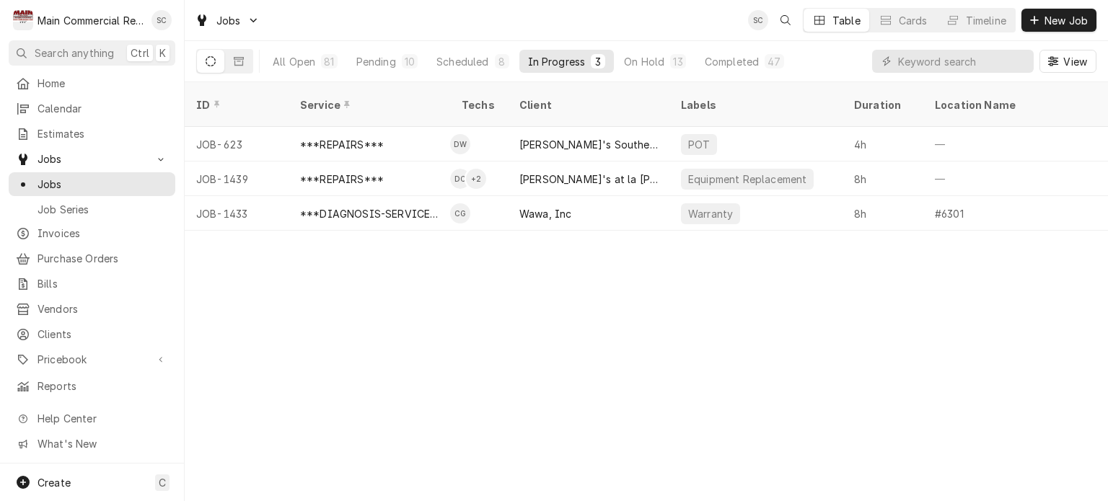
click at [698, 309] on div "ID Service Techs Client Labels Duration Location Name Date Received Status Prio…" at bounding box center [646, 291] width 923 height 419
click at [495, 60] on div "8" at bounding box center [502, 61] width 14 height 14
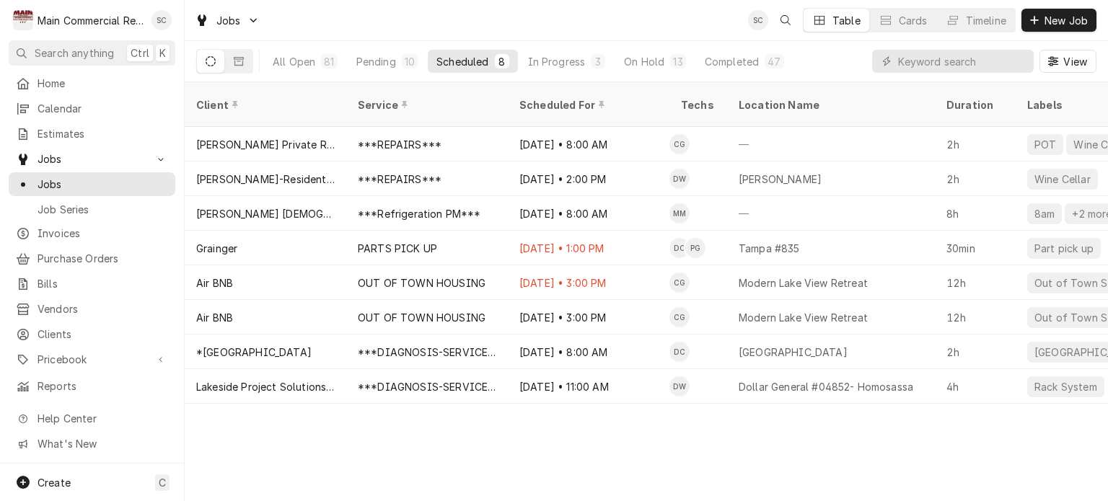
click at [684, 461] on div "Client Service Scheduled For Techs Location Name Duration Labels Status ID Prio…" at bounding box center [646, 291] width 923 height 419
